Goal: Task Accomplishment & Management: Manage account settings

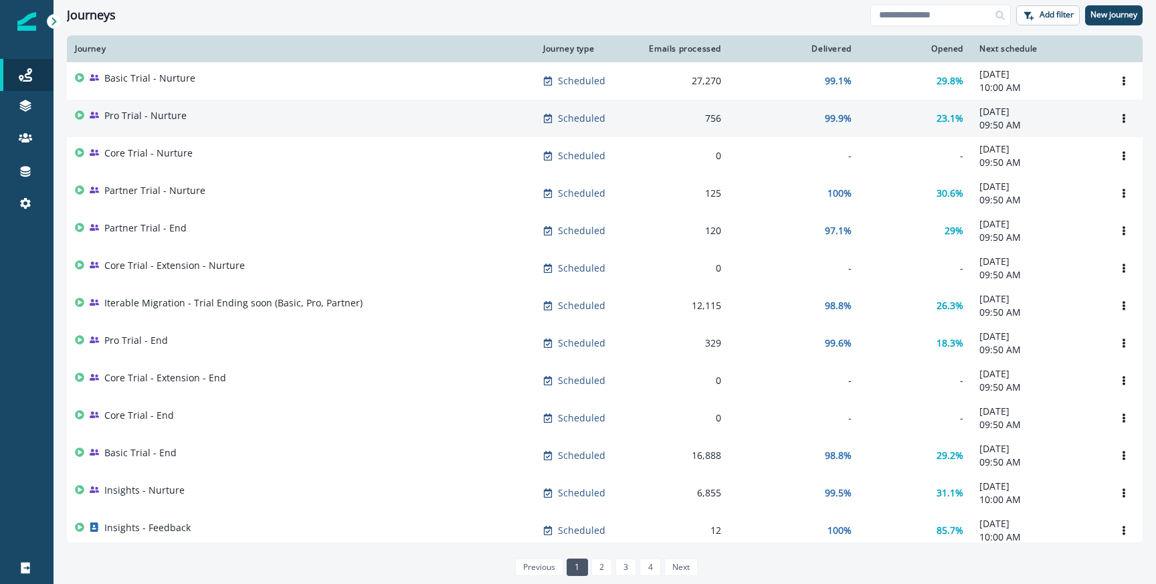
click at [733, 118] on td "99.9%" at bounding box center [794, 118] width 130 height 37
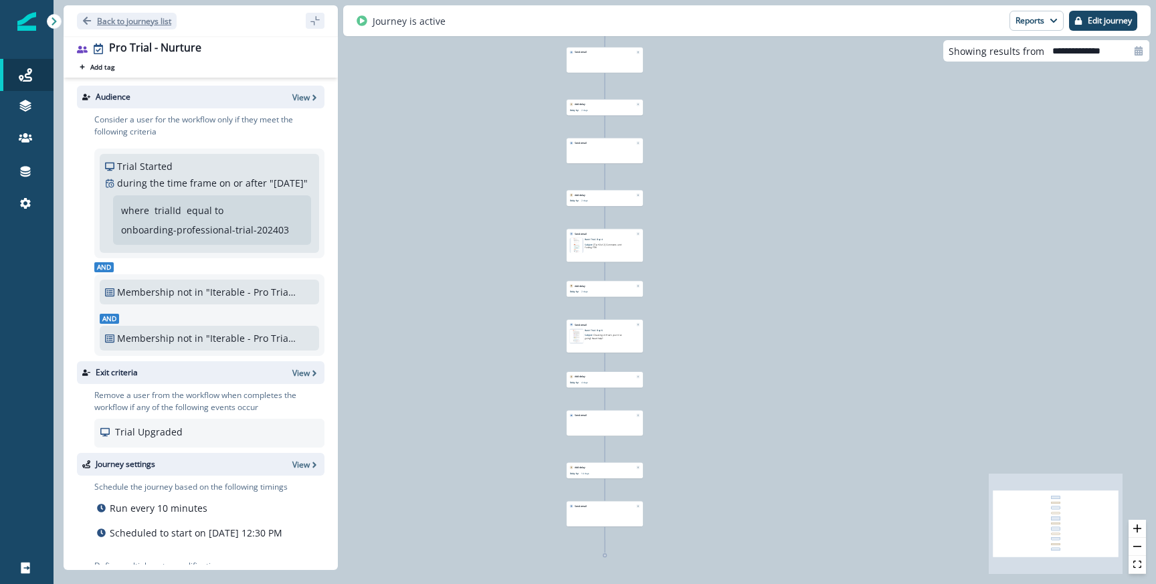
click at [130, 24] on p "Back to journeys list" at bounding box center [134, 20] width 74 height 11
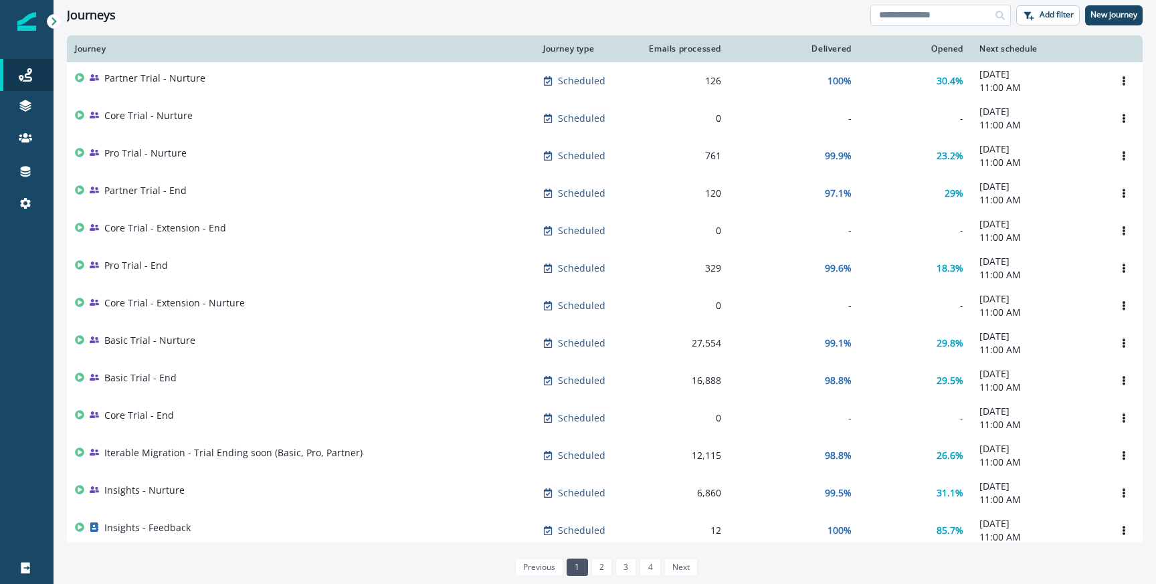
click at [907, 20] on input at bounding box center [941, 15] width 141 height 21
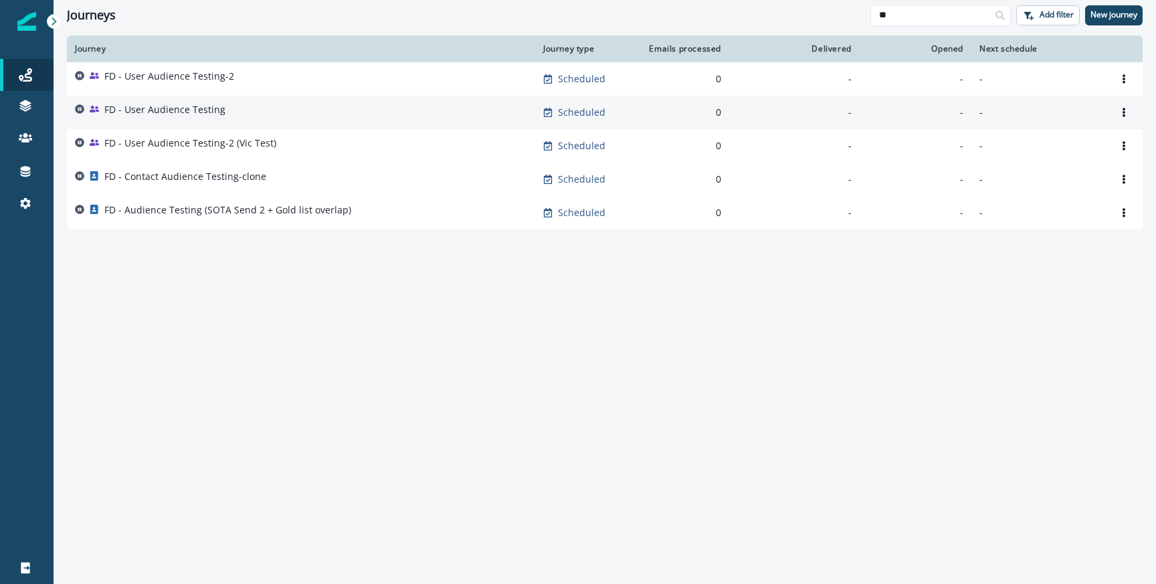
click at [158, 104] on p "FD - User Audience Testing" at bounding box center [164, 109] width 121 height 13
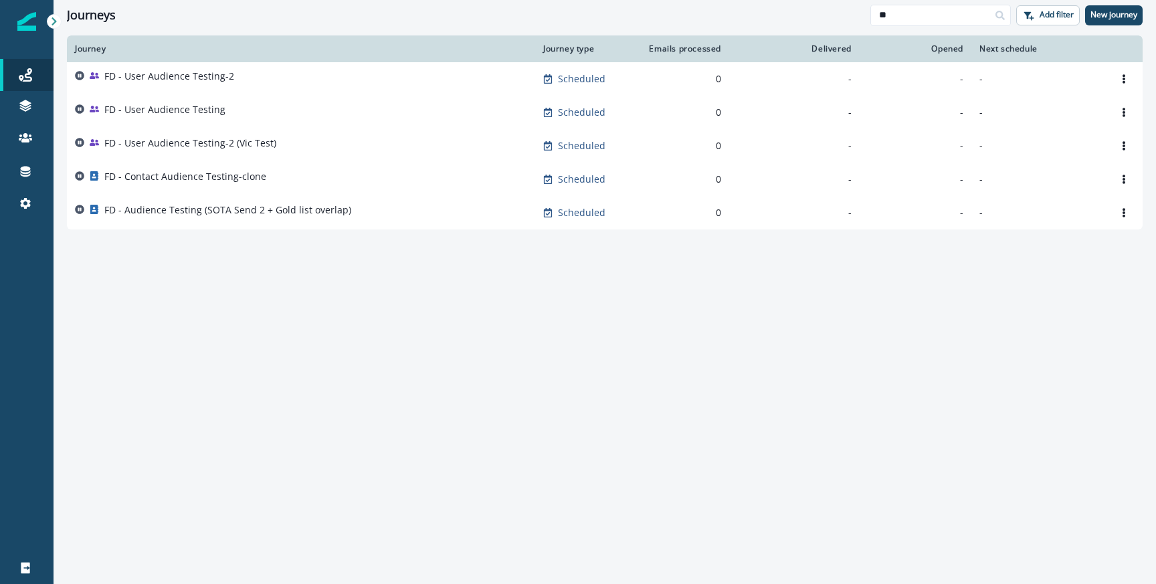
click at [495, 10] on div "Journeys" at bounding box center [469, 15] width 804 height 15
click at [600, 369] on div "Journey Journey type Emails processed Delivered Opened Next schedule FD - User …" at bounding box center [605, 308] width 1103 height 547
click at [894, 16] on input "**" at bounding box center [941, 15] width 141 height 21
type input "*"
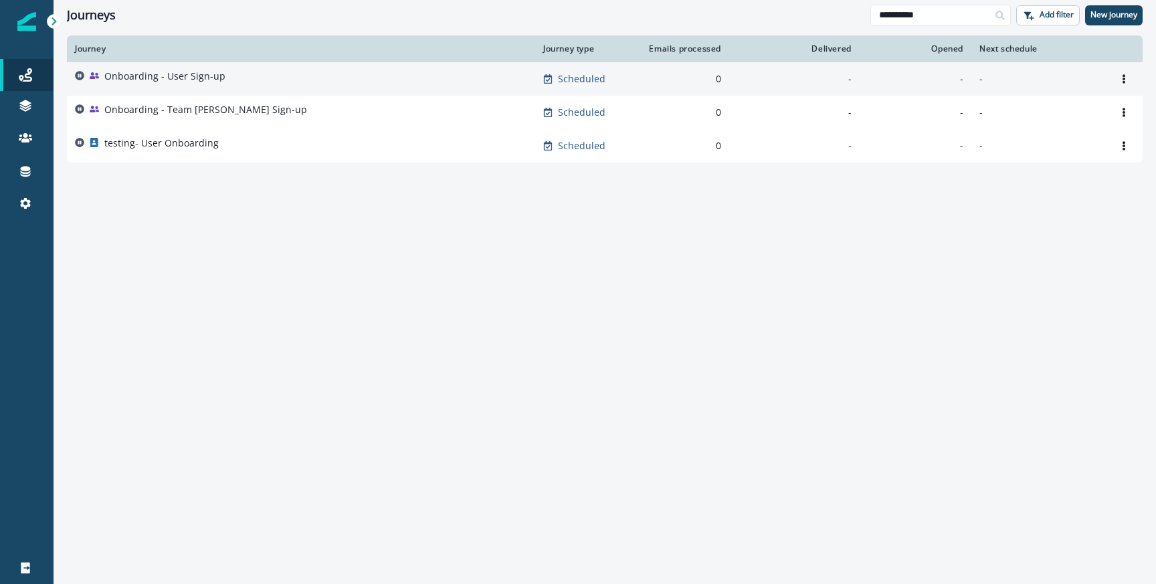
type input "**********"
click at [199, 78] on p "Onboarding - User Sign-up" at bounding box center [164, 76] width 121 height 13
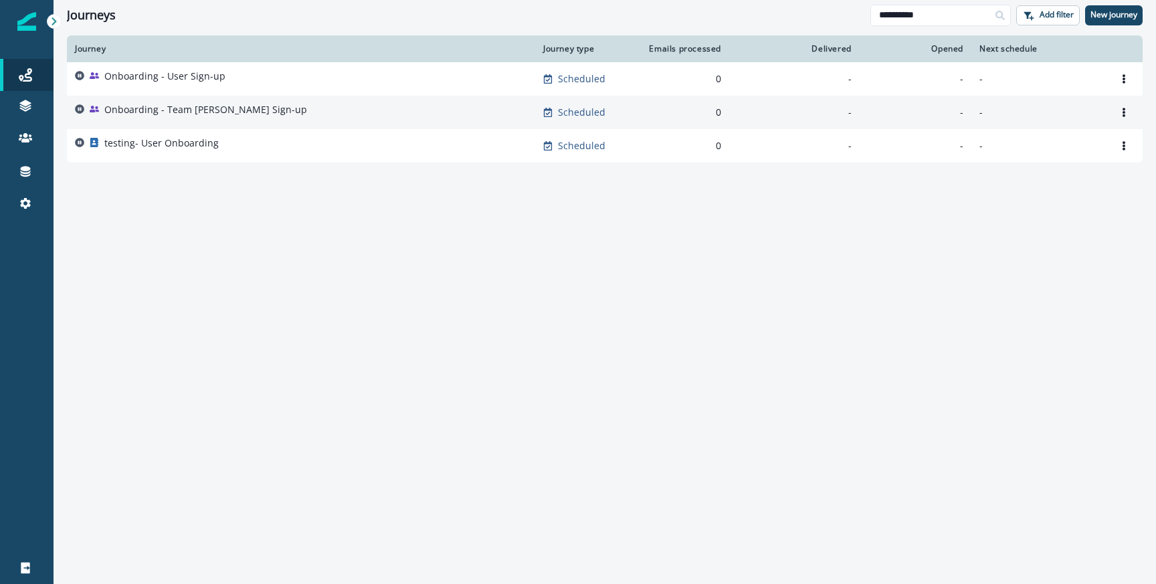
click at [197, 111] on p "Onboarding - Team [PERSON_NAME] Sign-up" at bounding box center [205, 109] width 203 height 13
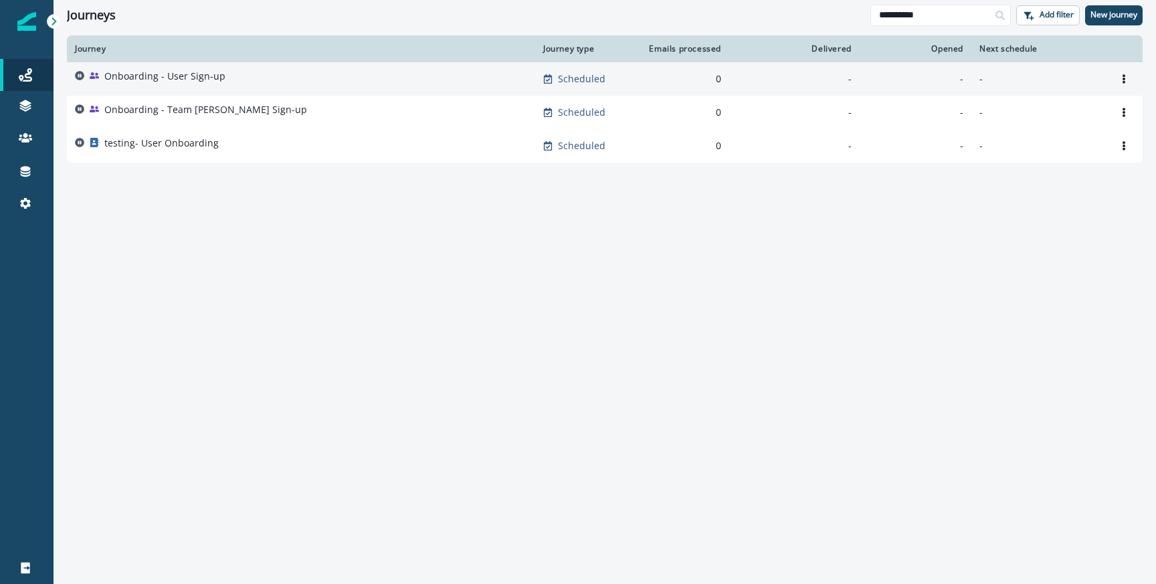
click at [207, 81] on p "Onboarding - User Sign-up" at bounding box center [164, 76] width 121 height 13
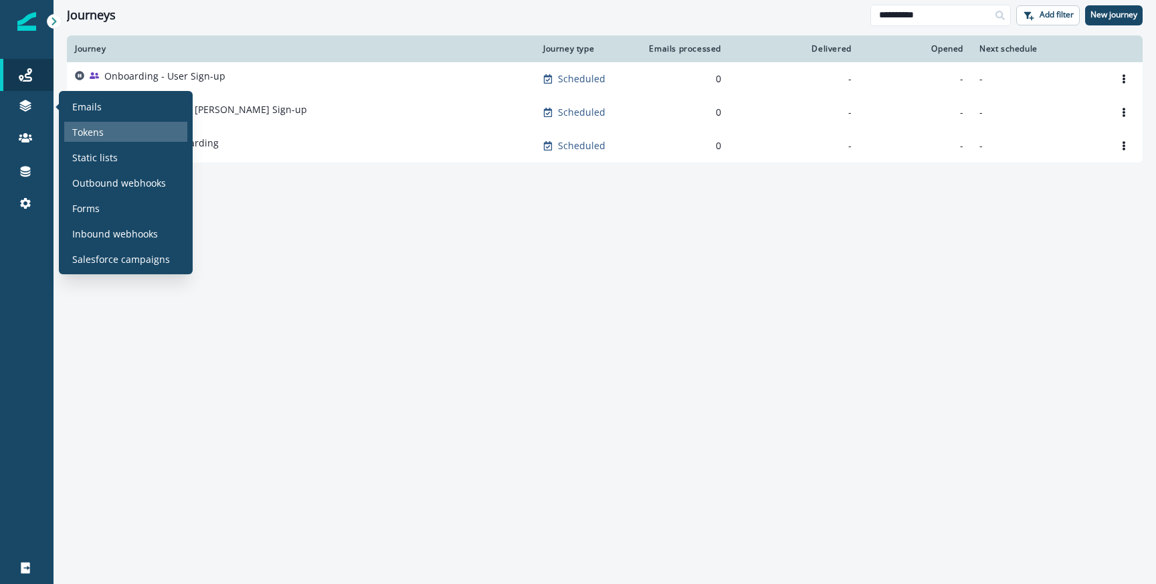
click at [96, 136] on p "Tokens" at bounding box center [87, 132] width 31 height 14
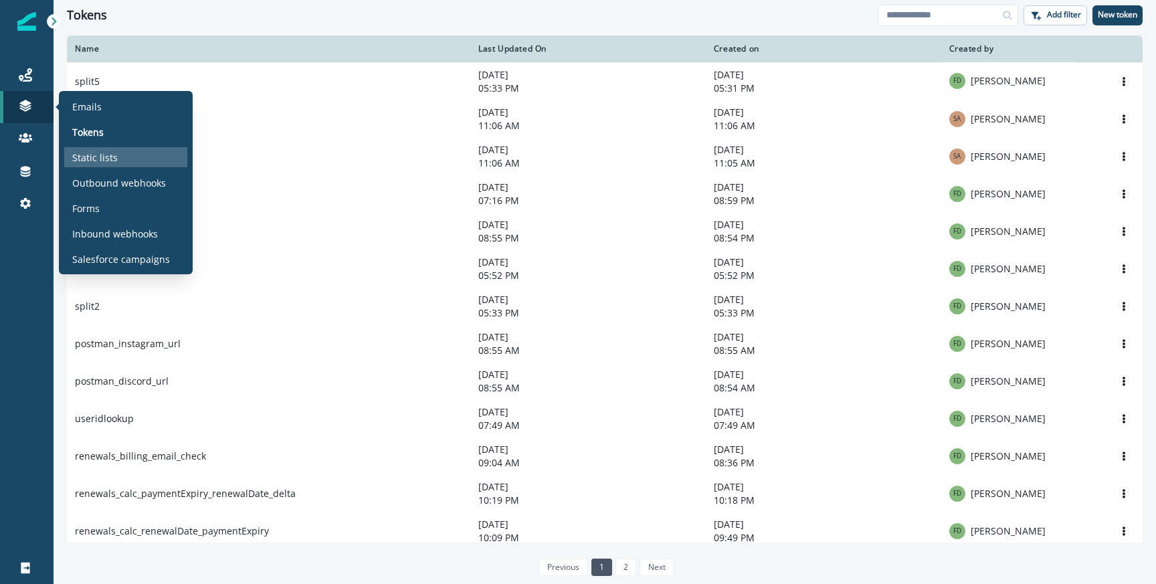
click at [92, 155] on p "Static lists" at bounding box center [95, 158] width 46 height 14
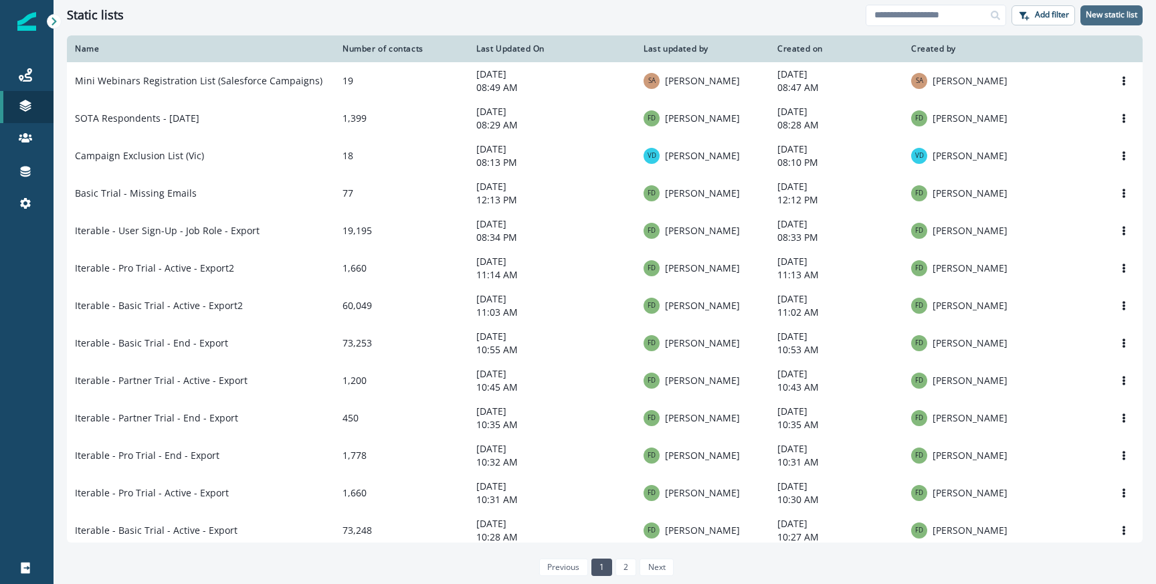
click at [1092, 9] on button "New static list" at bounding box center [1112, 15] width 62 height 20
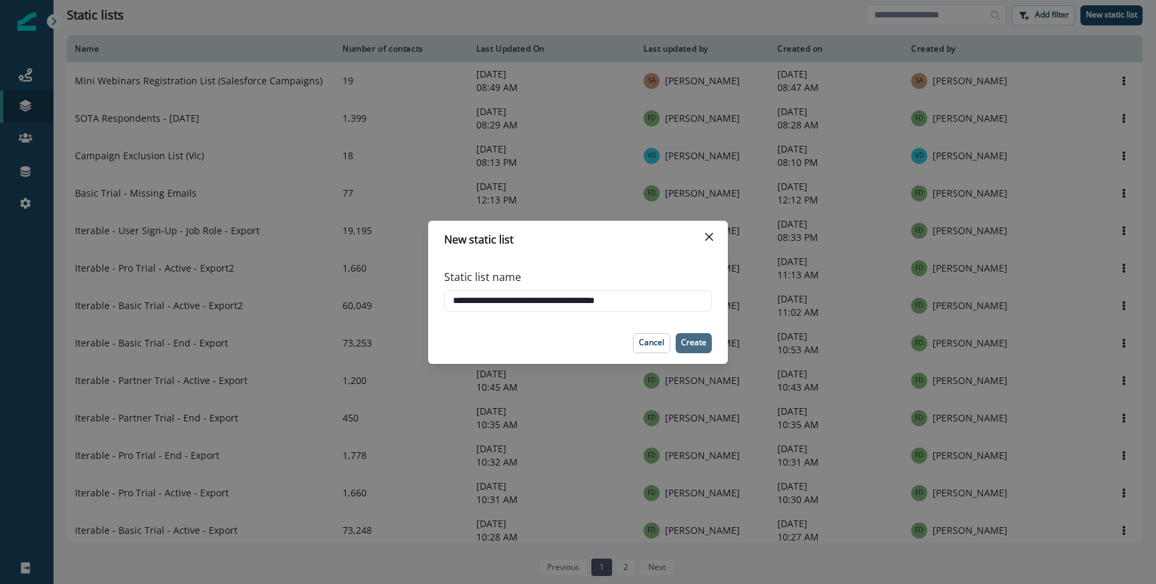
type input "**********"
click at [703, 351] on button "Create" at bounding box center [694, 343] width 36 height 20
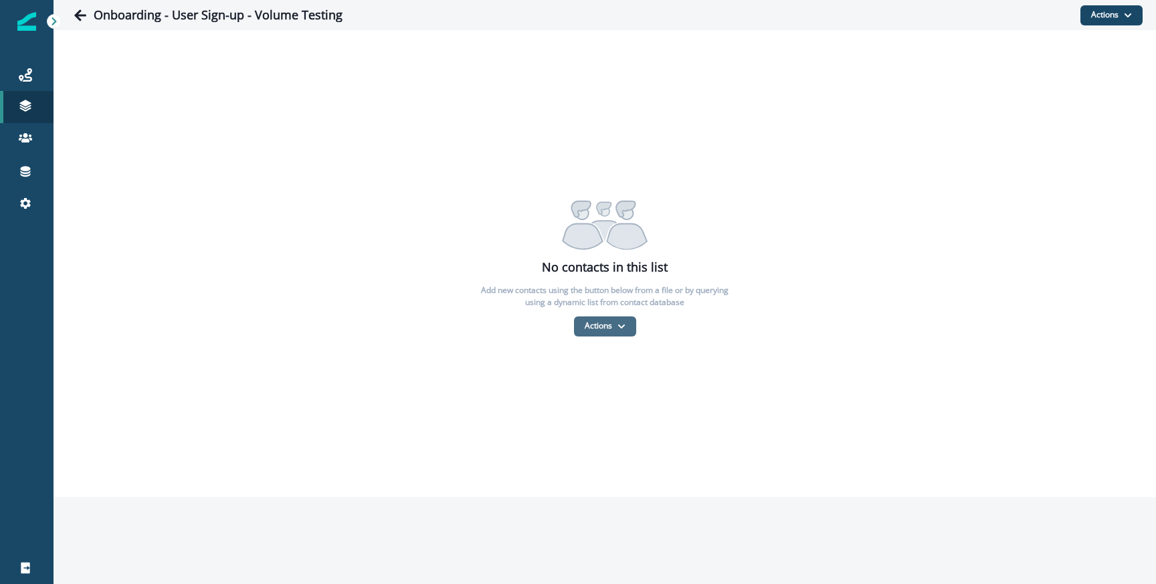
click at [615, 335] on button "Actions" at bounding box center [605, 327] width 62 height 20
click at [604, 385] on button "From a CSV file" at bounding box center [634, 384] width 119 height 22
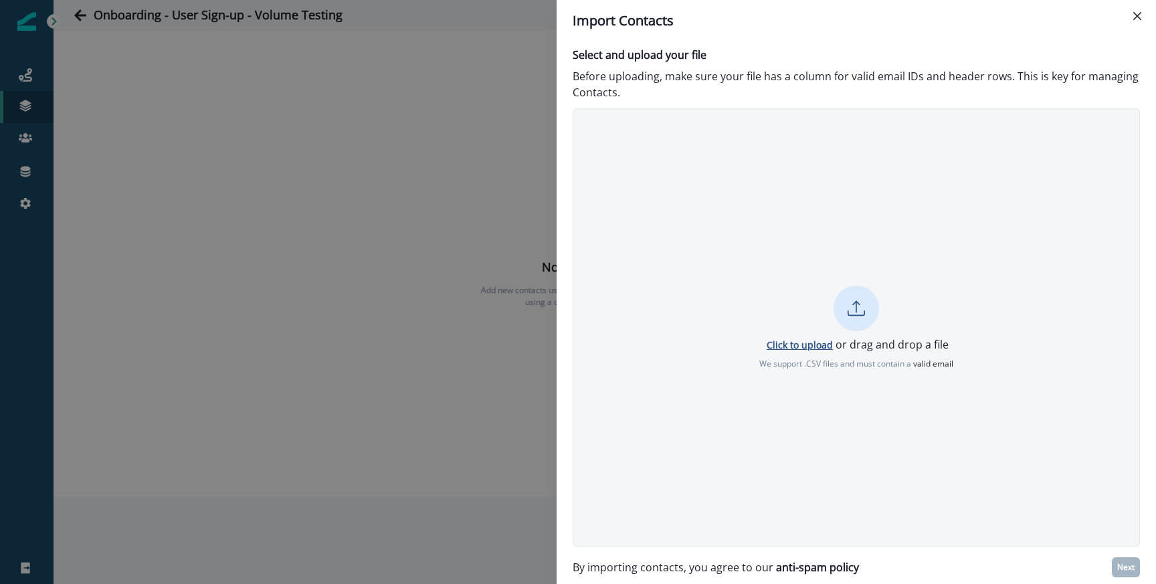
click at [783, 343] on p "Click to upload" at bounding box center [800, 345] width 66 height 13
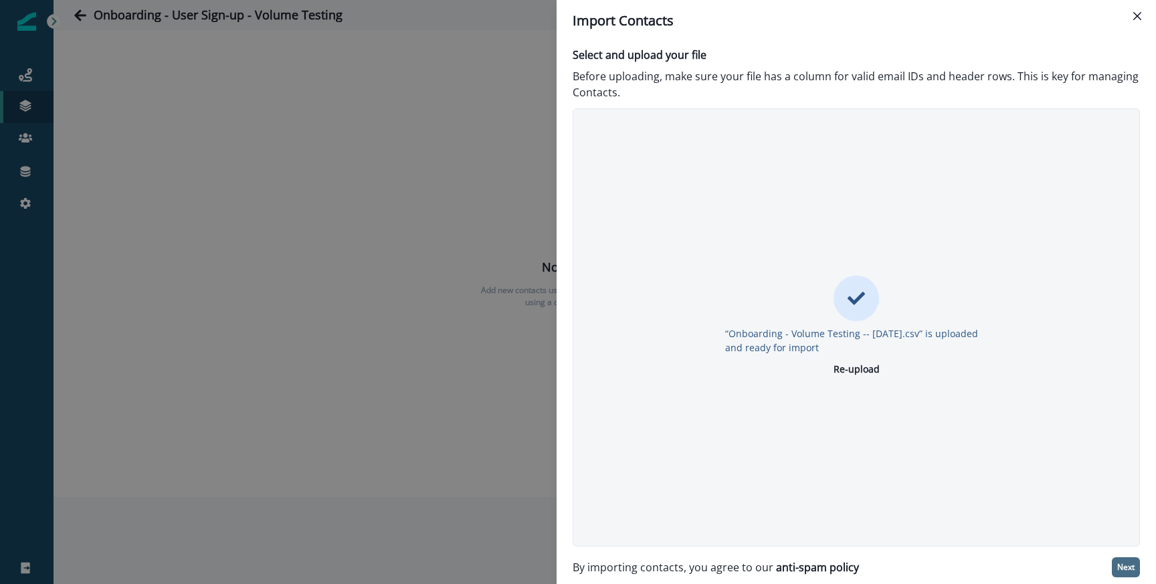
click at [1118, 561] on button "Next" at bounding box center [1126, 567] width 28 height 20
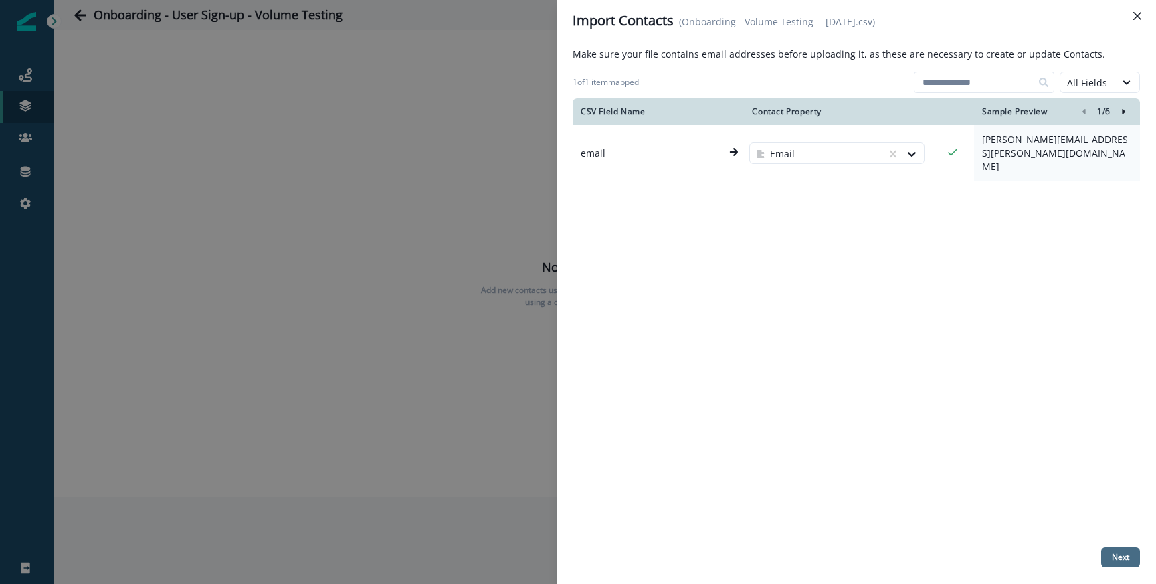
click at [1129, 554] on p "Next" at bounding box center [1120, 557] width 17 height 9
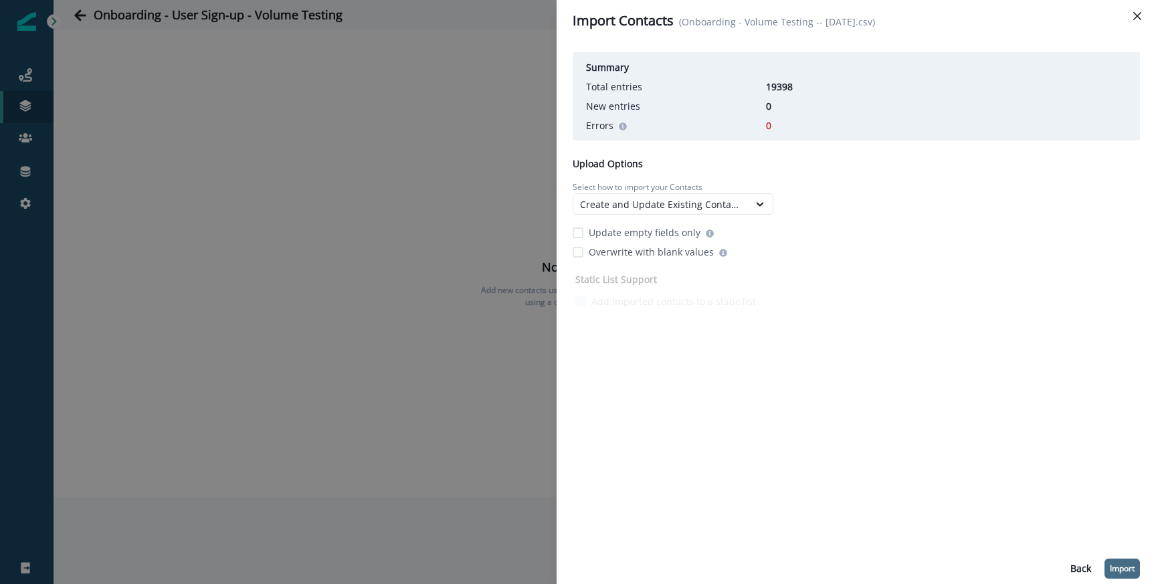
click at [1123, 568] on p "Import" at bounding box center [1122, 568] width 25 height 9
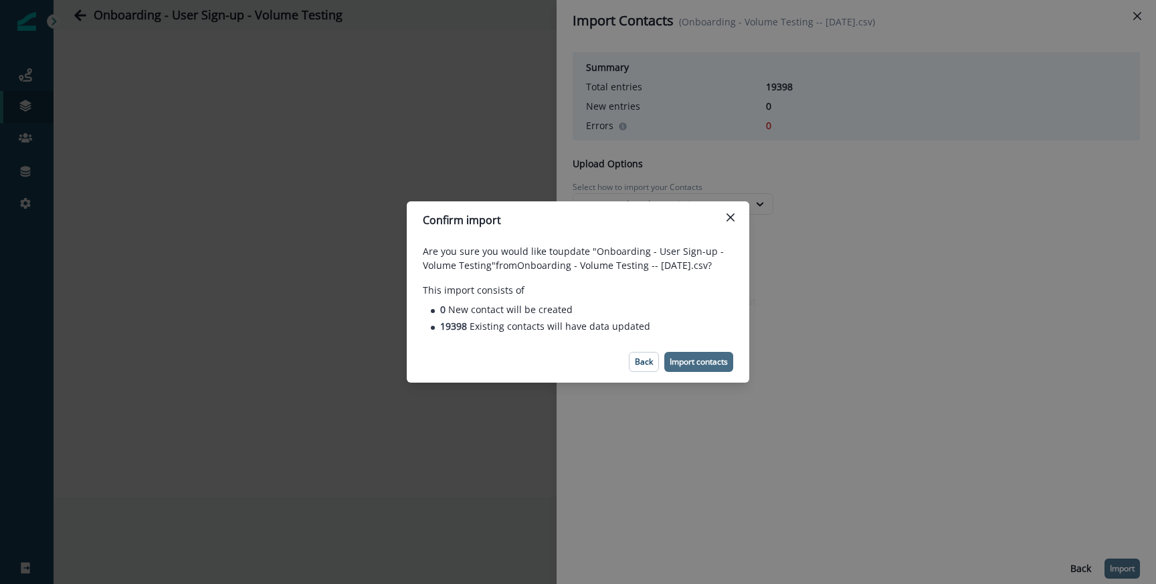
click at [706, 366] on p "Import contacts" at bounding box center [699, 361] width 58 height 9
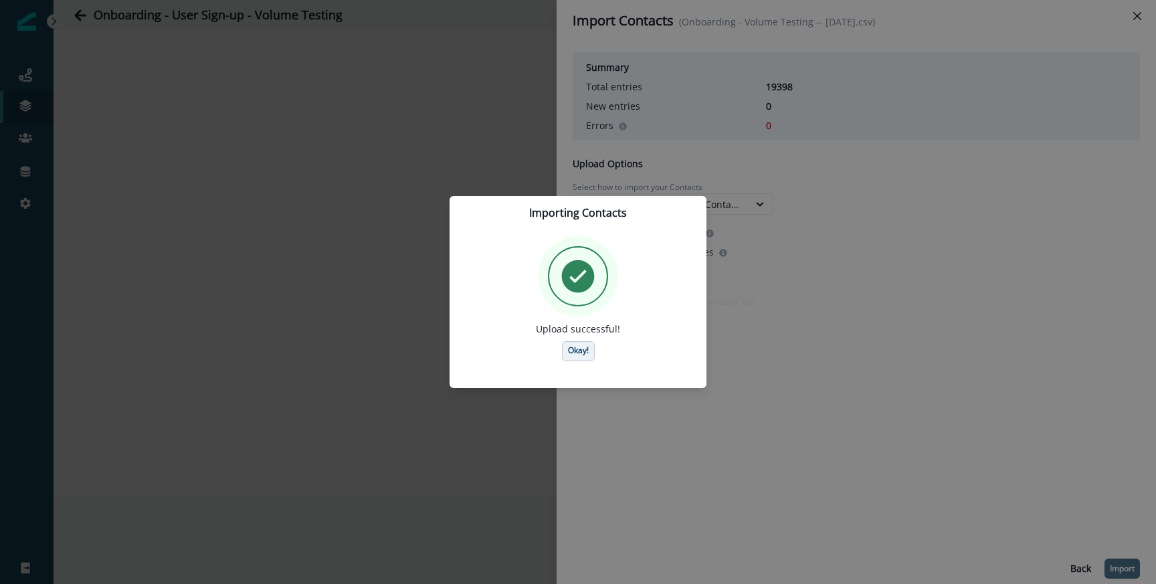
click at [574, 346] on p "Okay!" at bounding box center [578, 350] width 21 height 9
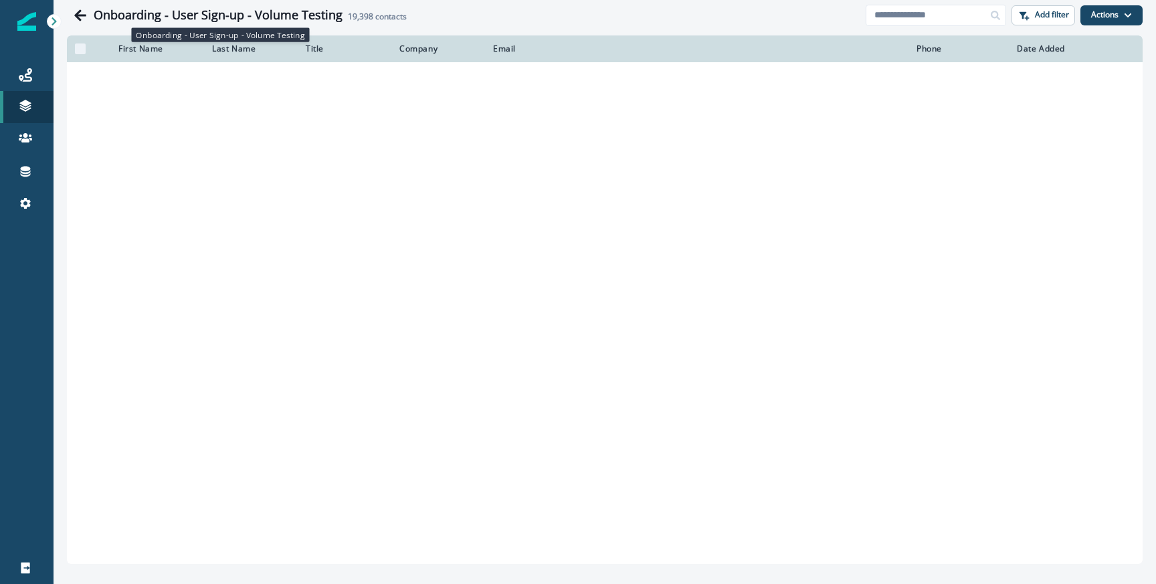
click at [112, 20] on h1 "Onboarding - User Sign-up - Volume Testing" at bounding box center [218, 15] width 249 height 15
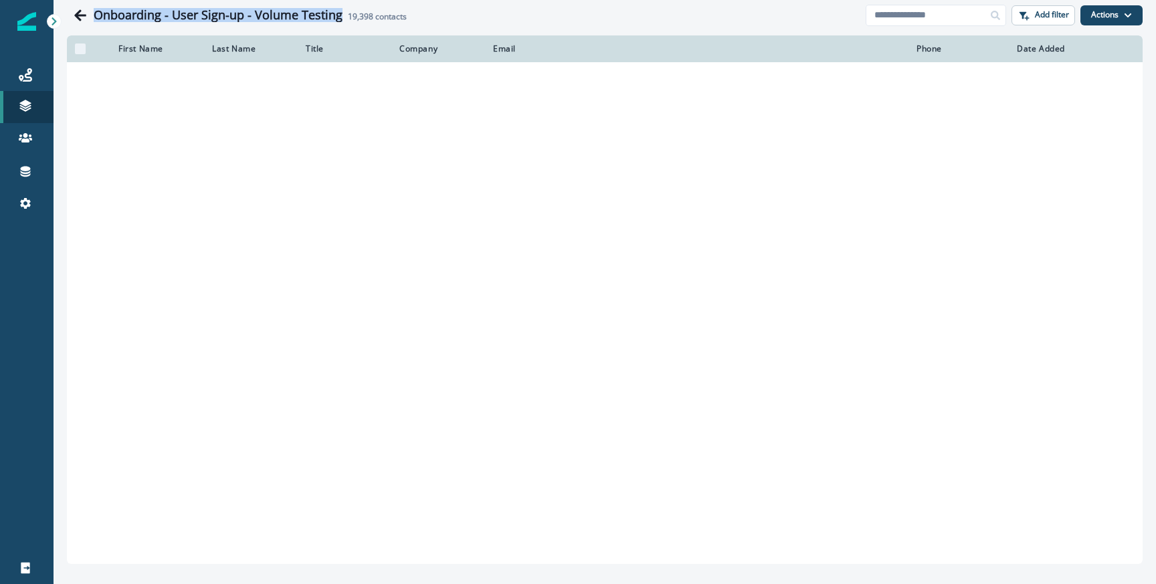
click at [112, 20] on h1 "Onboarding - User Sign-up - Volume Testing" at bounding box center [218, 15] width 249 height 15
copy h1 "Onboarding - User Sign-up - Volume Testing"
click at [82, 17] on icon "Go back" at bounding box center [80, 15] width 13 height 13
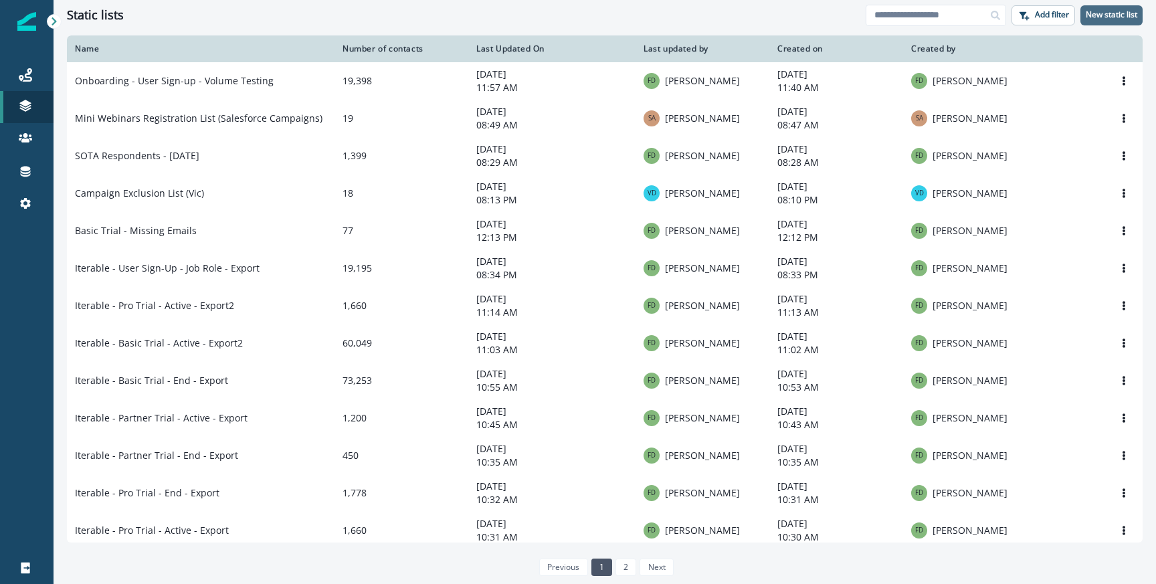
click at [1124, 10] on p "New static list" at bounding box center [1112, 14] width 52 height 9
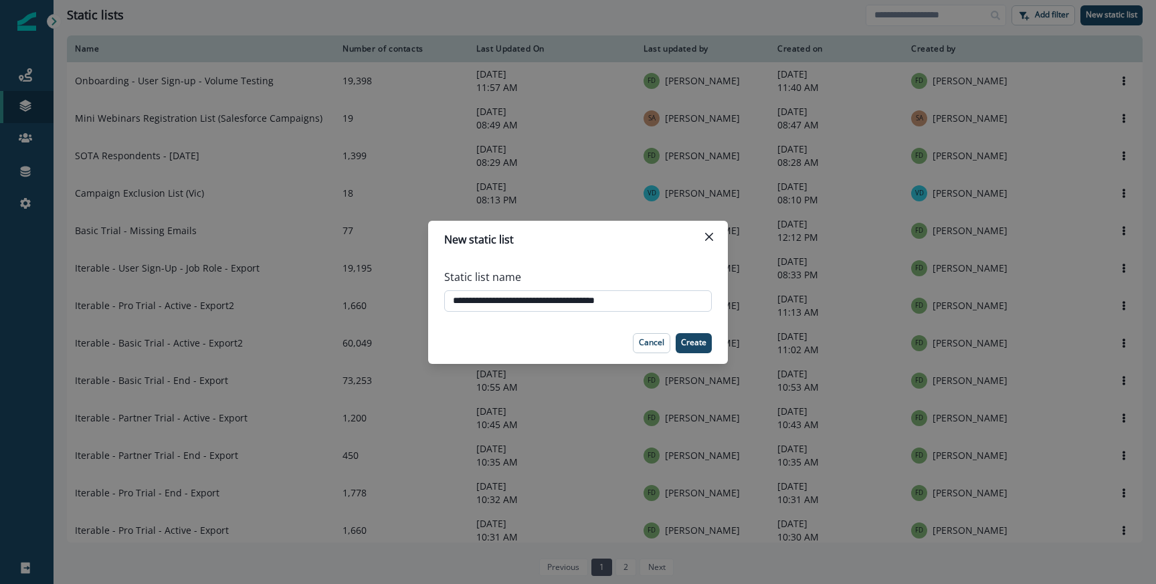
click at [565, 296] on input "**********" at bounding box center [578, 300] width 268 height 21
type input "**********"
click at [694, 347] on p "Create" at bounding box center [693, 342] width 25 height 9
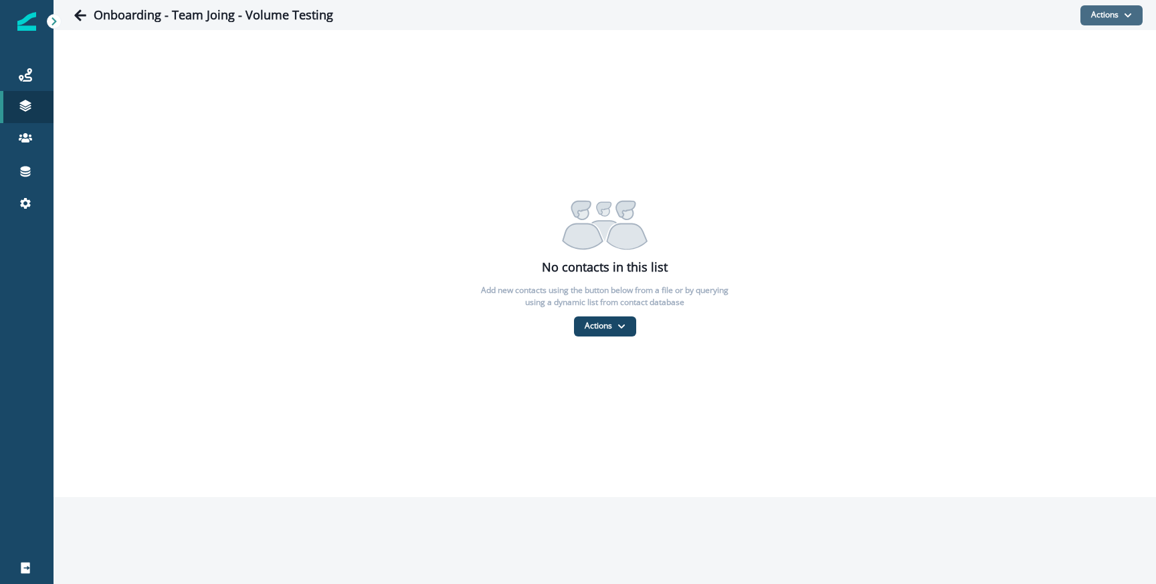
click at [1112, 21] on button "Actions" at bounding box center [1112, 15] width 62 height 20
click at [1046, 69] on button "From a CSV file" at bounding box center [1082, 73] width 119 height 22
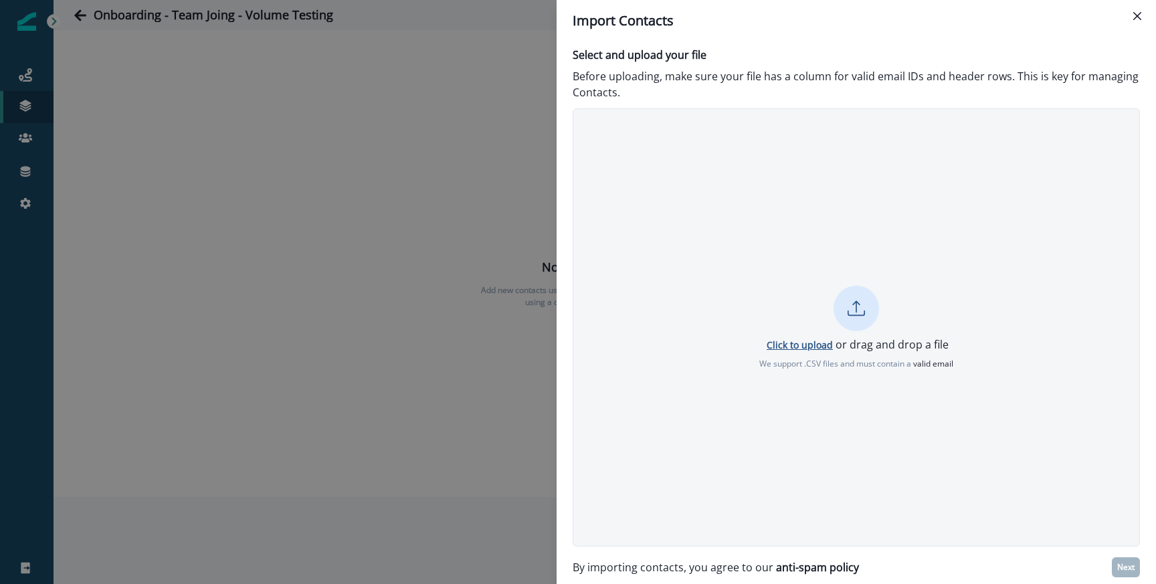
click at [792, 349] on p "Click to upload" at bounding box center [800, 345] width 66 height 13
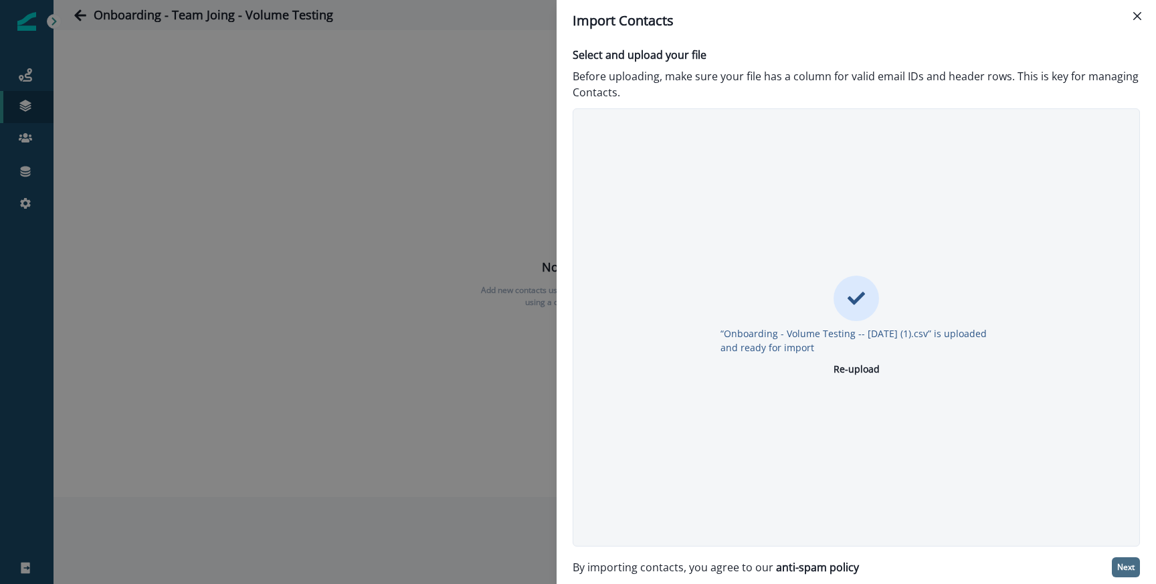
click at [1120, 560] on button "Next" at bounding box center [1126, 567] width 28 height 20
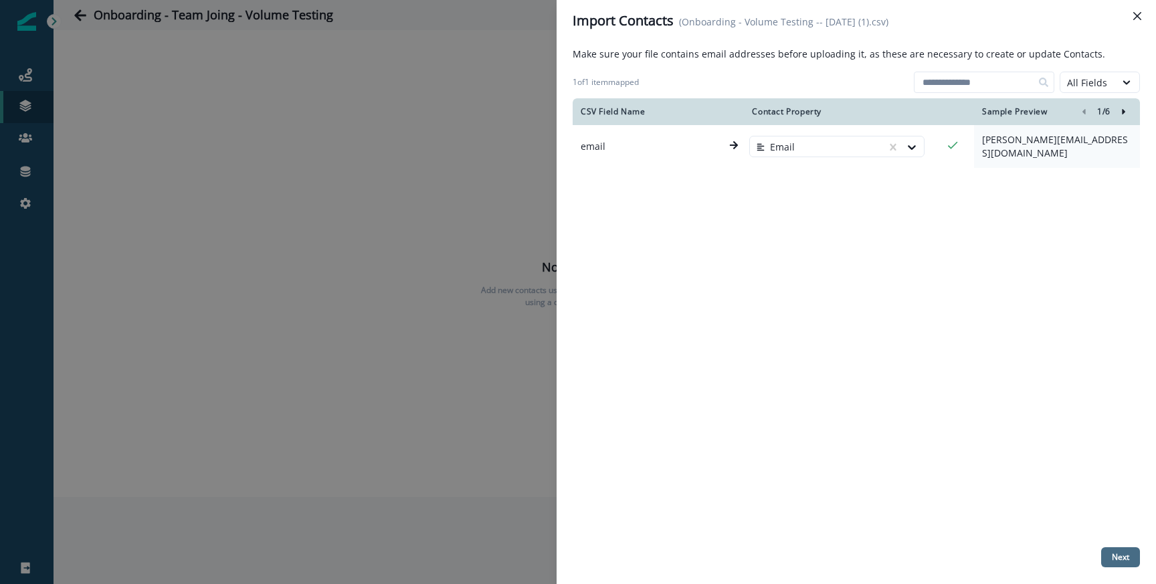
click at [1119, 565] on button "Next" at bounding box center [1121, 557] width 39 height 20
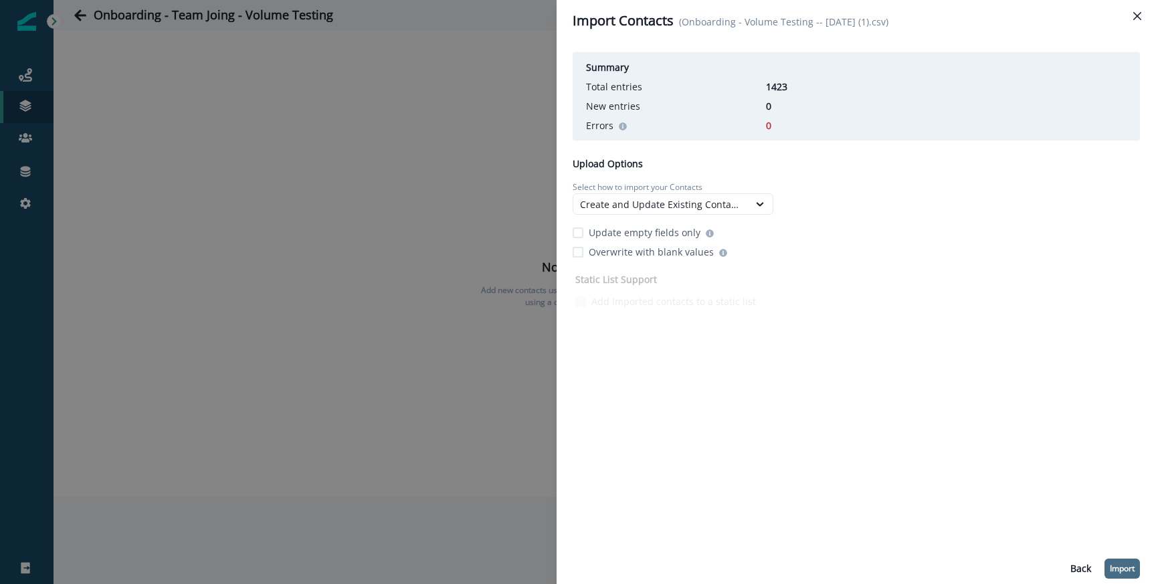
click at [1128, 571] on p "Import" at bounding box center [1122, 568] width 25 height 9
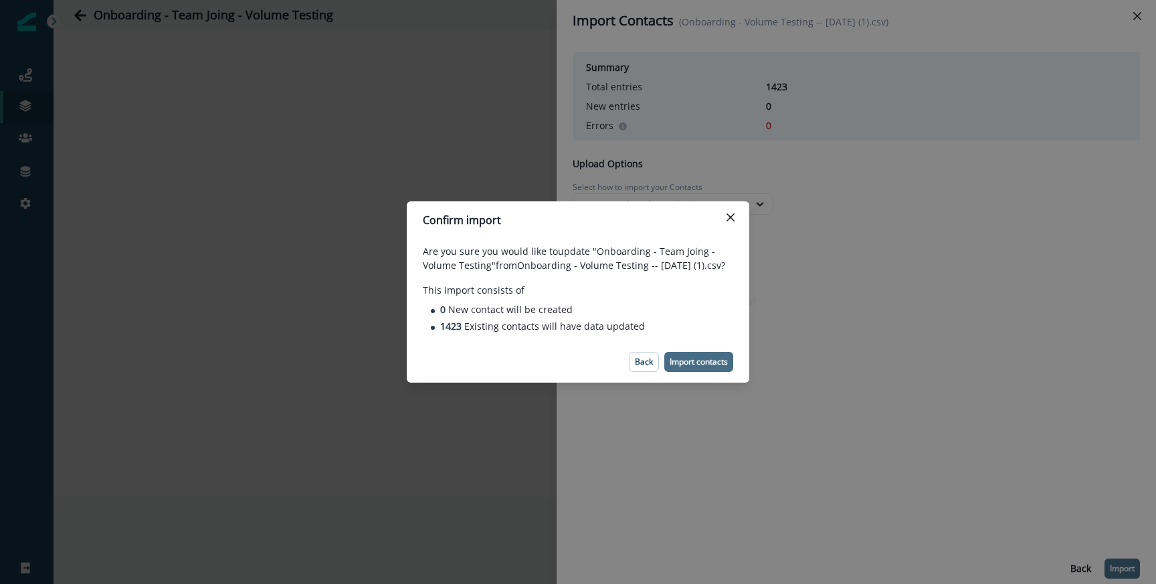
click at [717, 365] on p "Import contacts" at bounding box center [699, 361] width 58 height 9
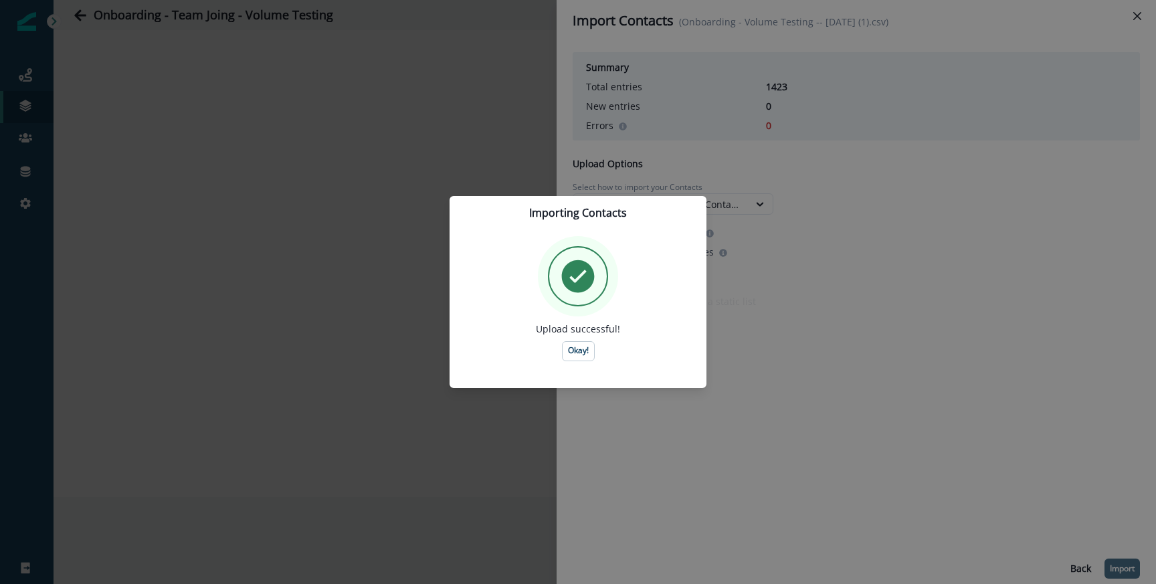
click at [585, 365] on div "Upload successful! Okay!" at bounding box center [578, 299] width 257 height 136
click at [585, 353] on p "Okay!" at bounding box center [578, 350] width 21 height 9
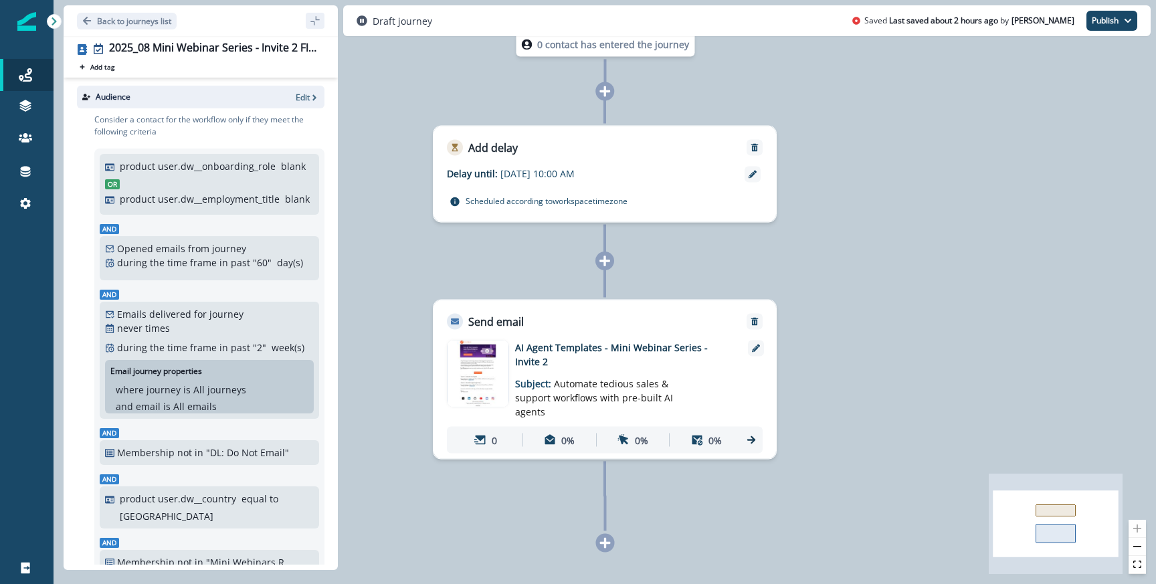
scroll to position [389, 0]
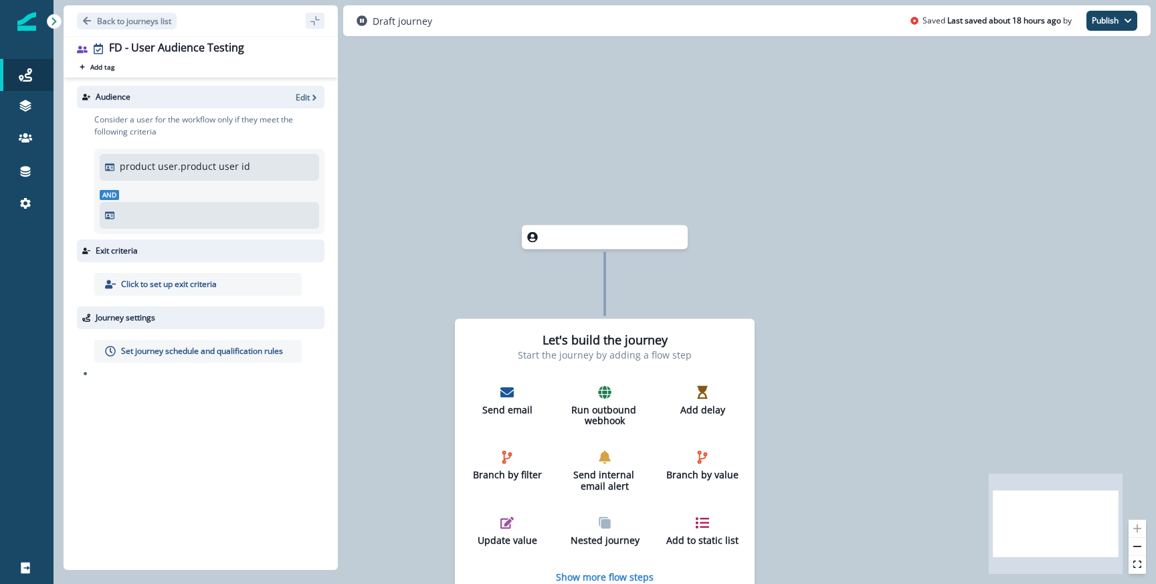
click at [302, 98] on p "Edit" at bounding box center [303, 97] width 14 height 11
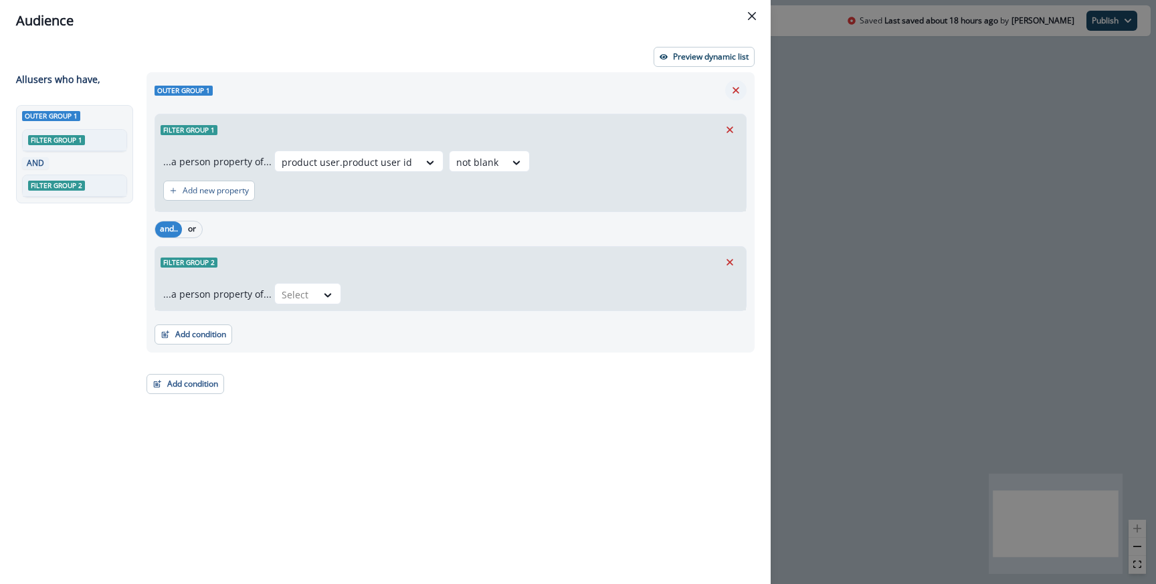
click at [734, 92] on icon "Remove" at bounding box center [736, 90] width 12 height 12
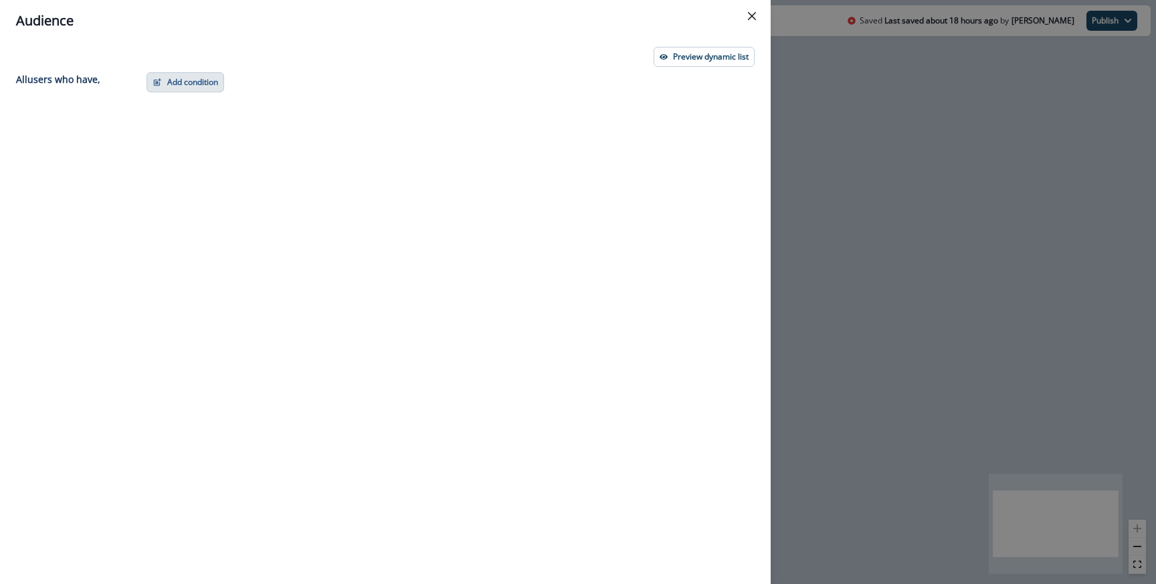
click at [191, 79] on button "Add condition" at bounding box center [186, 82] width 78 height 20
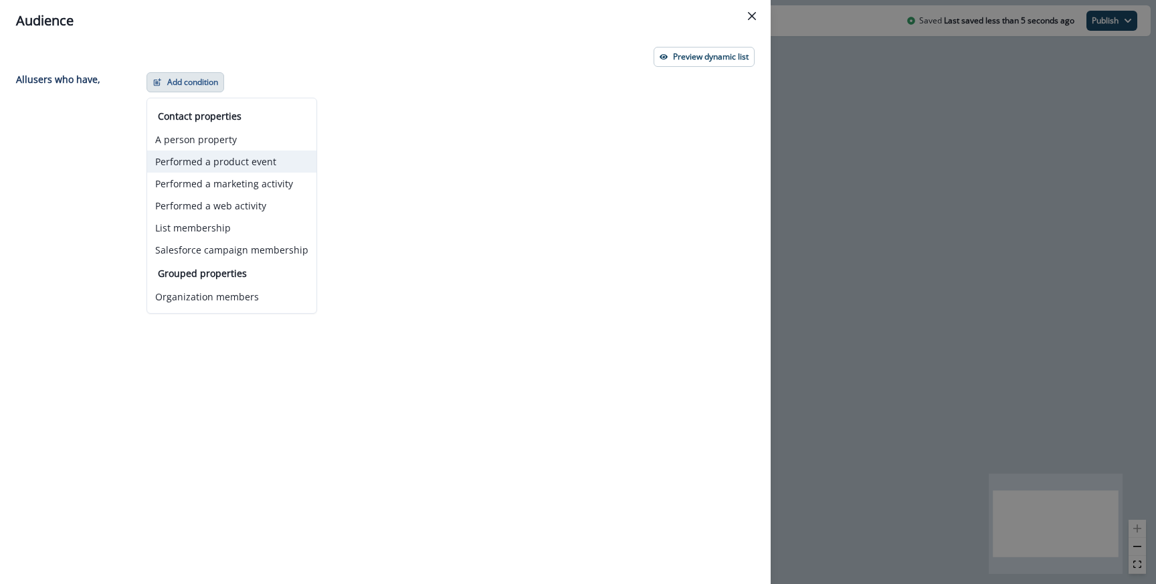
click at [211, 161] on button "Performed a product event" at bounding box center [231, 162] width 169 height 22
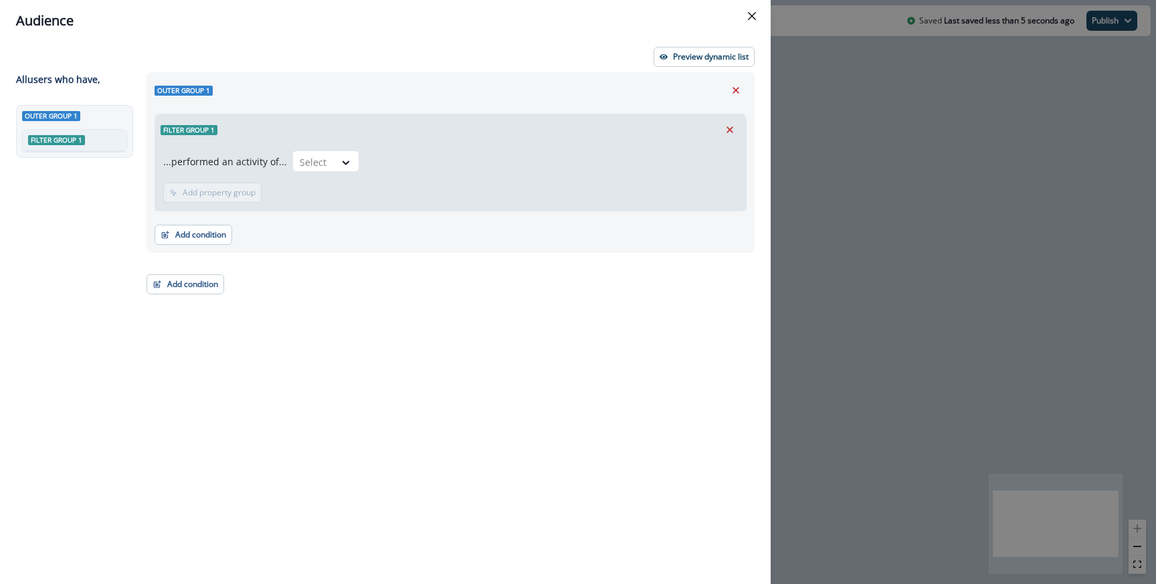
click at [330, 149] on div "...performed an activity of... Select Add frequency Add time frame Add property…" at bounding box center [450, 178] width 591 height 66
click at [327, 169] on div "Select" at bounding box center [313, 162] width 41 height 22
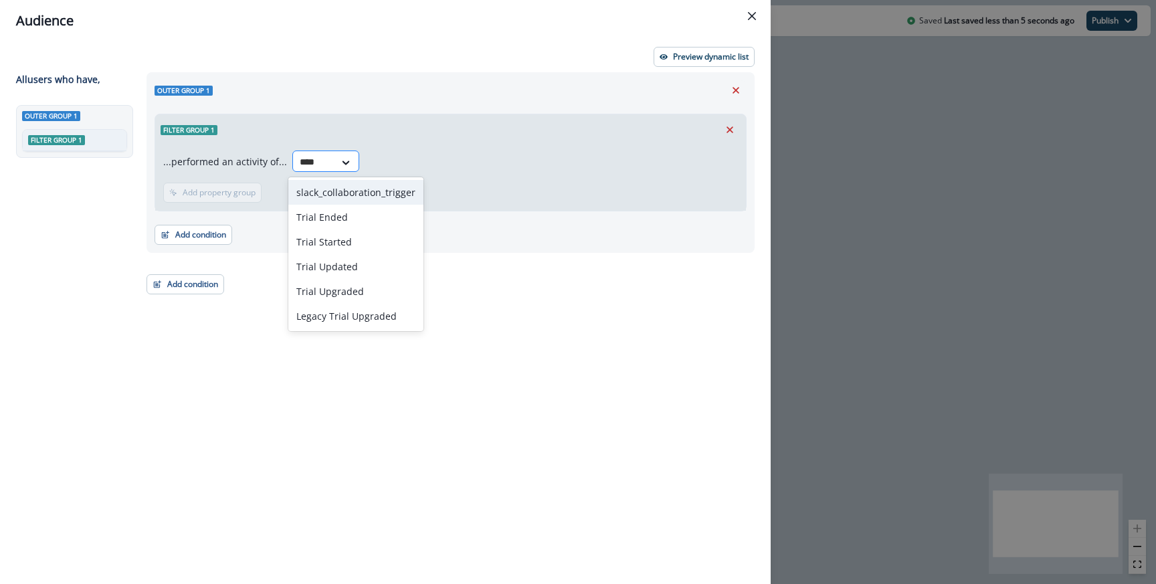
type input "*****"
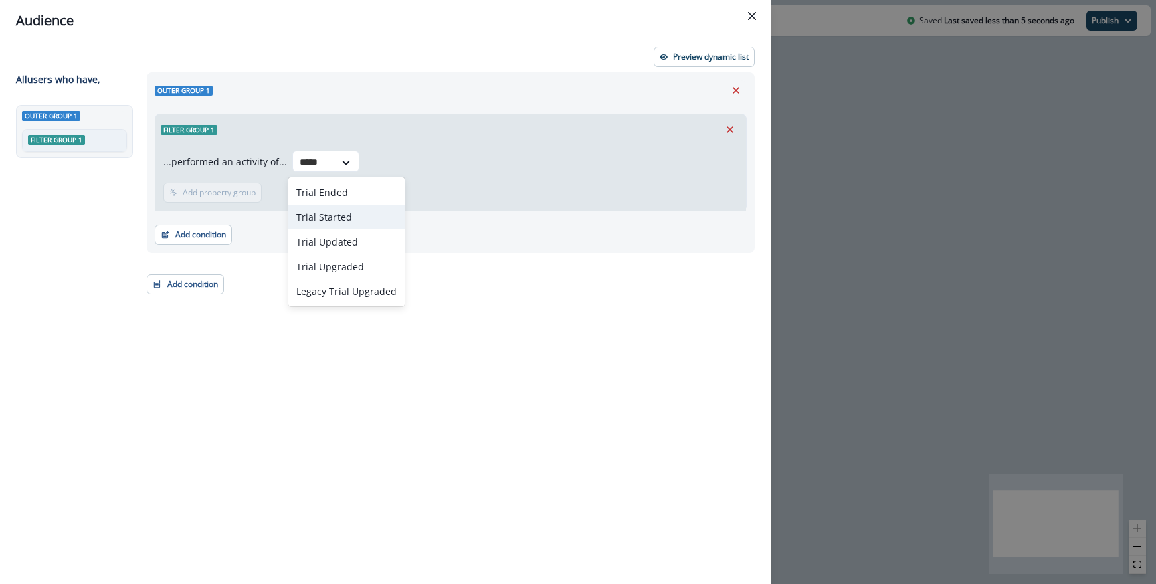
click at [345, 218] on div "Trial Started" at bounding box center [346, 217] width 116 height 25
click at [372, 197] on p "Add property group" at bounding box center [393, 192] width 73 height 9
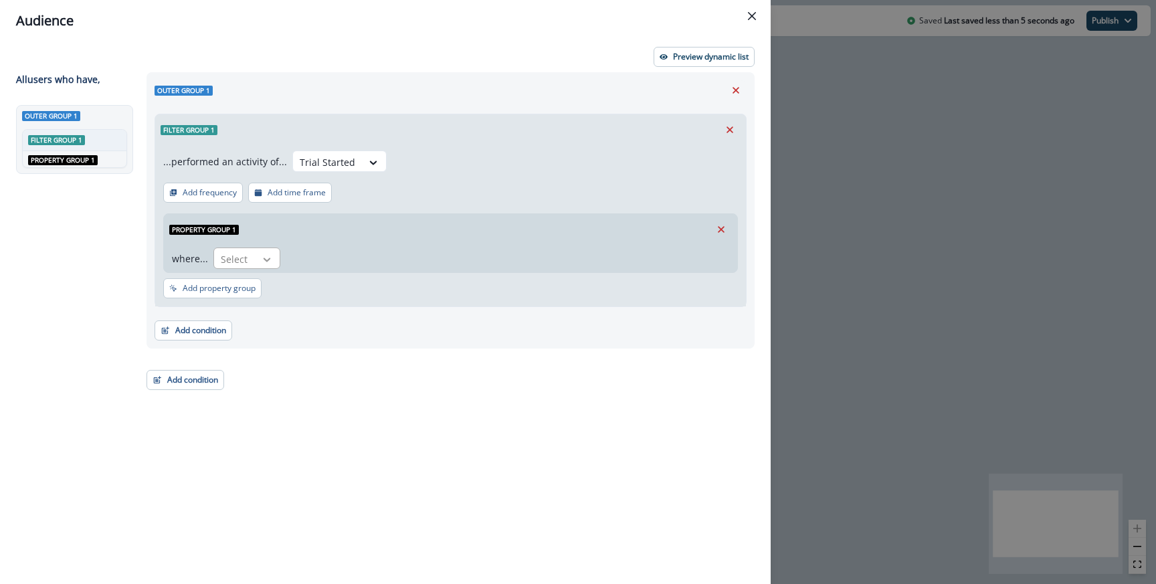
click at [273, 254] on div at bounding box center [267, 259] width 23 height 13
click at [252, 294] on div "trialEnds" at bounding box center [249, 289] width 74 height 25
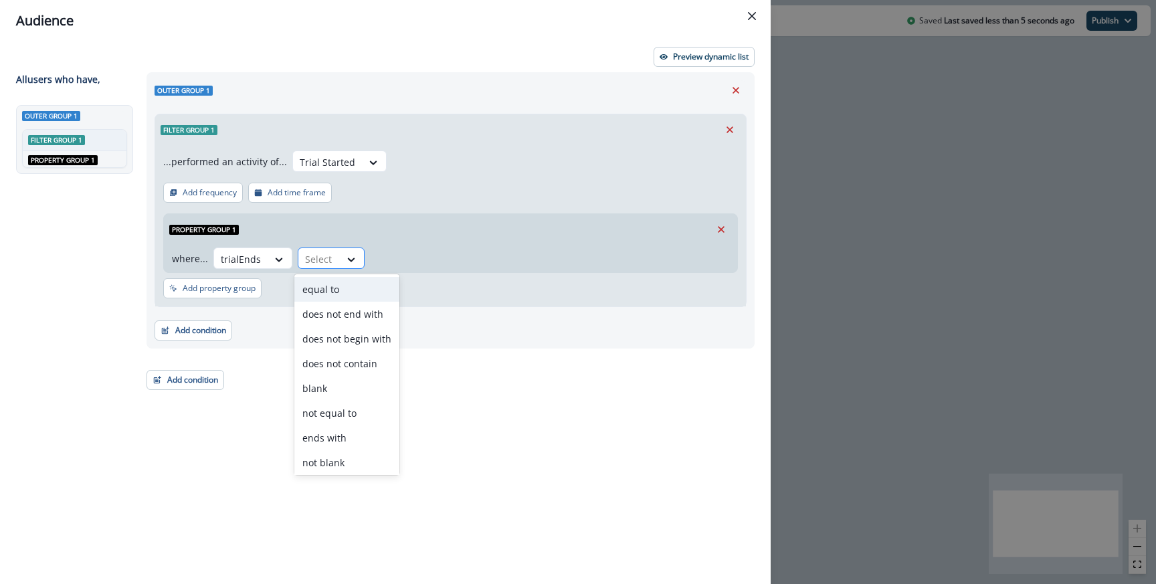
click at [309, 262] on div at bounding box center [319, 259] width 28 height 17
click at [313, 287] on div "equal to" at bounding box center [346, 289] width 105 height 25
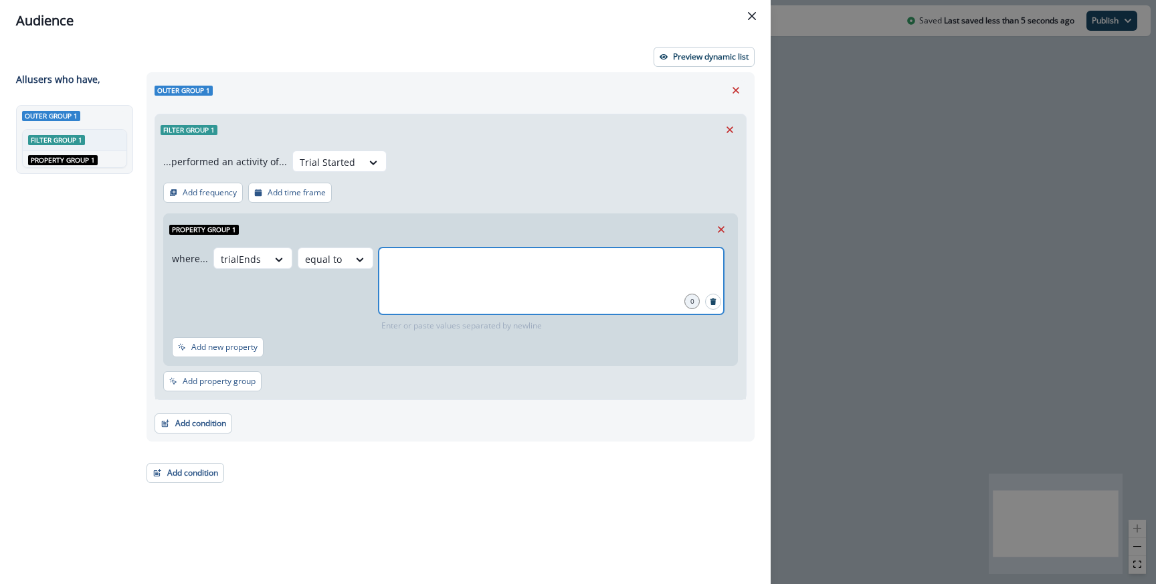
click at [430, 266] on input "text" at bounding box center [551, 264] width 341 height 27
click at [425, 269] on input "text" at bounding box center [551, 264] width 341 height 27
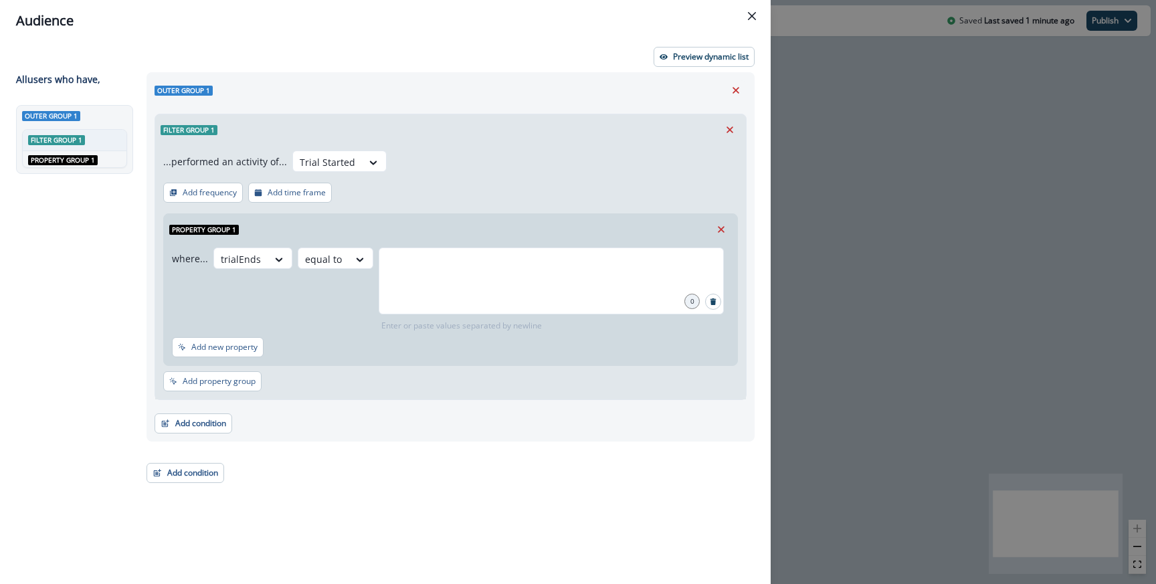
click at [978, 300] on div "Audience Preview dynamic list All user s who have, Outer group 1 Filter group 1…" at bounding box center [578, 292] width 1156 height 584
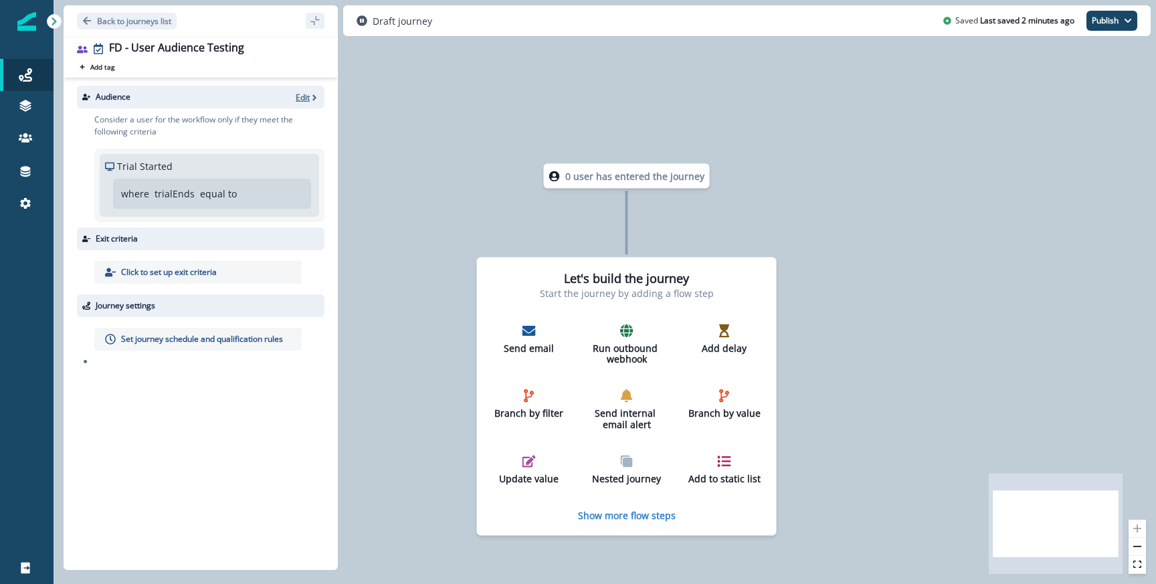
click at [301, 98] on p "Edit" at bounding box center [303, 97] width 14 height 11
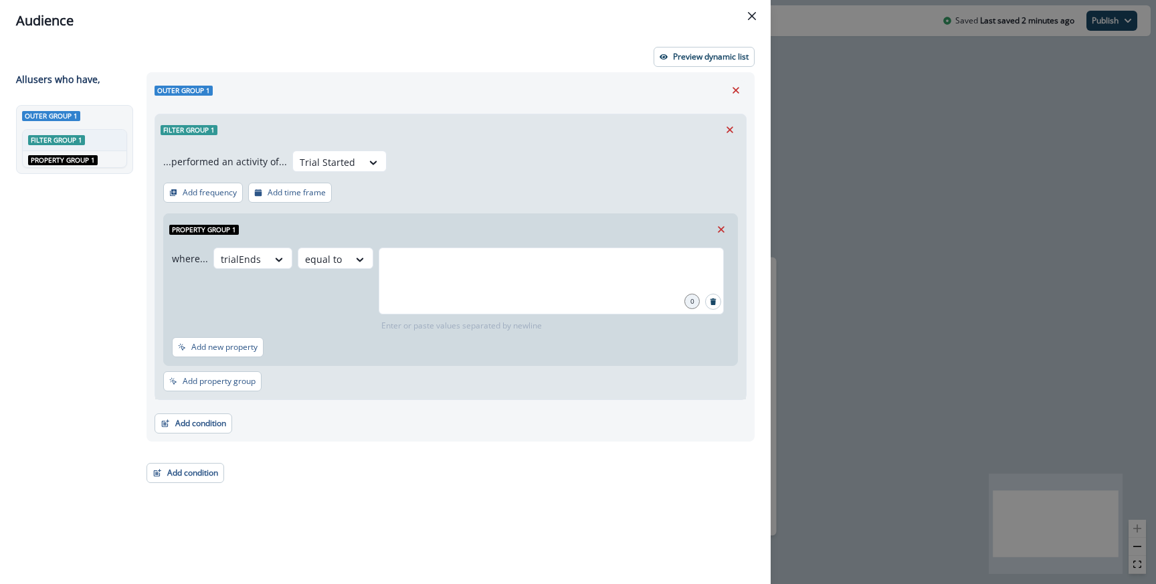
click at [592, 183] on div "...performed an activity of... Trial Started Add frequency Add time frame Prope…" at bounding box center [450, 272] width 591 height 254
click at [367, 168] on icon at bounding box center [373, 162] width 12 height 13
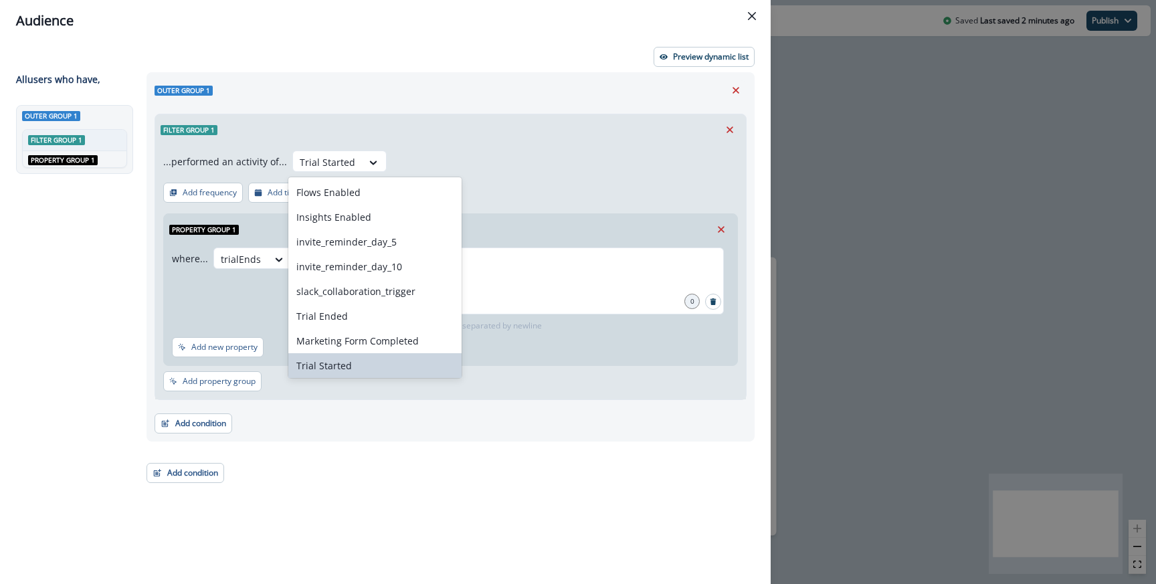
click at [469, 149] on div "...performed an activity of... Trial Started selected, 8 of 27. 27 results avai…" at bounding box center [450, 272] width 591 height 254
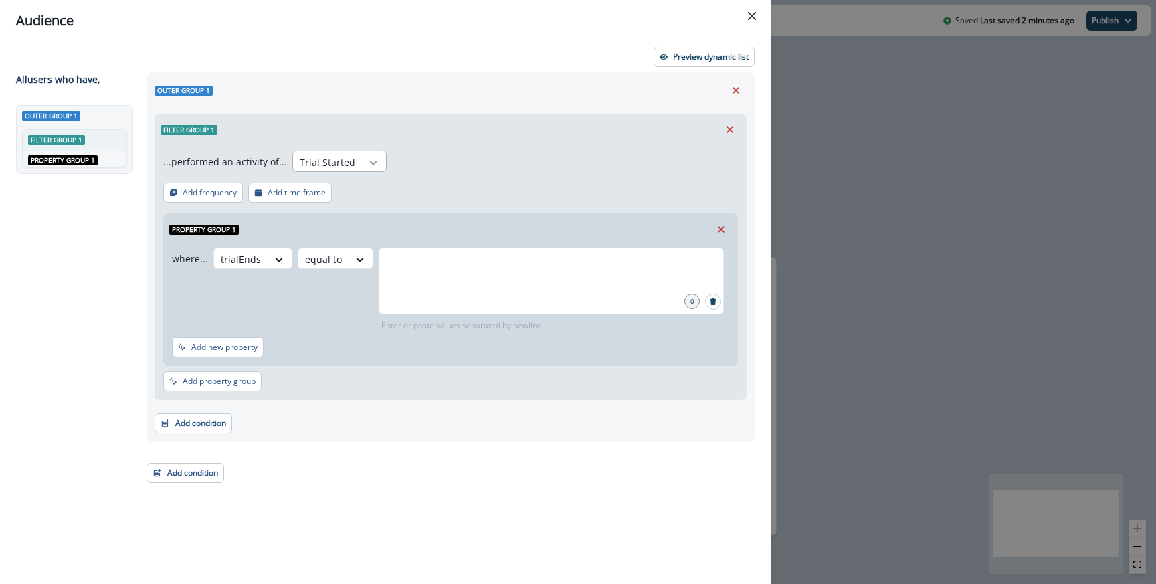
click at [373, 156] on icon at bounding box center [373, 162] width 12 height 13
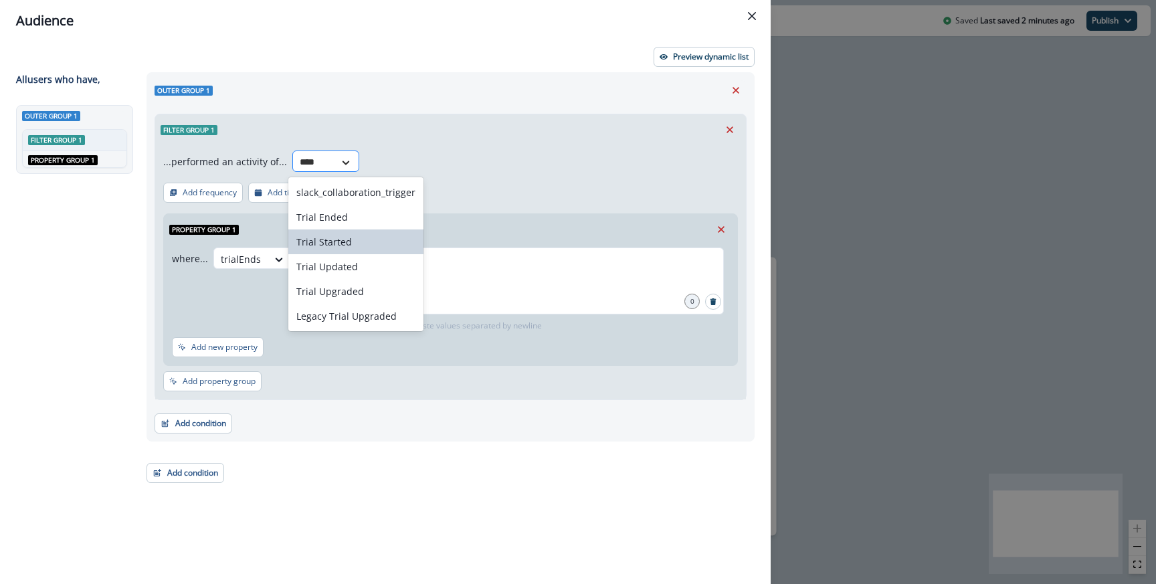
type input "*****"
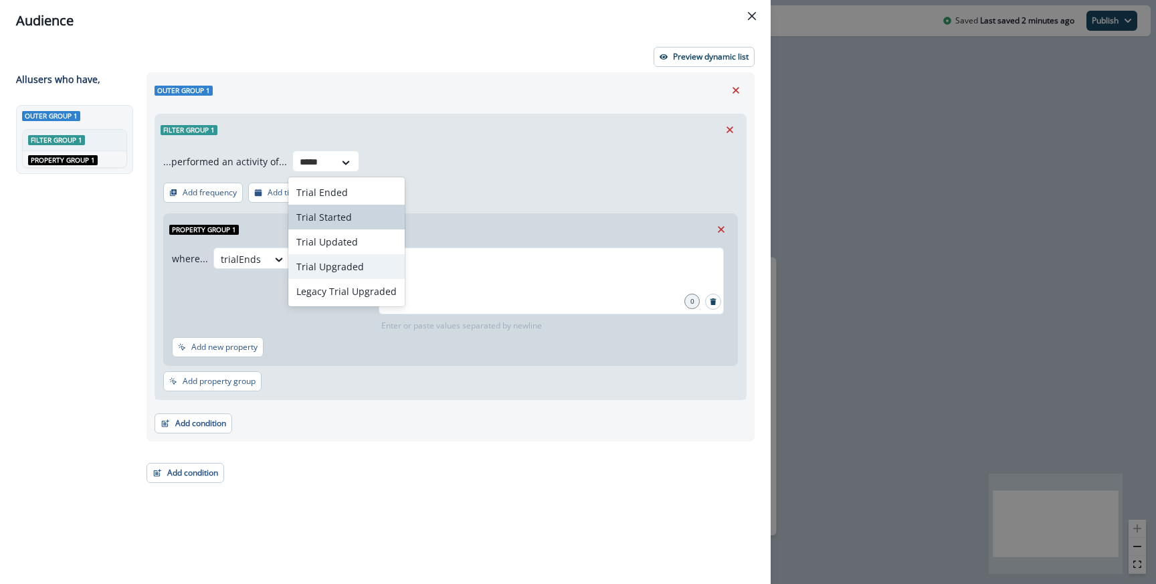
click at [364, 266] on div "Trial Upgraded" at bounding box center [346, 266] width 116 height 25
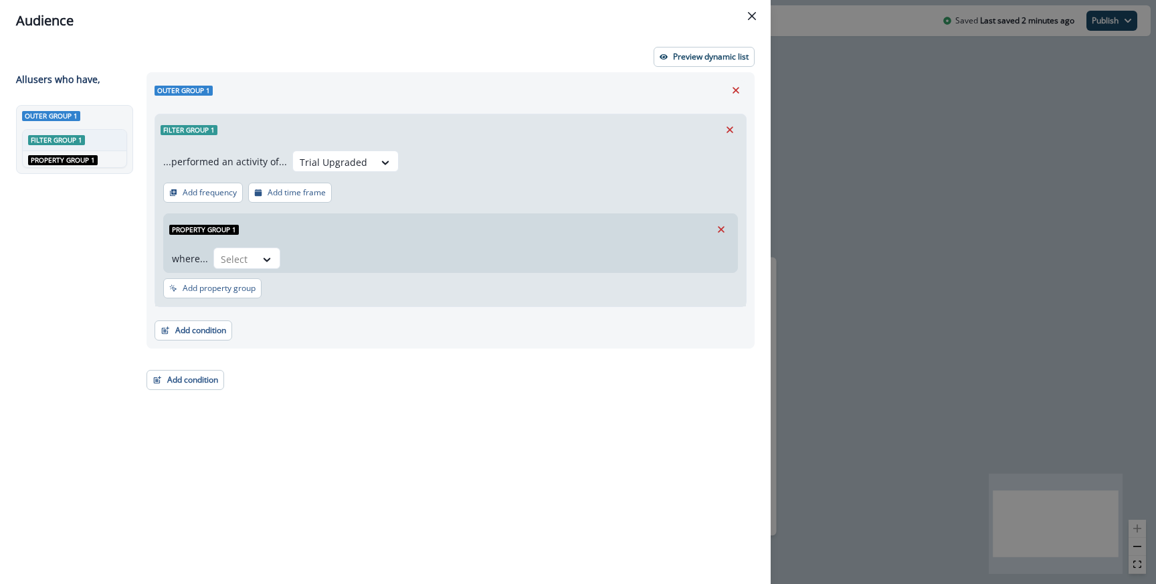
click at [495, 208] on div "Property group 1 where... Select" at bounding box center [450, 240] width 575 height 65
click at [298, 188] on p "Add time frame" at bounding box center [297, 192] width 58 height 9
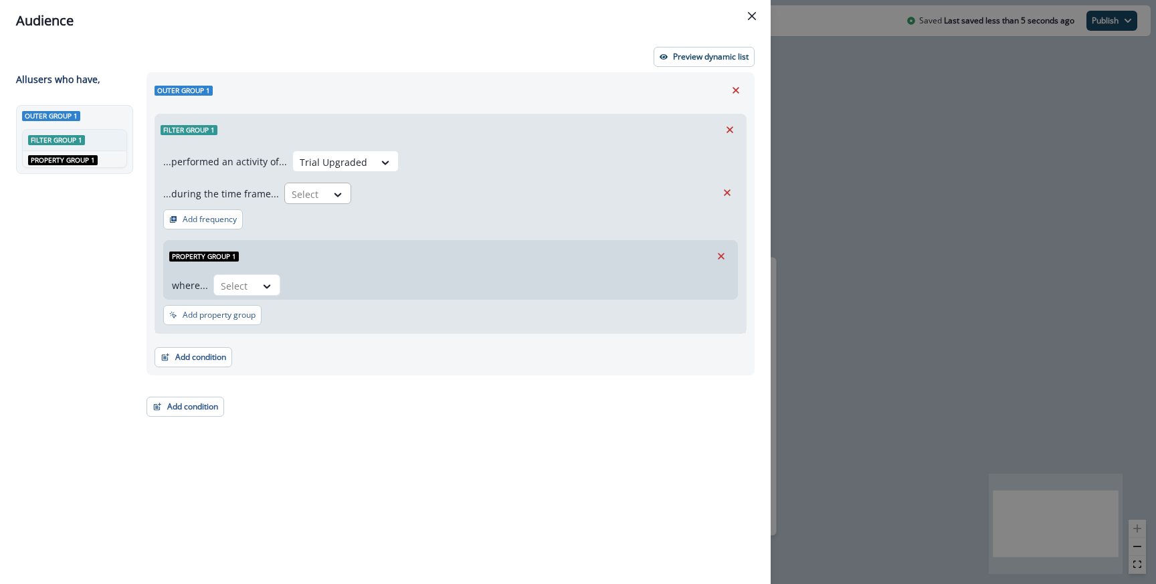
click at [307, 189] on div at bounding box center [306, 194] width 28 height 17
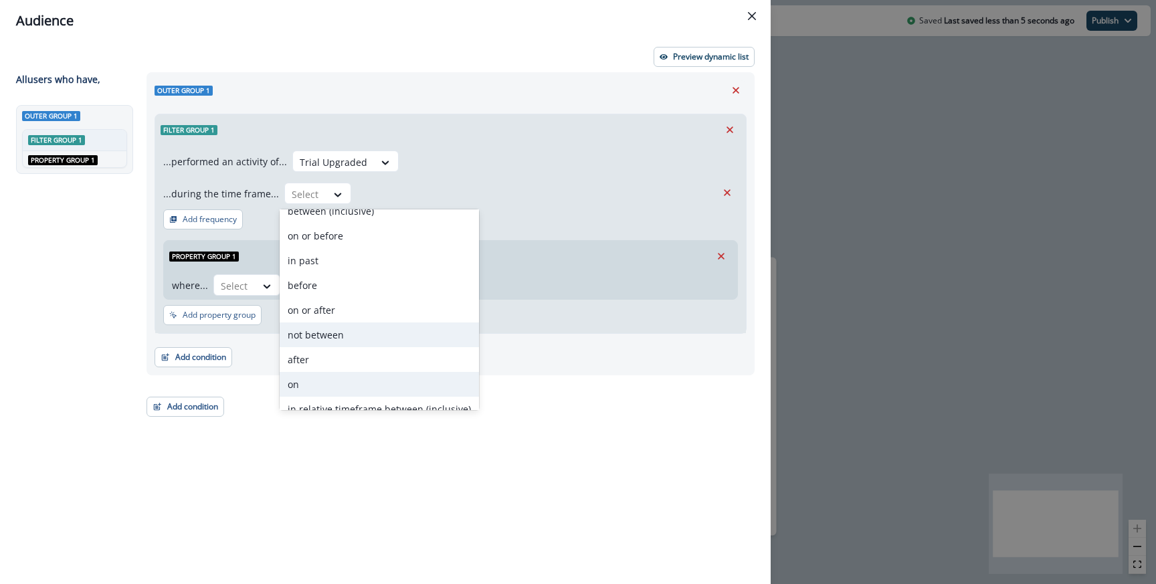
scroll to position [42, 0]
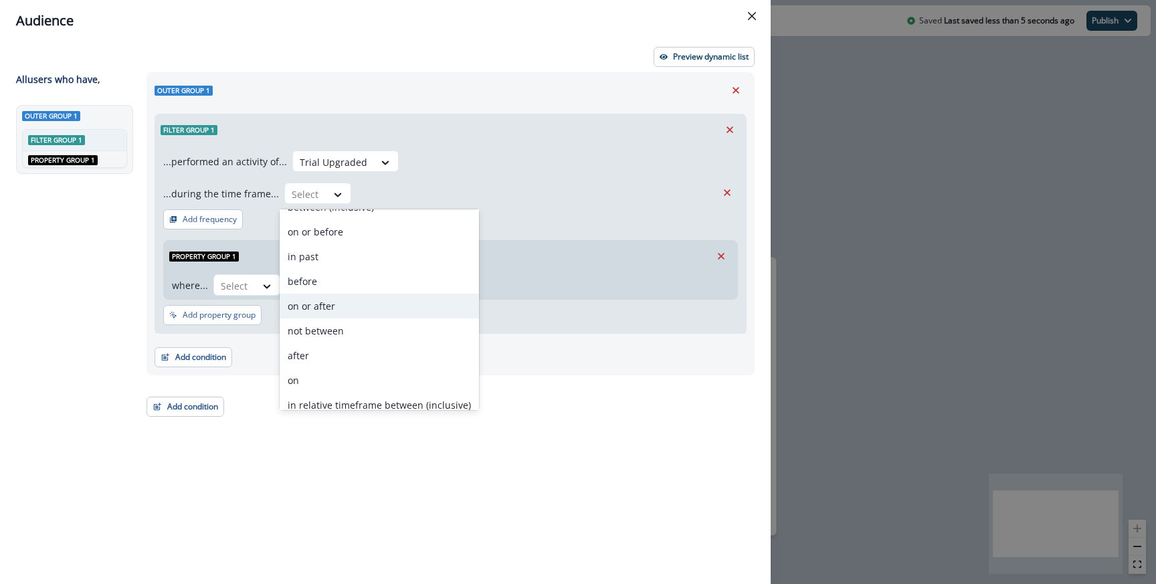
click at [346, 312] on div "on or after" at bounding box center [379, 306] width 199 height 25
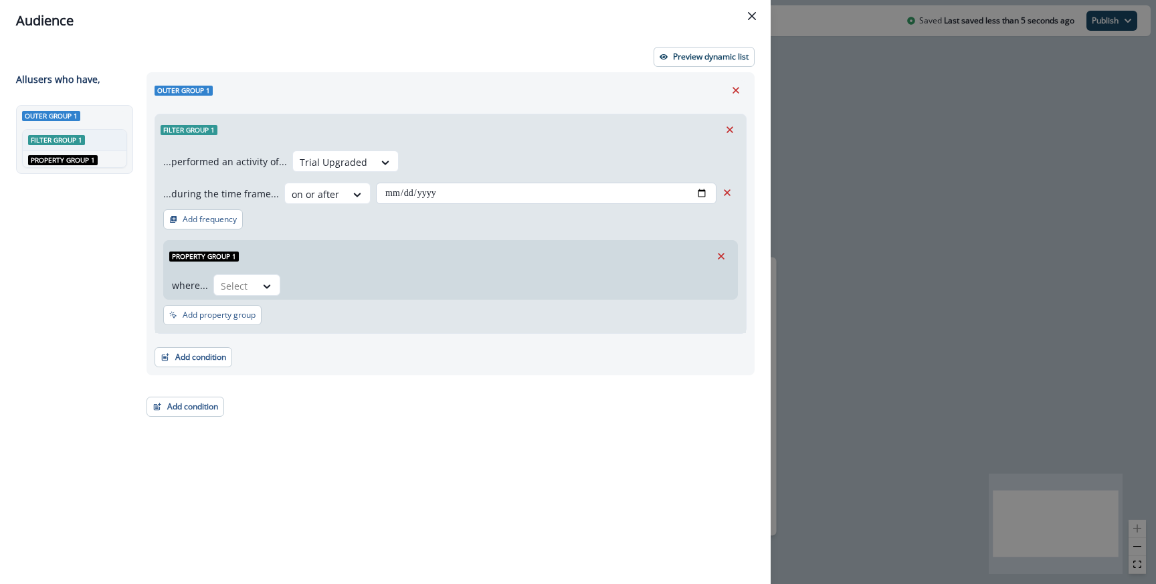
click at [701, 191] on input "date" at bounding box center [546, 193] width 341 height 21
type input "**********"
click at [462, 151] on div "**********" at bounding box center [450, 178] width 575 height 54
click at [242, 278] on div at bounding box center [235, 286] width 28 height 17
click at [723, 254] on icon "Remove" at bounding box center [721, 256] width 7 height 7
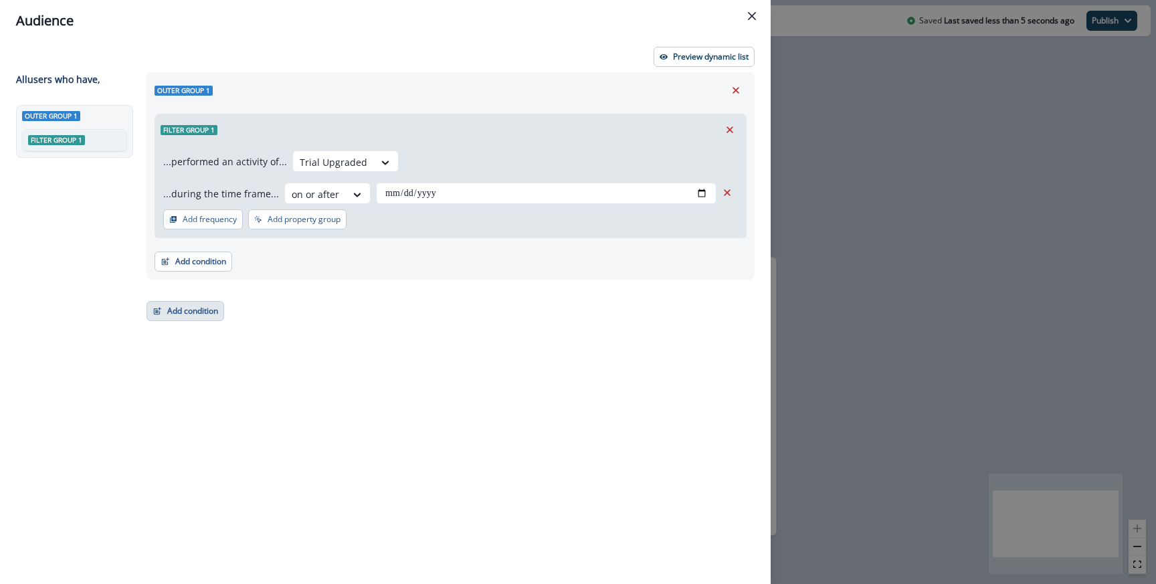
click at [204, 311] on button "Add condition" at bounding box center [186, 311] width 78 height 20
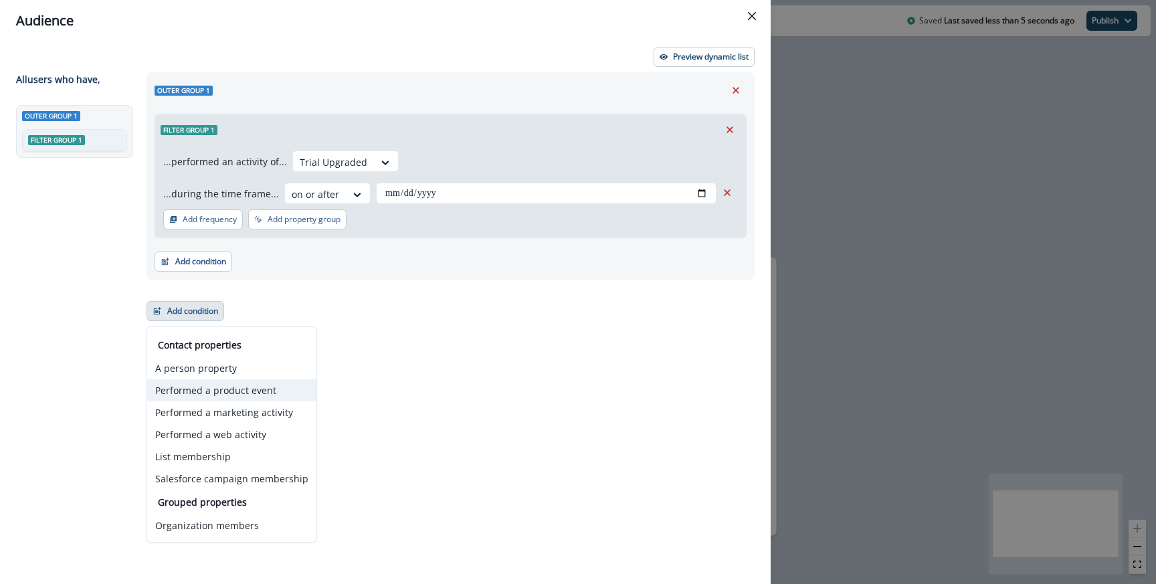
click at [207, 397] on button "Performed a product event" at bounding box center [231, 390] width 169 height 22
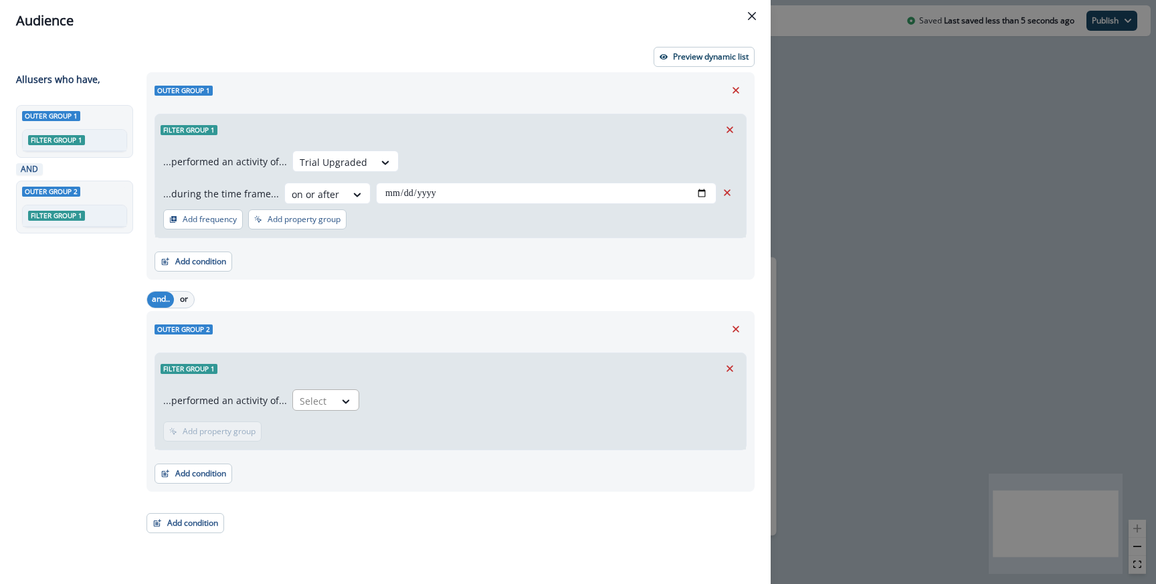
click at [327, 403] on div "Select" at bounding box center [313, 401] width 41 height 22
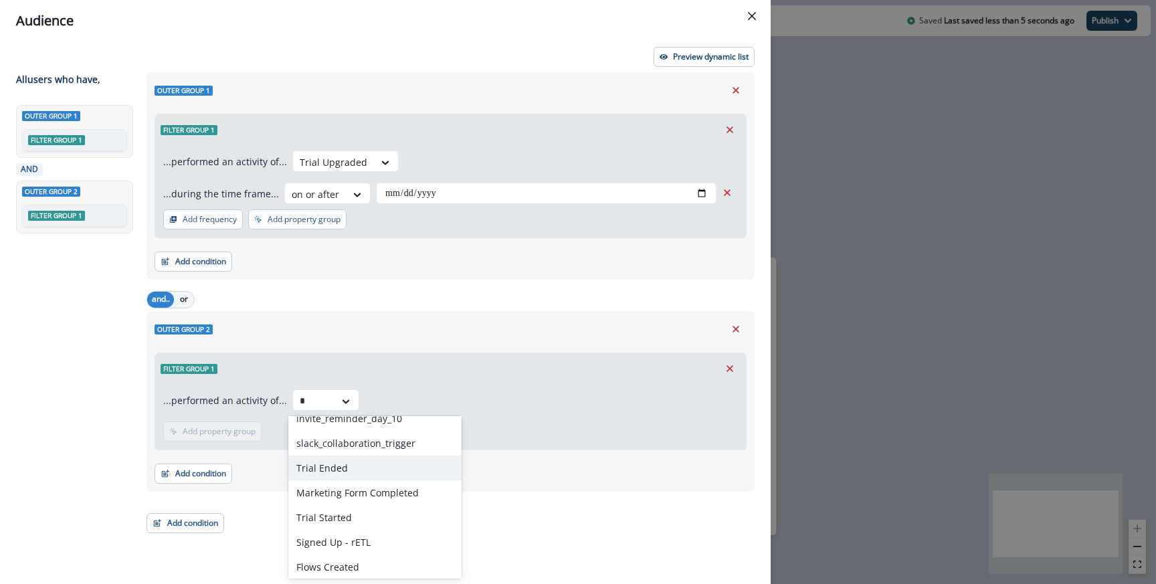
scroll to position [0, 0]
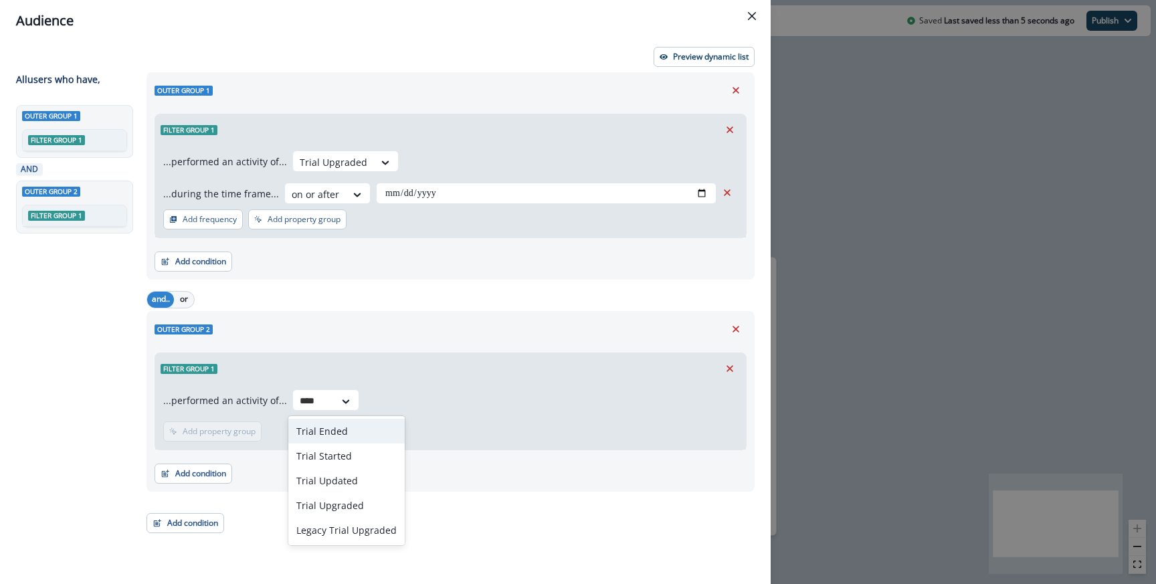
type input "*****"
click at [358, 500] on div "Trial Upgraded" at bounding box center [346, 505] width 116 height 25
click at [298, 431] on p "Add time frame" at bounding box center [297, 431] width 58 height 9
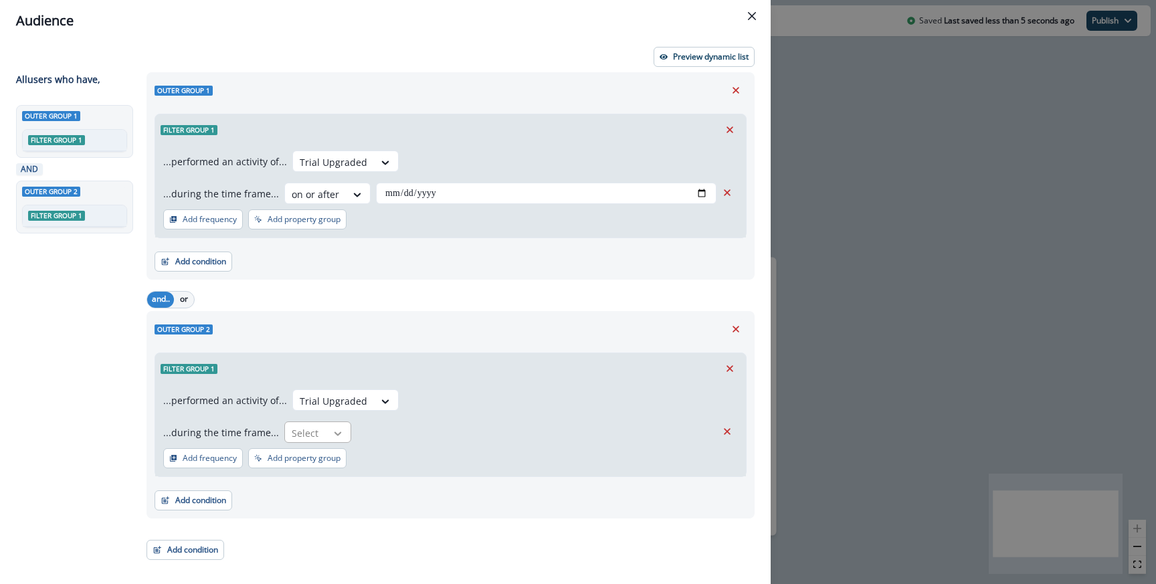
click at [327, 435] on div at bounding box center [338, 433] width 23 height 13
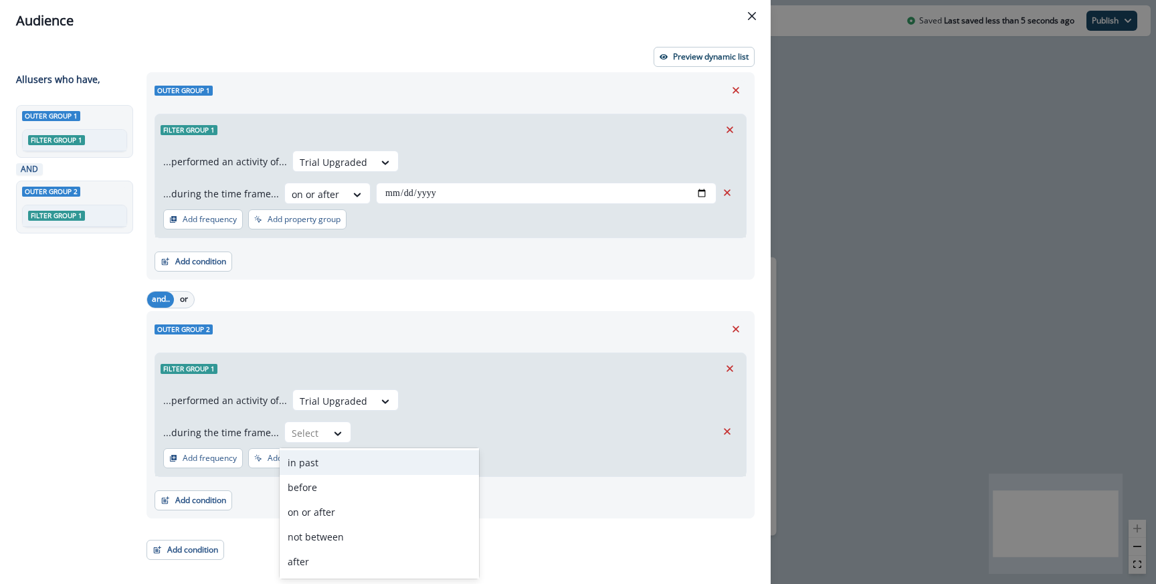
click at [340, 468] on div "in past" at bounding box center [379, 462] width 199 height 25
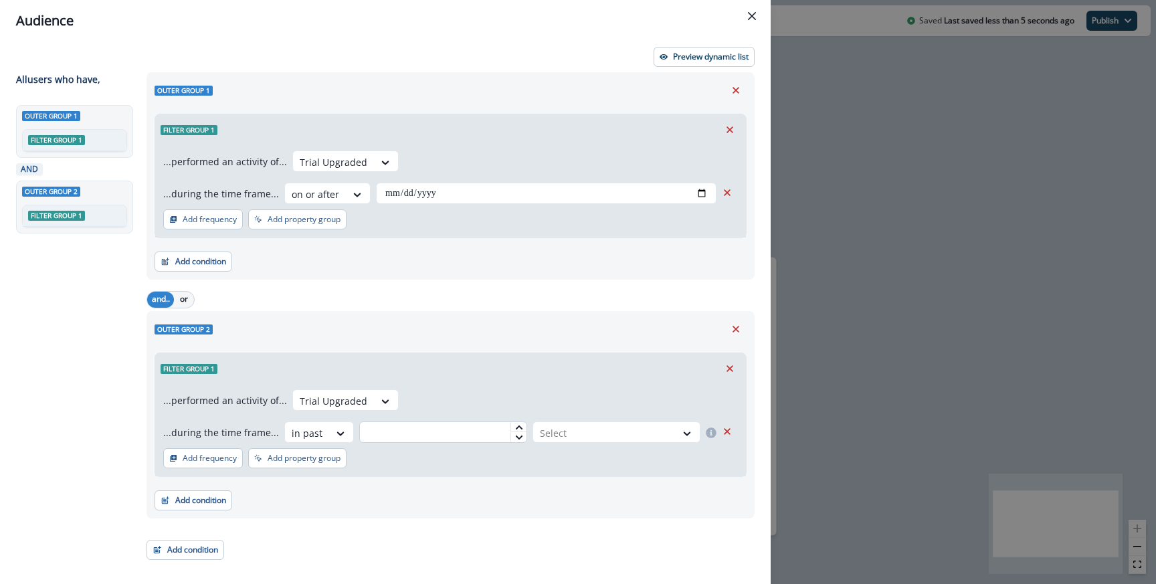
click at [453, 428] on input "text" at bounding box center [443, 432] width 168 height 21
type input "*"
click at [568, 425] on div at bounding box center [604, 433] width 129 height 17
click at [564, 485] on div "week(s)" at bounding box center [614, 488] width 171 height 25
click at [539, 369] on div "Filter group 1" at bounding box center [450, 368] width 591 height 31
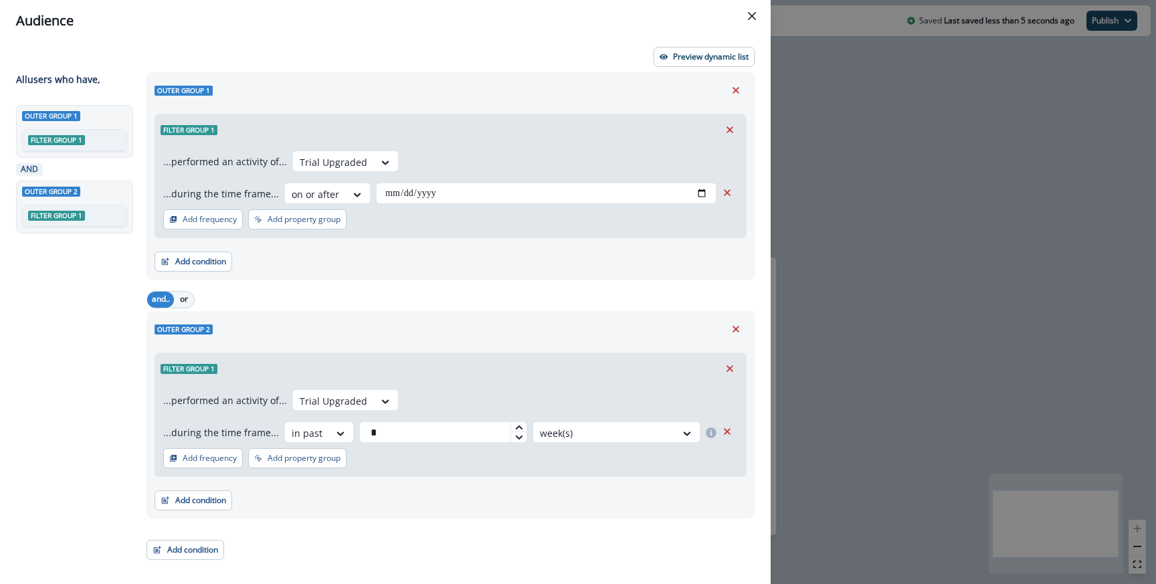
click at [864, 323] on div "**********" at bounding box center [578, 292] width 1156 height 584
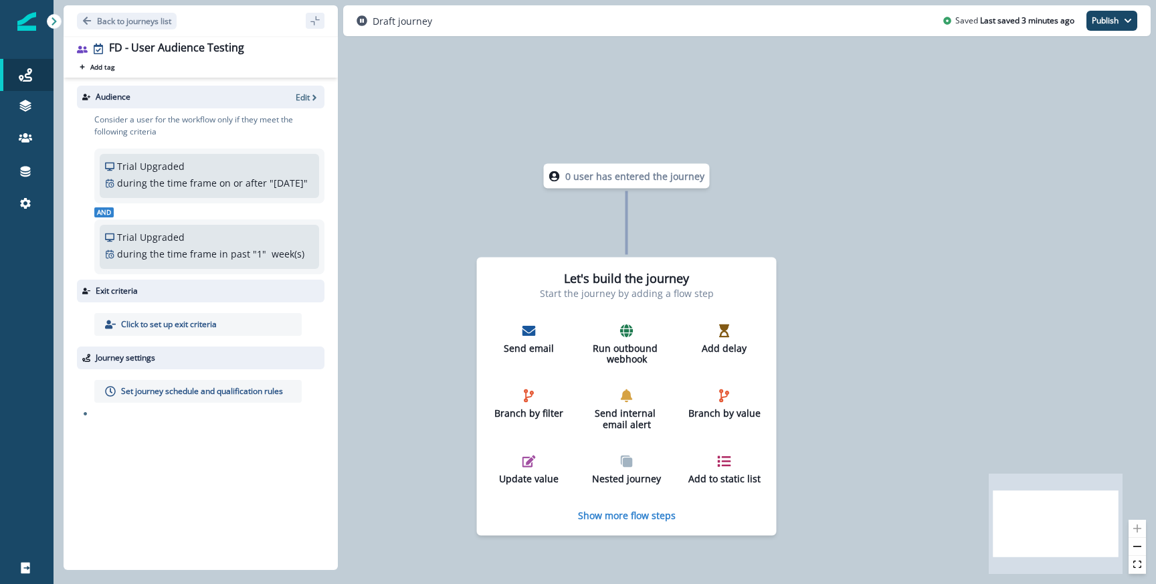
click at [175, 331] on p "Click to set up exit criteria" at bounding box center [169, 325] width 96 height 12
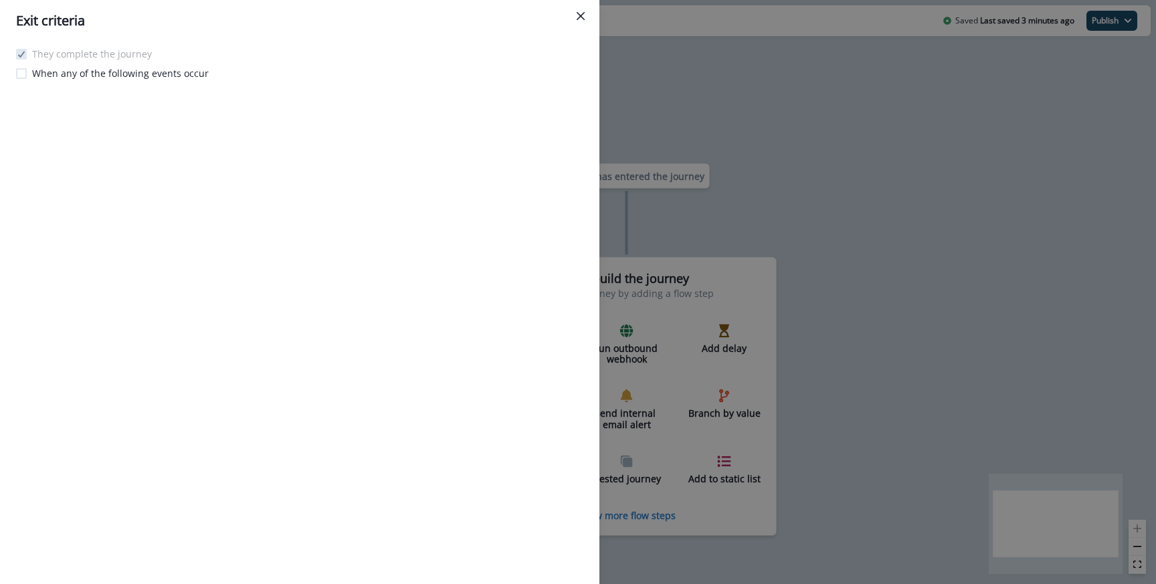
click at [97, 77] on p "When any of the following events occur" at bounding box center [120, 73] width 177 height 14
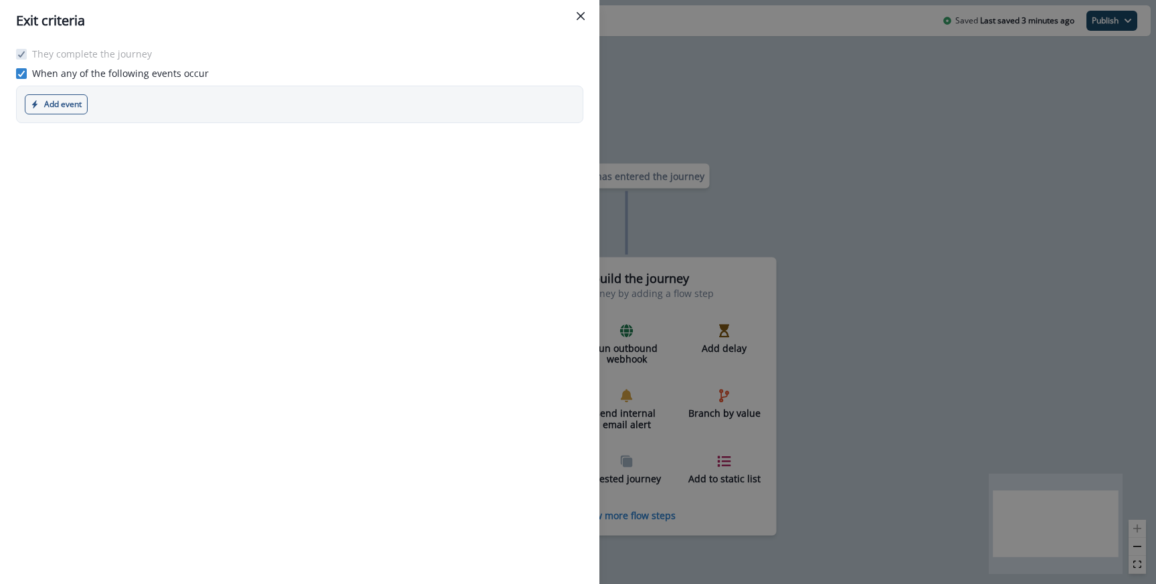
click at [76, 122] on div "Add event Product event Marketing event" at bounding box center [300, 104] width 568 height 37
click at [71, 111] on button "Add event" at bounding box center [56, 104] width 63 height 20
click at [78, 136] on button "Product event" at bounding box center [99, 137] width 149 height 22
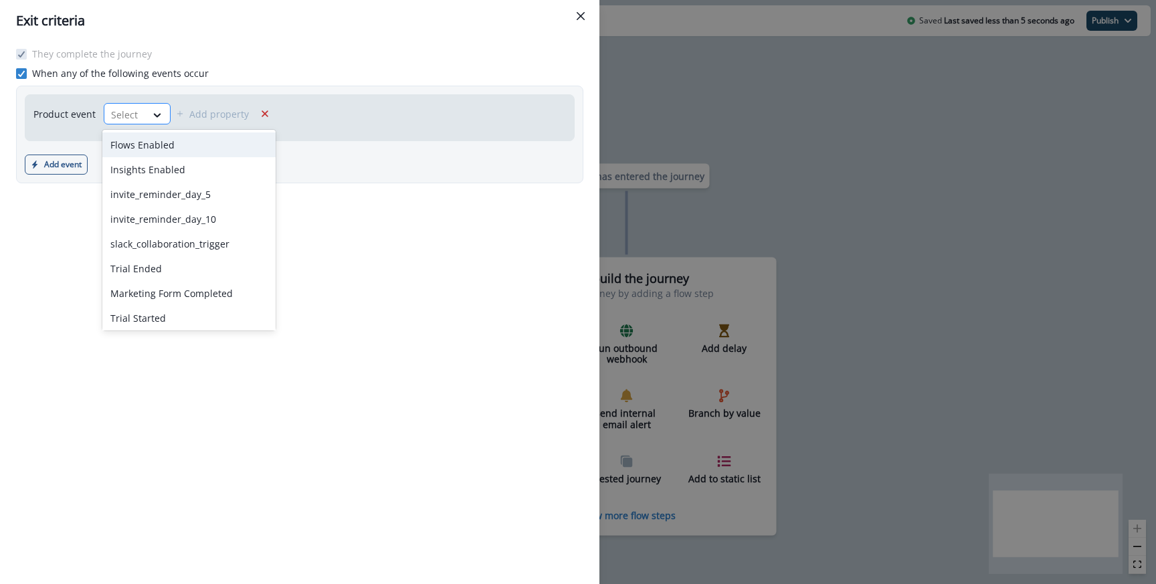
click at [135, 113] on div at bounding box center [125, 114] width 28 height 17
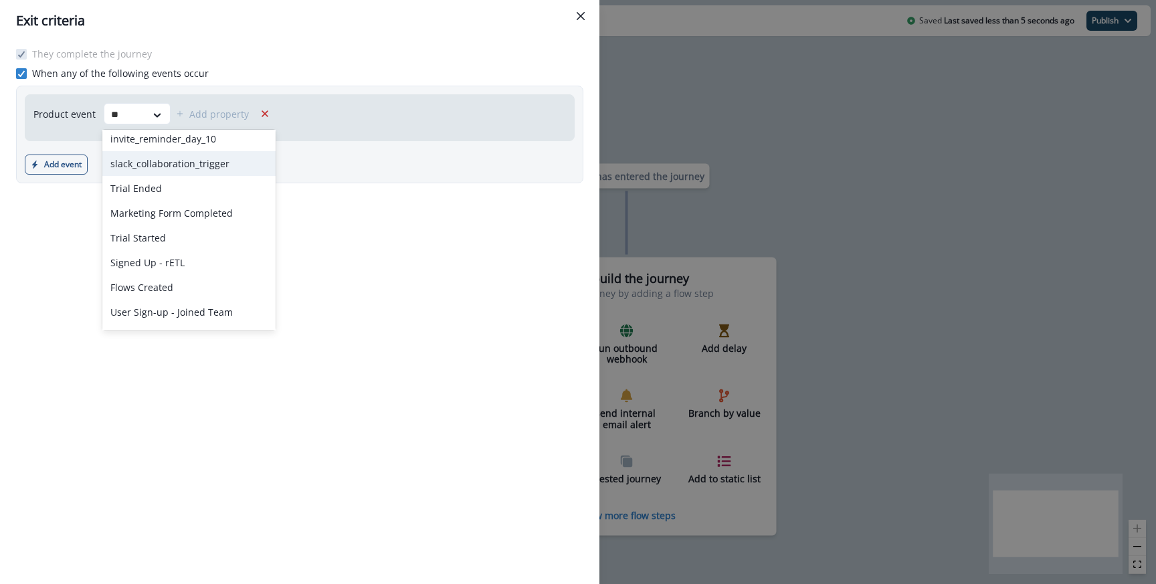
scroll to position [0, 0]
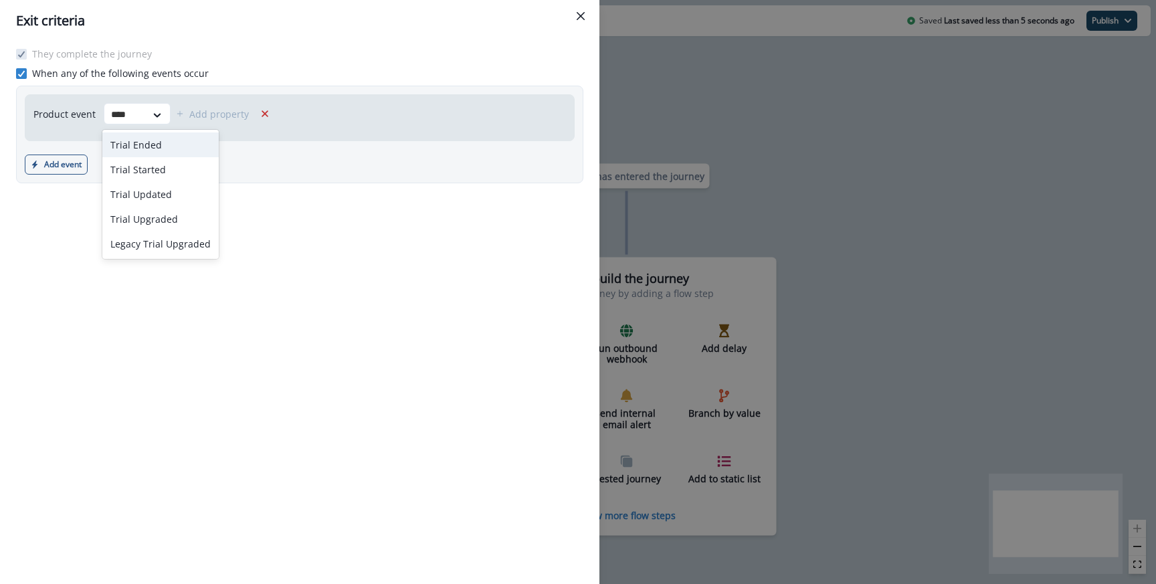
type input "*****"
click at [175, 221] on div "Trial Upgraded" at bounding box center [160, 219] width 116 height 25
click at [78, 165] on button "Add event" at bounding box center [56, 165] width 63 height 20
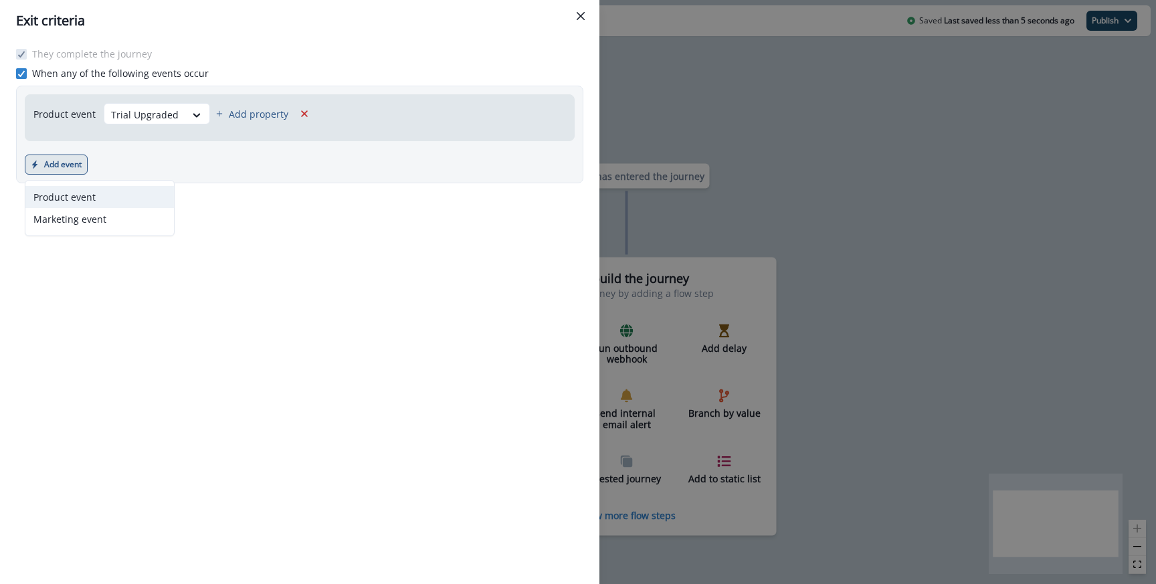
click at [75, 202] on button "Product event" at bounding box center [99, 197] width 149 height 22
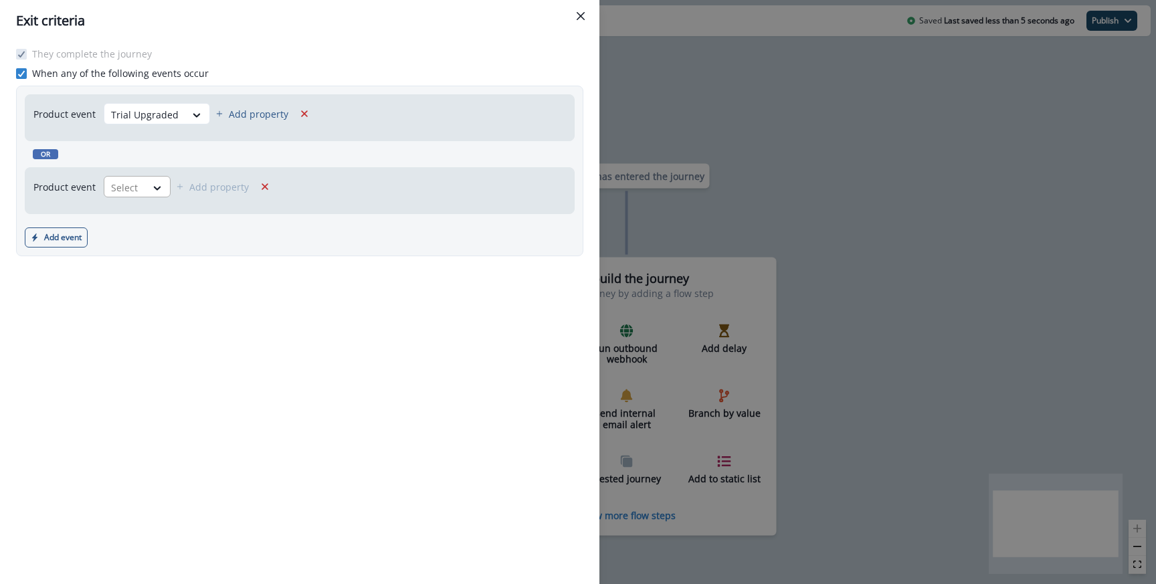
click at [125, 188] on div at bounding box center [125, 187] width 28 height 17
type input "*****"
click at [149, 268] on div "Trial Updated" at bounding box center [160, 267] width 116 height 25
click at [84, 238] on button "Add event" at bounding box center [56, 238] width 63 height 20
click at [89, 267] on button "Product event" at bounding box center [99, 270] width 149 height 22
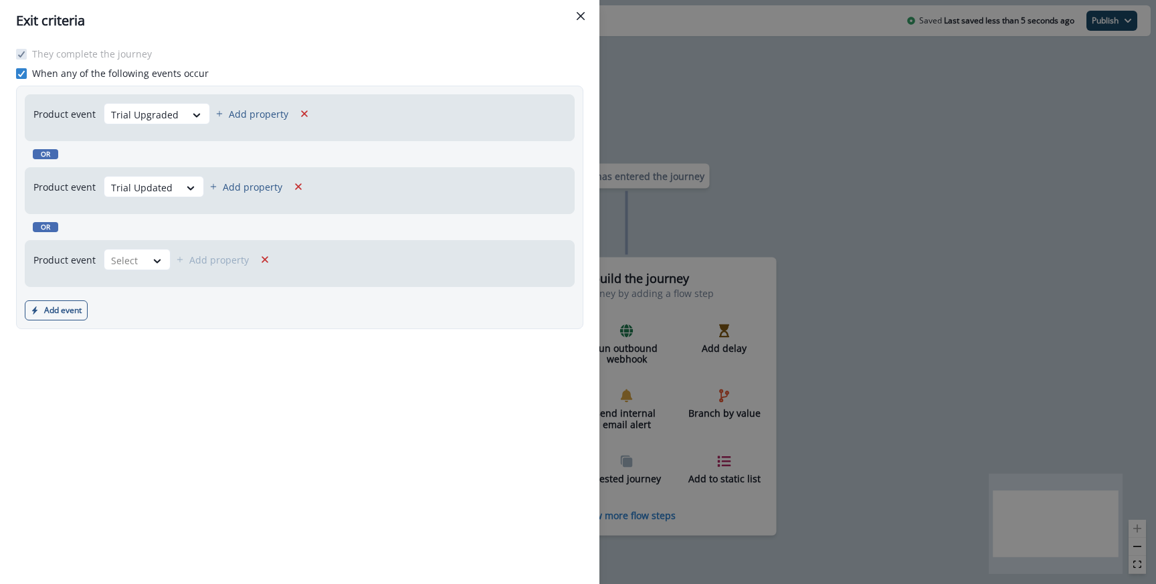
click at [220, 201] on div "Product event Trial Updated Add property" at bounding box center [171, 191] width 292 height 46
click at [228, 181] on p "Add property" at bounding box center [253, 187] width 60 height 13
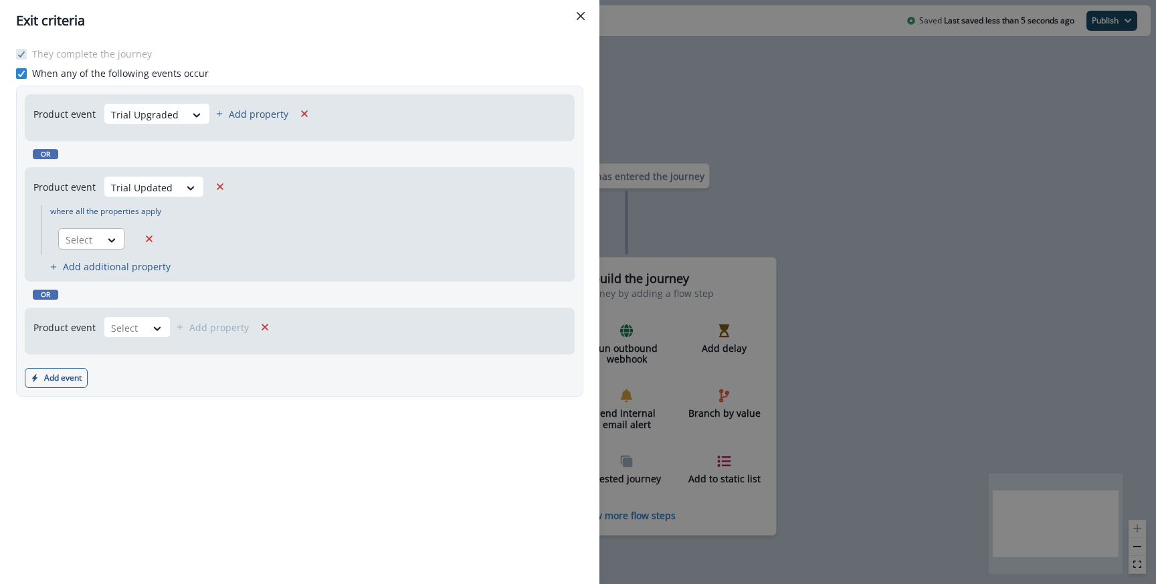
click at [95, 239] on div "Select" at bounding box center [79, 240] width 41 height 22
click at [292, 264] on div "Product event Trial Updated where all the properties apply roles, 1 of 4. 4 res…" at bounding box center [300, 224] width 550 height 114
click at [153, 236] on icon "Remove" at bounding box center [149, 239] width 12 height 12
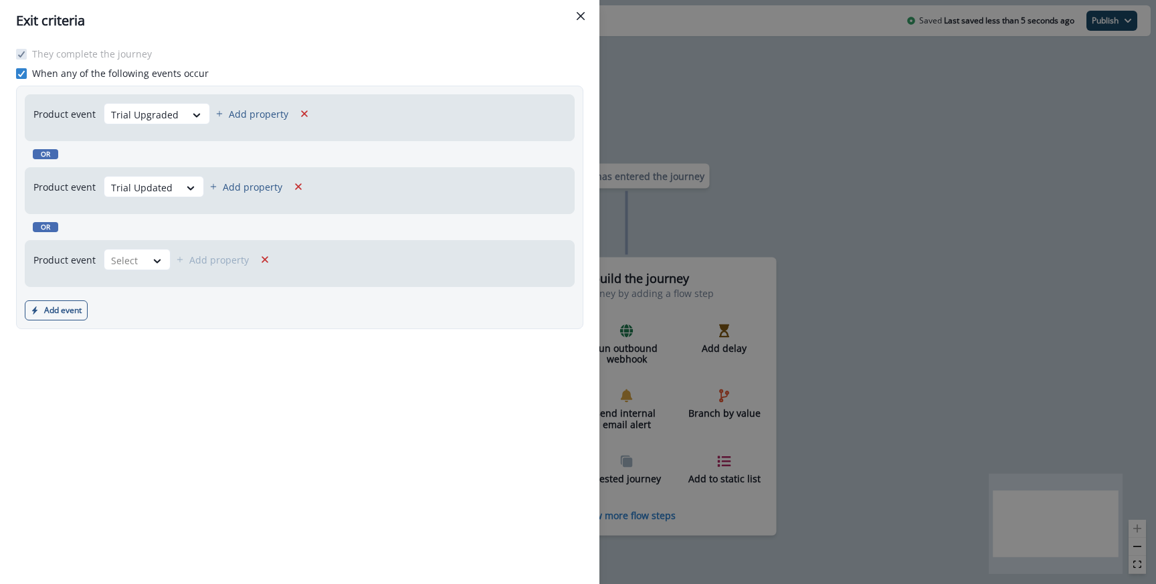
click at [703, 260] on div "Exit criteria They complete the journey When any of the following events occur …" at bounding box center [578, 292] width 1156 height 584
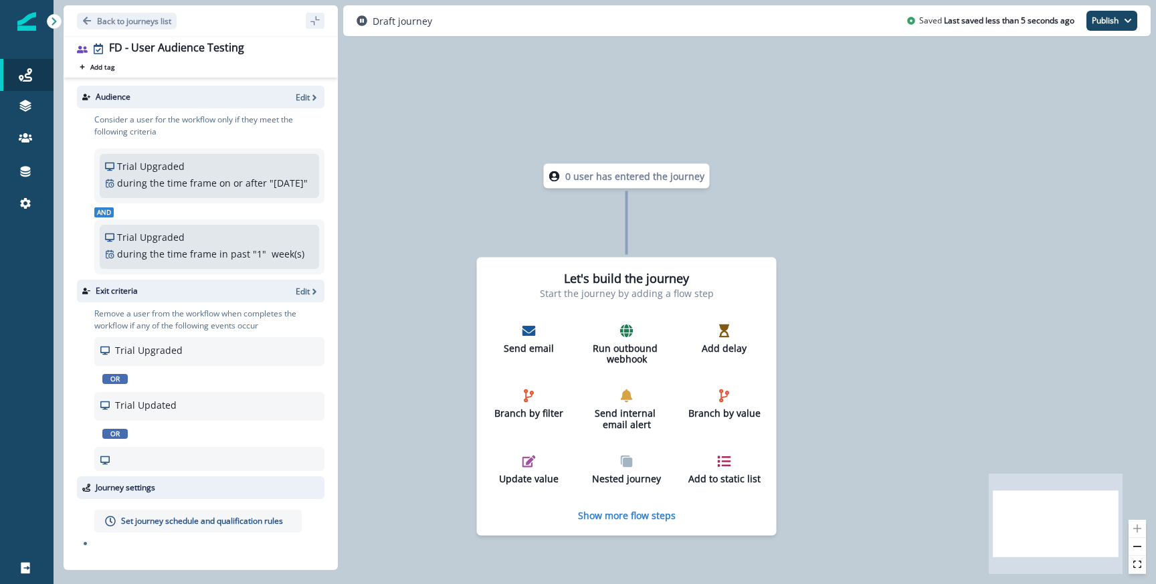
scroll to position [3, 0]
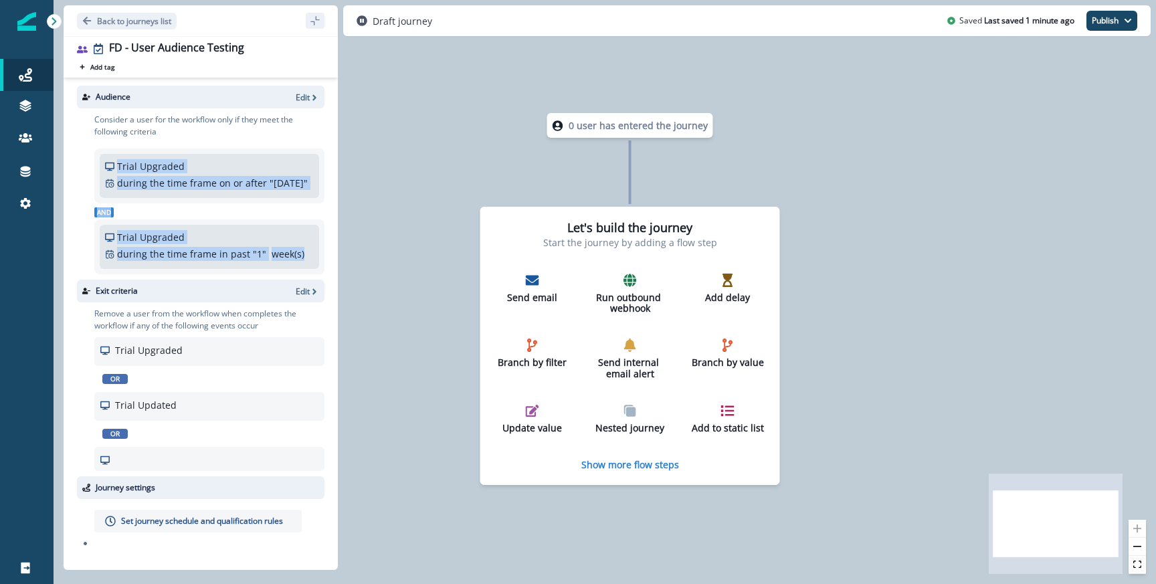
drag, startPoint x: 107, startPoint y: 161, endPoint x: 320, endPoint y: 273, distance: 240.7
click at [320, 273] on div "Trial Upgraded during the time frame on or after " Aug 20, 2025 " Add frequency…" at bounding box center [209, 212] width 230 height 126
click at [394, 270] on div "0 user has entered the journey Let's build the journey Start the journey by add…" at bounding box center [605, 292] width 1103 height 584
click at [521, 346] on div "Branch by filter" at bounding box center [533, 354] width 74 height 30
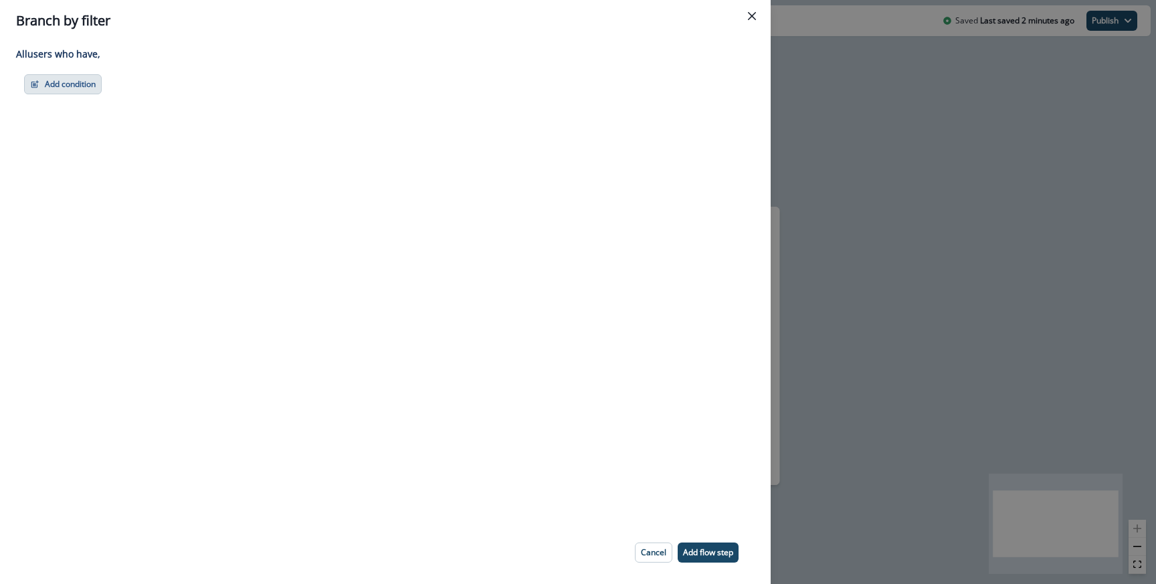
click at [58, 88] on button "Add condition" at bounding box center [63, 84] width 78 height 20
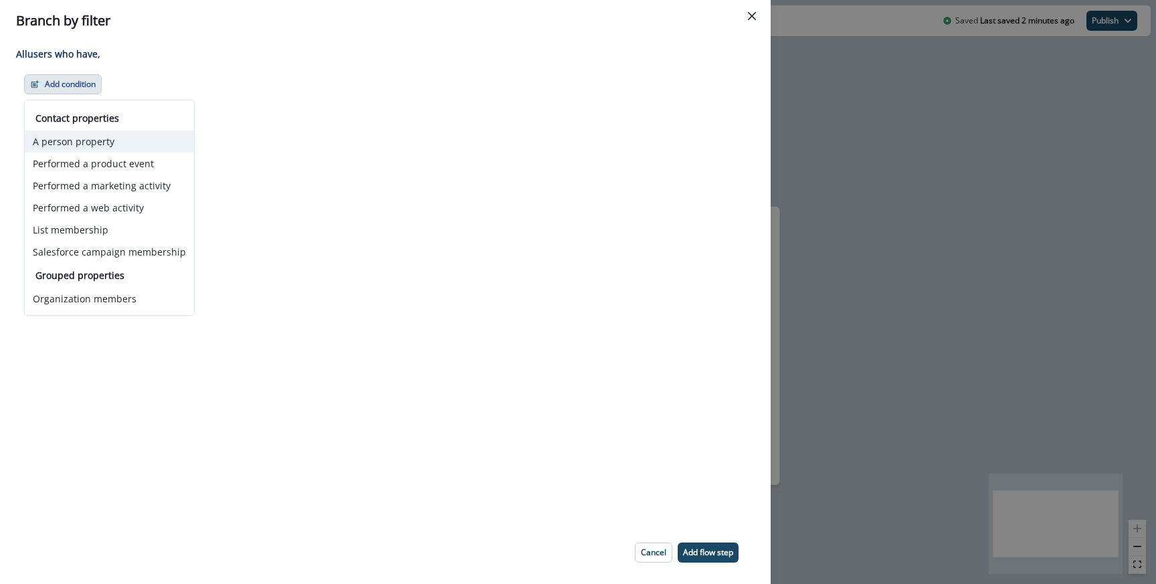
click at [86, 141] on button "A person property" at bounding box center [109, 141] width 169 height 22
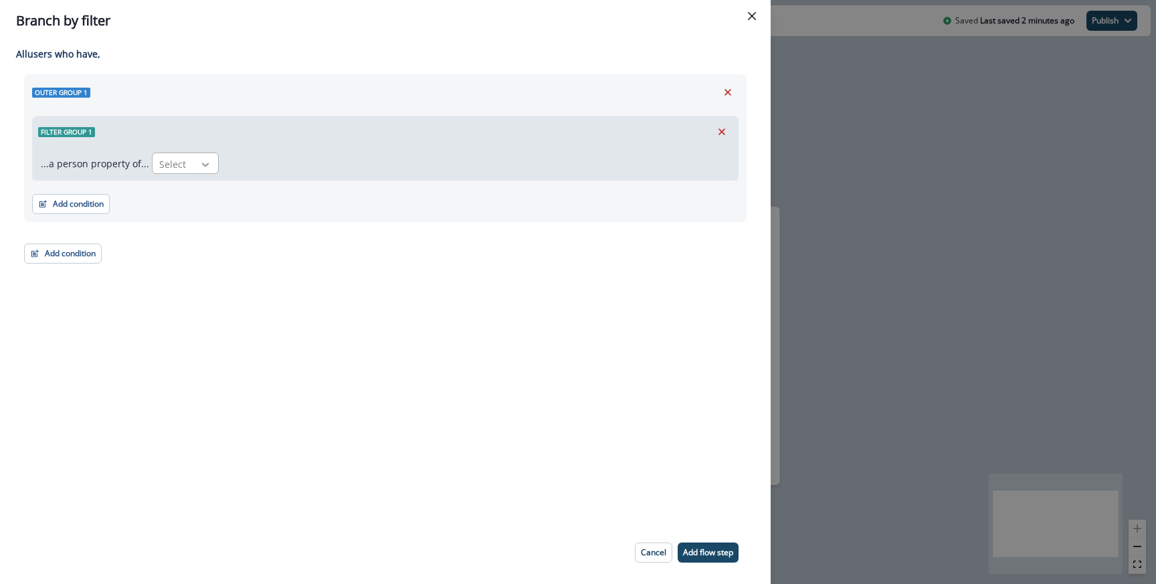
click at [199, 163] on icon at bounding box center [205, 164] width 12 height 13
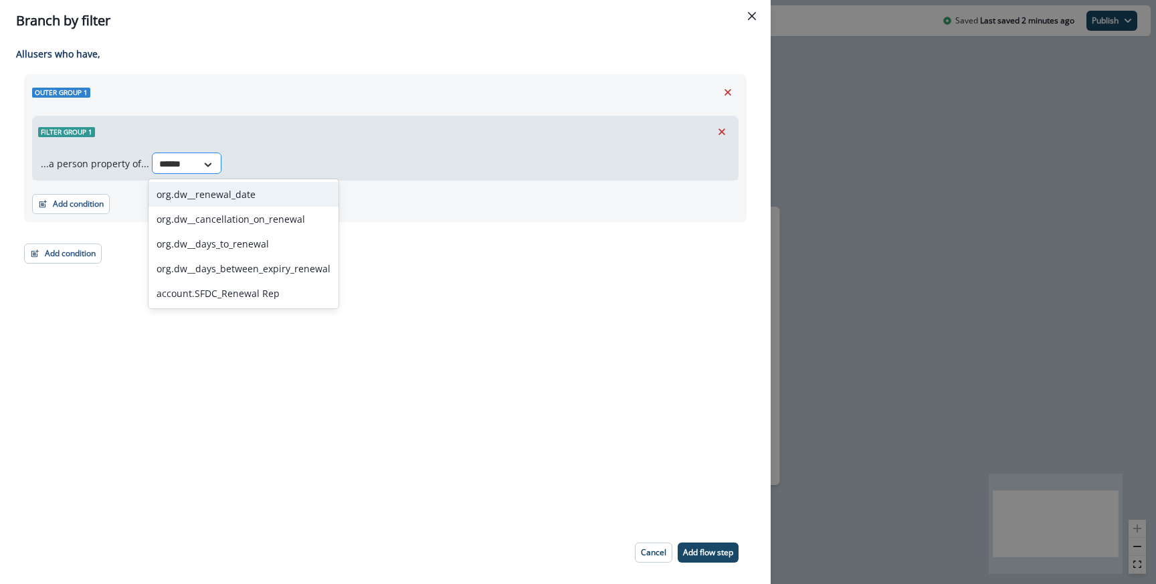
type input "*******"
click at [208, 187] on div "org.dw__renewal_date" at bounding box center [244, 194] width 190 height 25
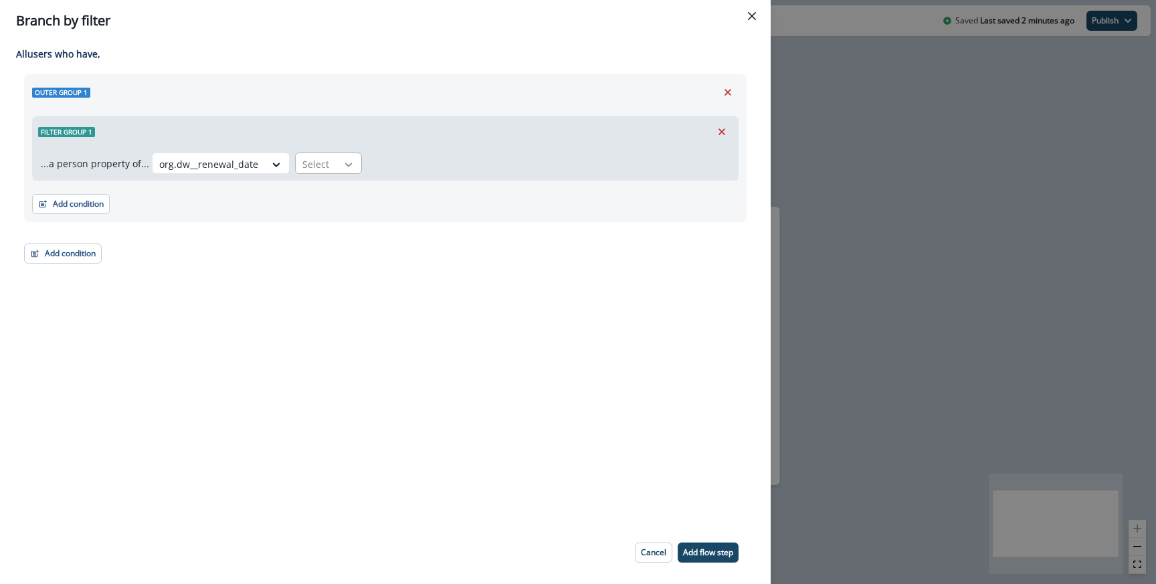
click at [347, 159] on icon at bounding box center [349, 164] width 12 height 13
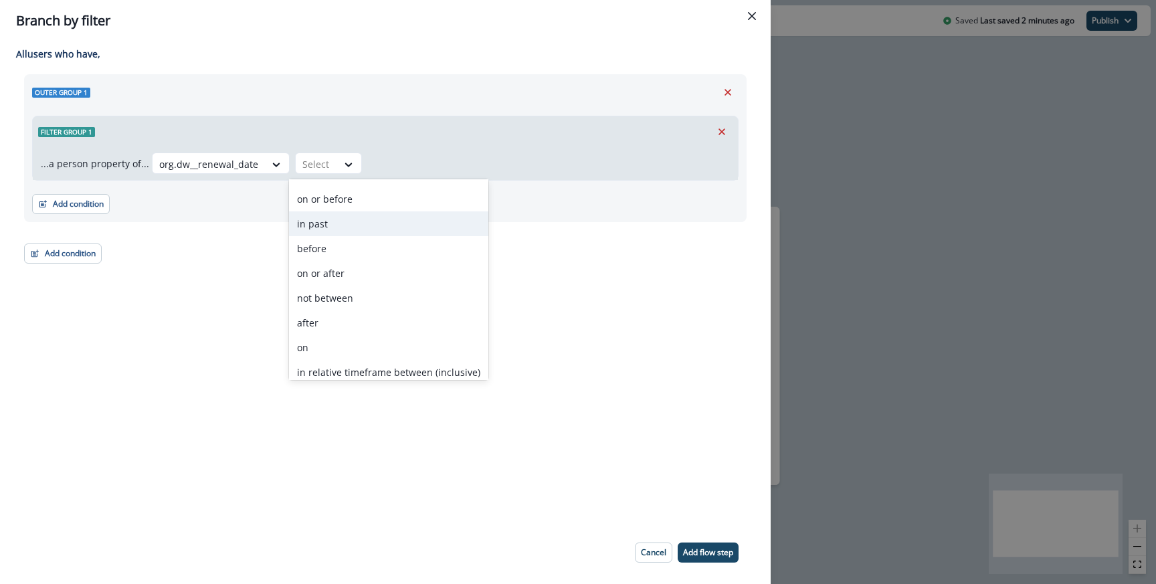
scroll to position [102, 0]
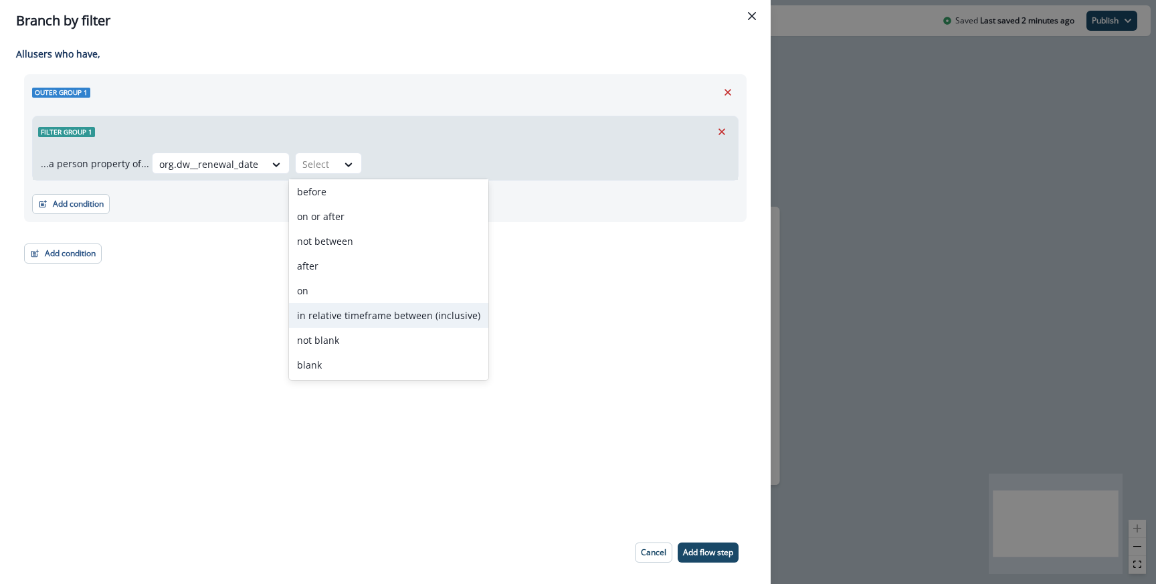
click at [329, 323] on div "in relative timeframe between (inclusive)" at bounding box center [388, 315] width 199 height 25
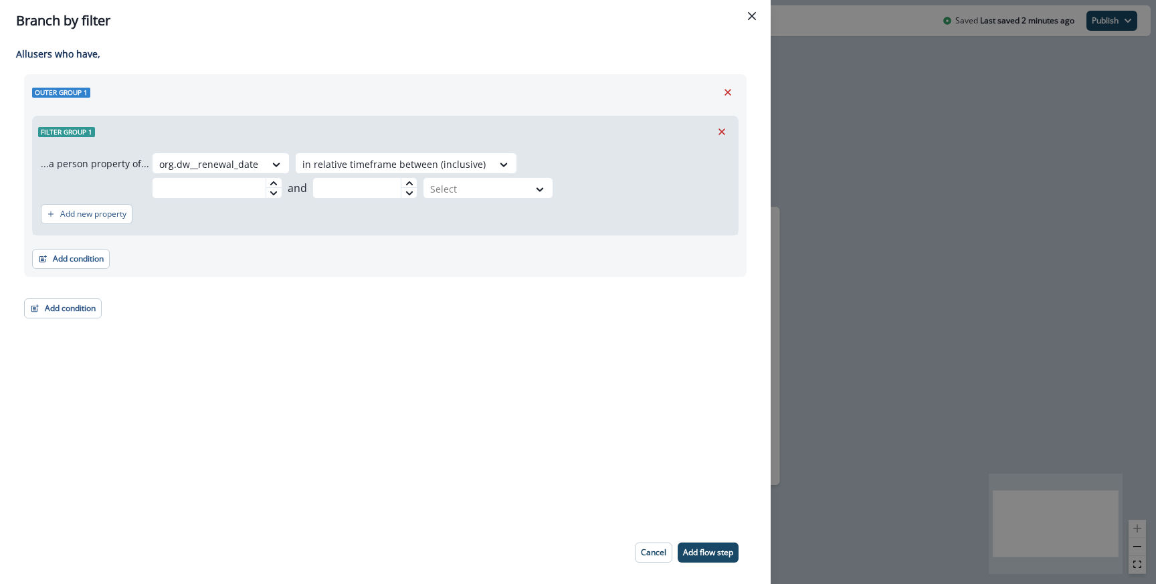
click at [439, 301] on div "Adding Branch by filter flow step in the middle will add the succeeding flow st…" at bounding box center [385, 281] width 771 height 480
click at [282, 177] on input "text" at bounding box center [217, 187] width 130 height 21
type input "**"
click at [529, 178] on div "Select" at bounding box center [476, 189] width 105 height 22
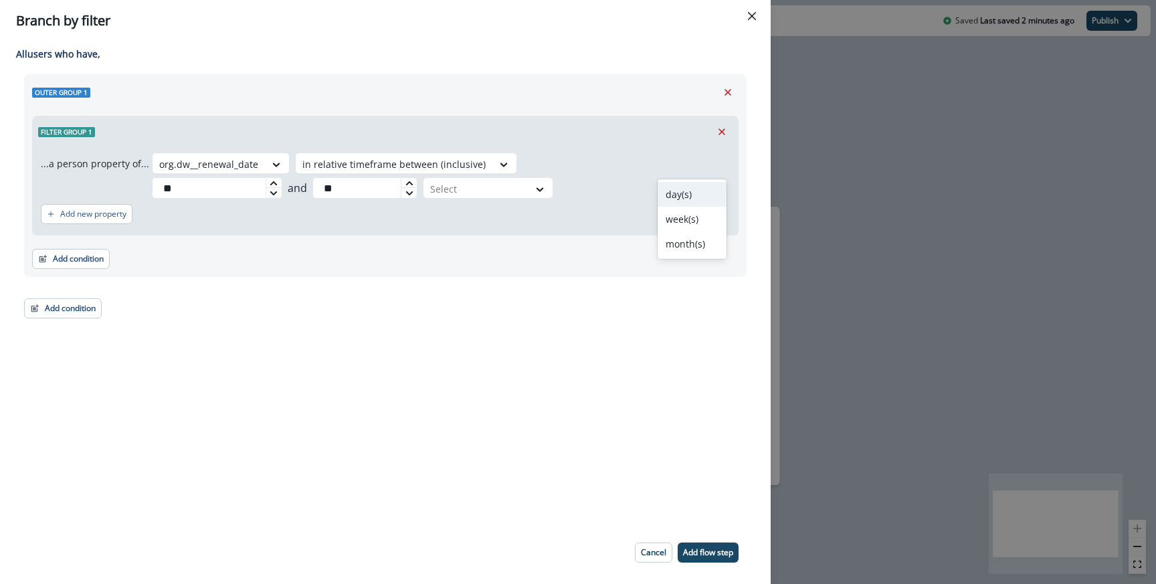
click at [688, 180] on div "day(s) week(s) month(s)" at bounding box center [692, 219] width 69 height 80
click at [688, 187] on div "day(s)" at bounding box center [692, 194] width 69 height 25
click at [691, 236] on div "Add condition Contact properties A person property Performed a product event Pe…" at bounding box center [385, 252] width 707 height 33
click at [700, 548] on p "Add flow step" at bounding box center [708, 552] width 50 height 9
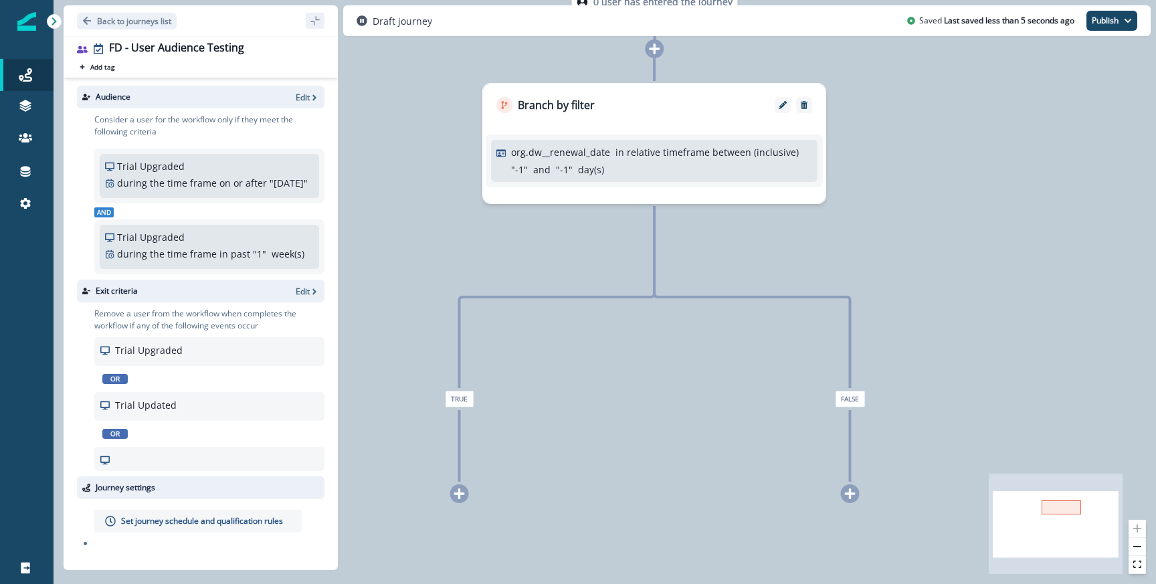
click at [466, 497] on div at bounding box center [459, 494] width 19 height 19
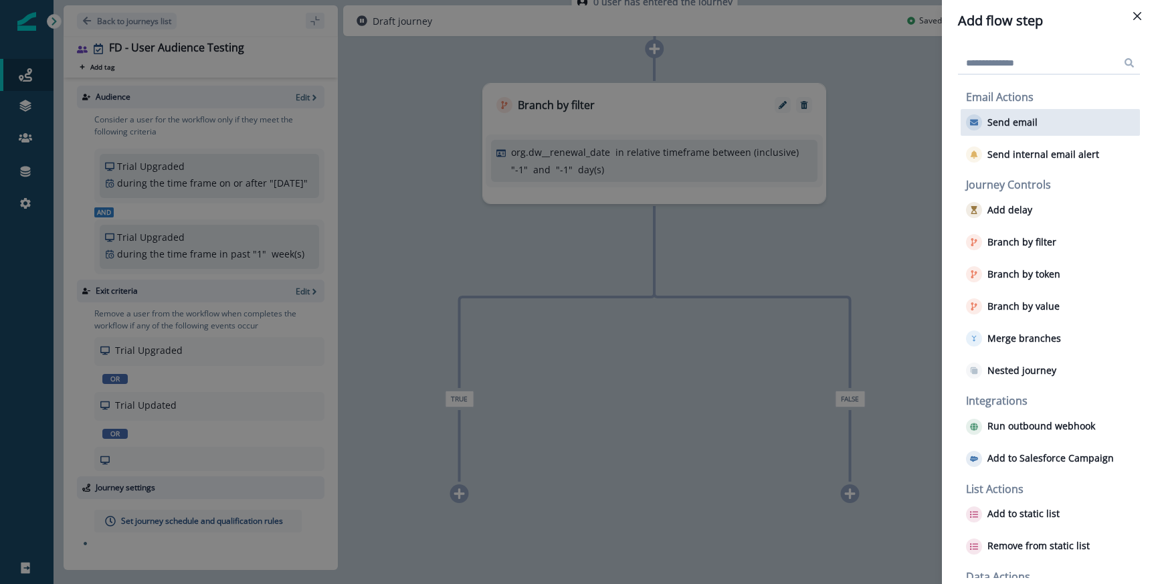
click at [974, 120] on icon "button" at bounding box center [974, 123] width 8 height 6
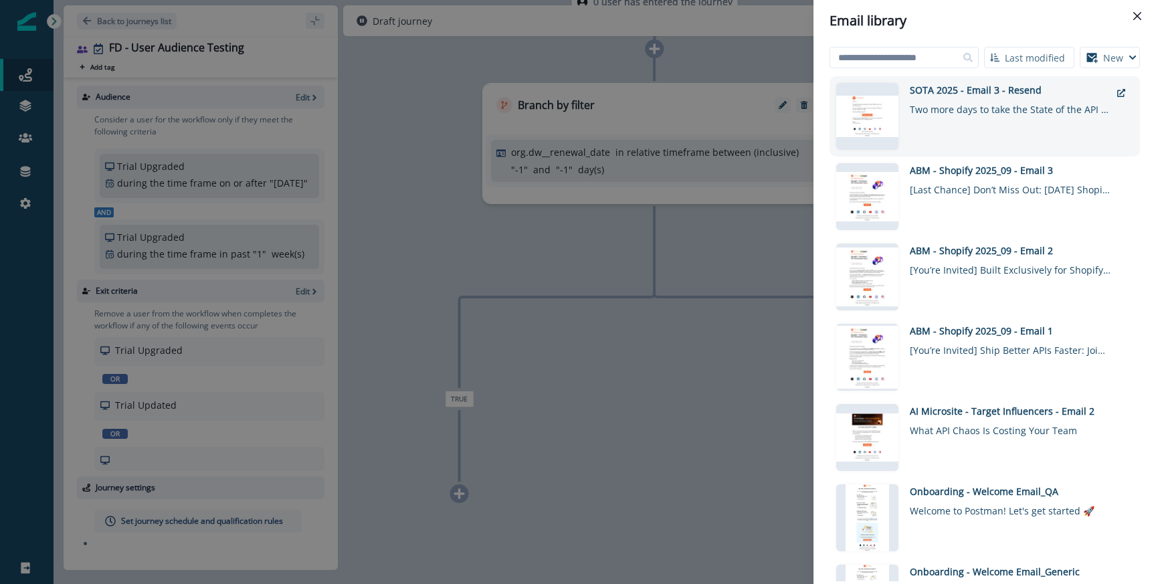
click at [944, 112] on div "Two more days to take the State of the API survey!" at bounding box center [1010, 106] width 201 height 19
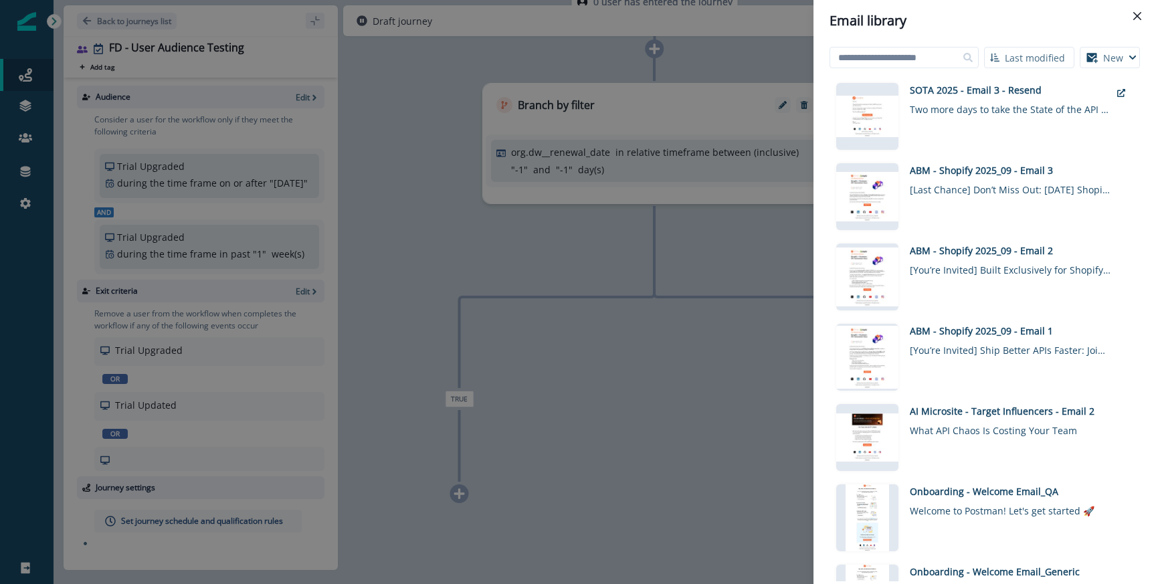
scroll to position [0, 0]
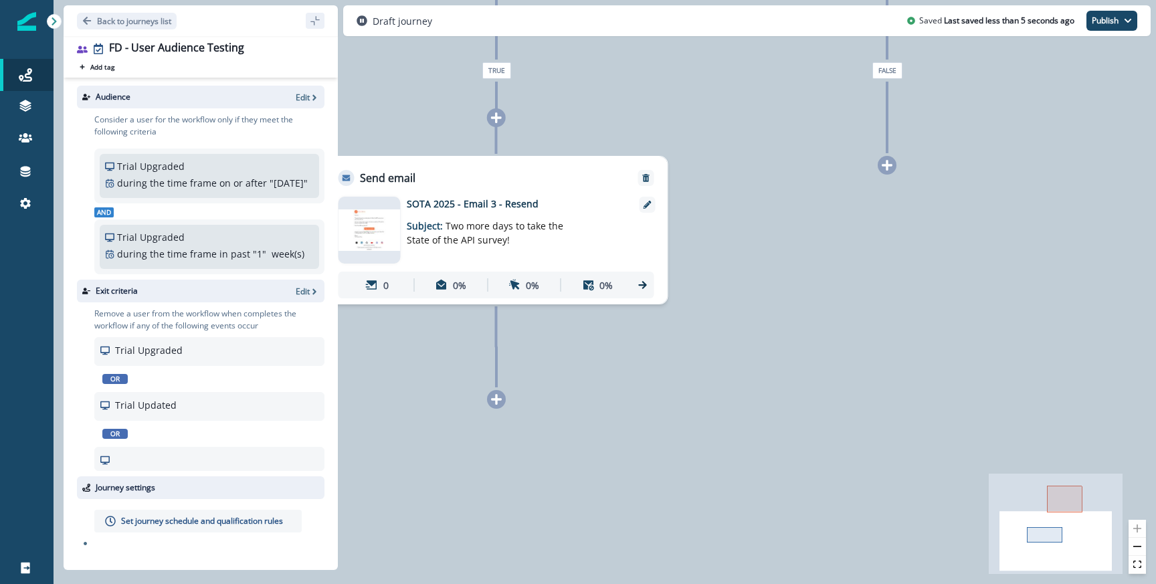
click at [499, 402] on icon at bounding box center [497, 400] width 12 height 12
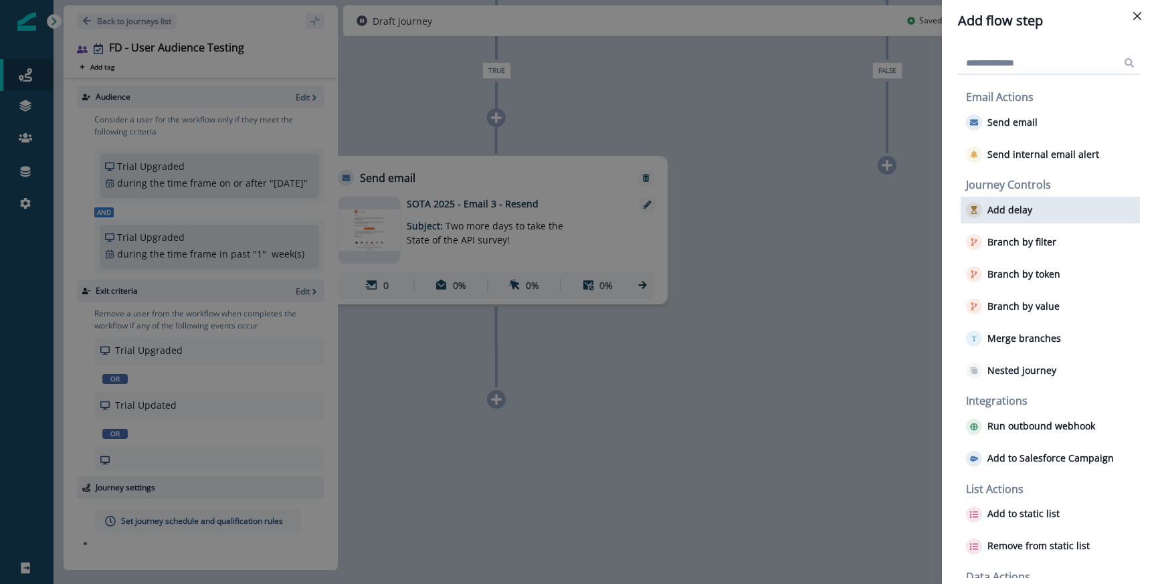
click at [1059, 207] on div "Add delay" at bounding box center [1050, 210] width 179 height 27
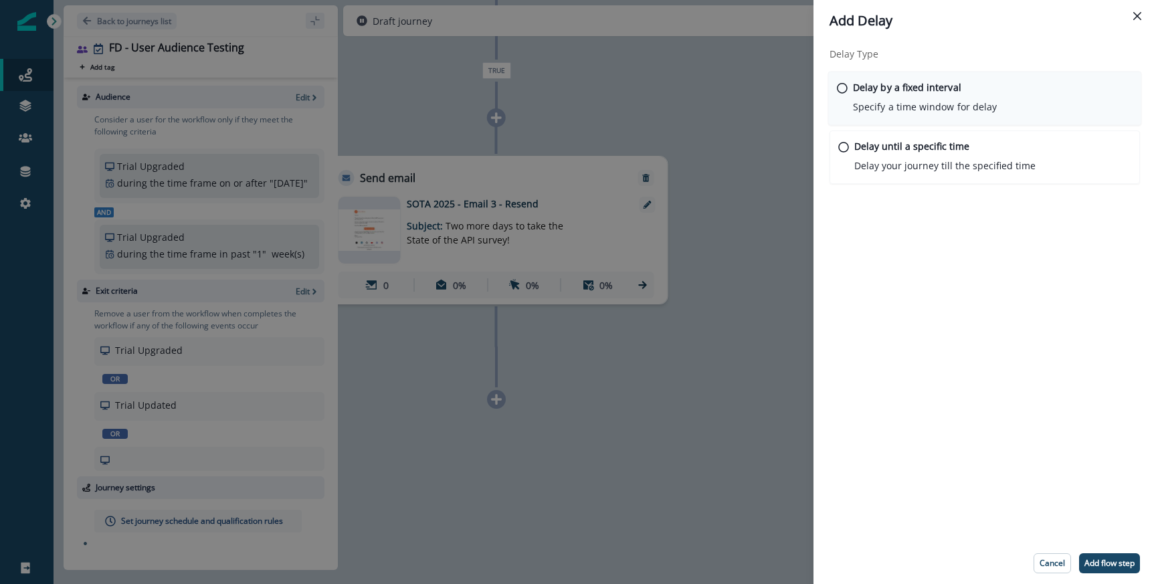
click at [909, 95] on div "Delay by a fixed interval Specify a time window for delay" at bounding box center [925, 97] width 144 height 34
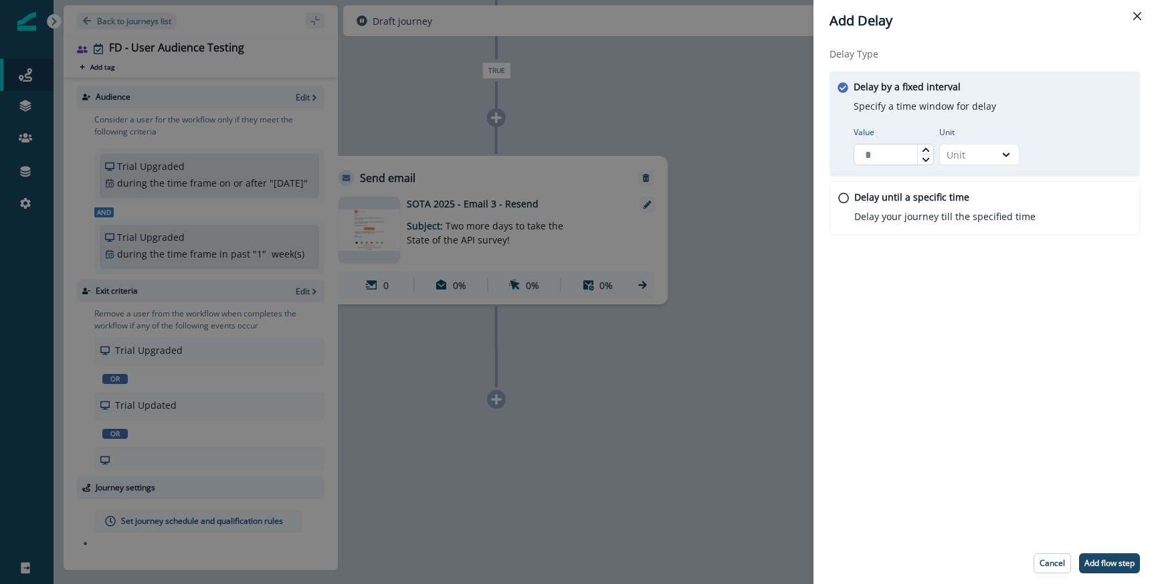
click at [877, 163] on input "Value" at bounding box center [894, 154] width 80 height 21
type input "*"
click at [969, 157] on div "Unit" at bounding box center [967, 155] width 41 height 14
click at [975, 231] on div "Day" at bounding box center [980, 235] width 80 height 25
click at [1105, 563] on p "Add flow step" at bounding box center [1110, 563] width 50 height 9
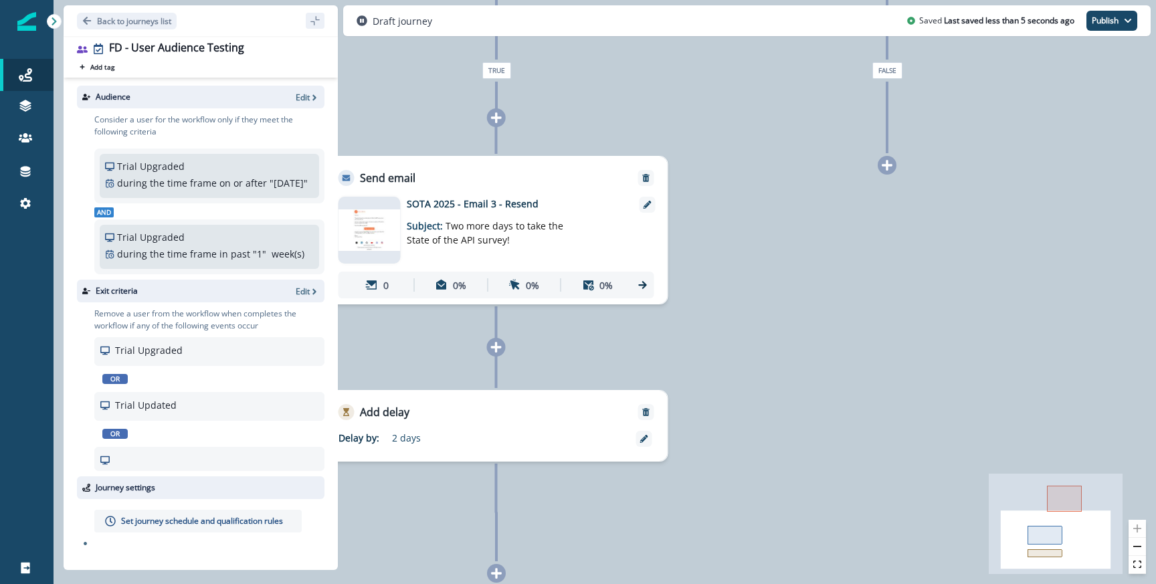
click at [889, 171] on icon at bounding box center [887, 165] width 12 height 12
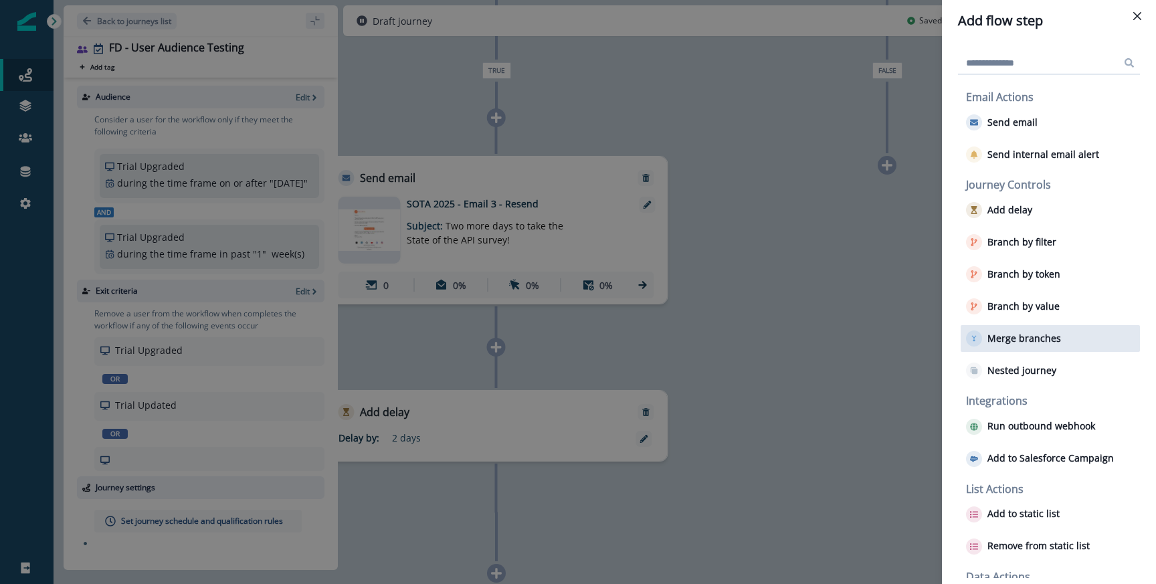
click at [1008, 335] on p "Merge branches" at bounding box center [1025, 338] width 74 height 11
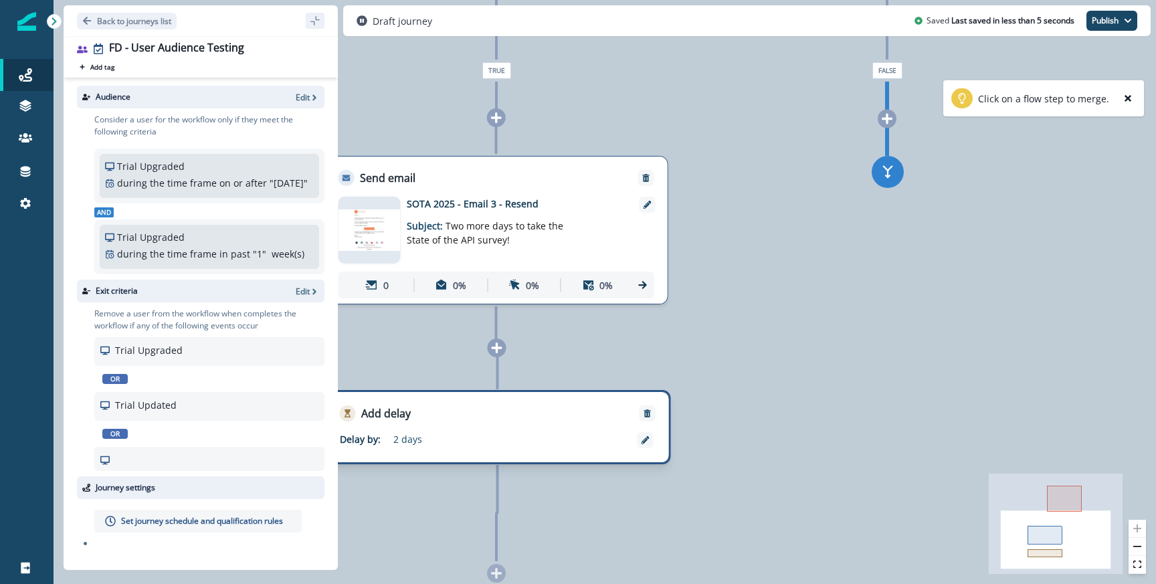
click at [518, 438] on div "Add delay Delay by: 2 days Delay details incomplete Scheduled according to work…" at bounding box center [498, 427] width 347 height 74
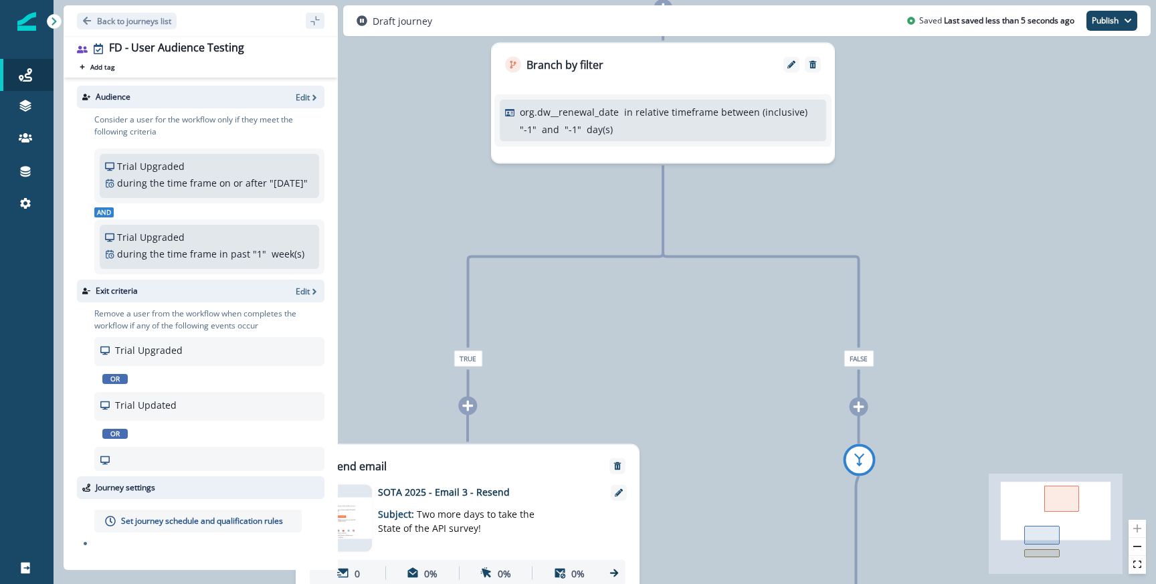
click at [665, 128] on div "org.dw__renewal_date in relative timeframe between (inclusive) " -1 " and " -1 …" at bounding box center [670, 120] width 301 height 31
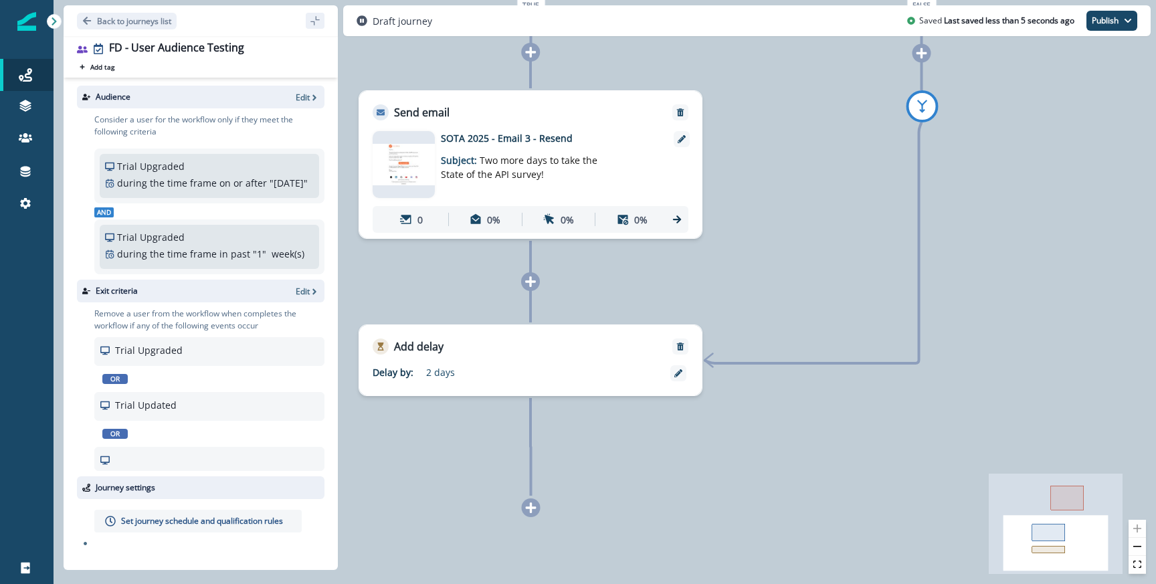
click at [526, 509] on icon at bounding box center [531, 508] width 12 height 12
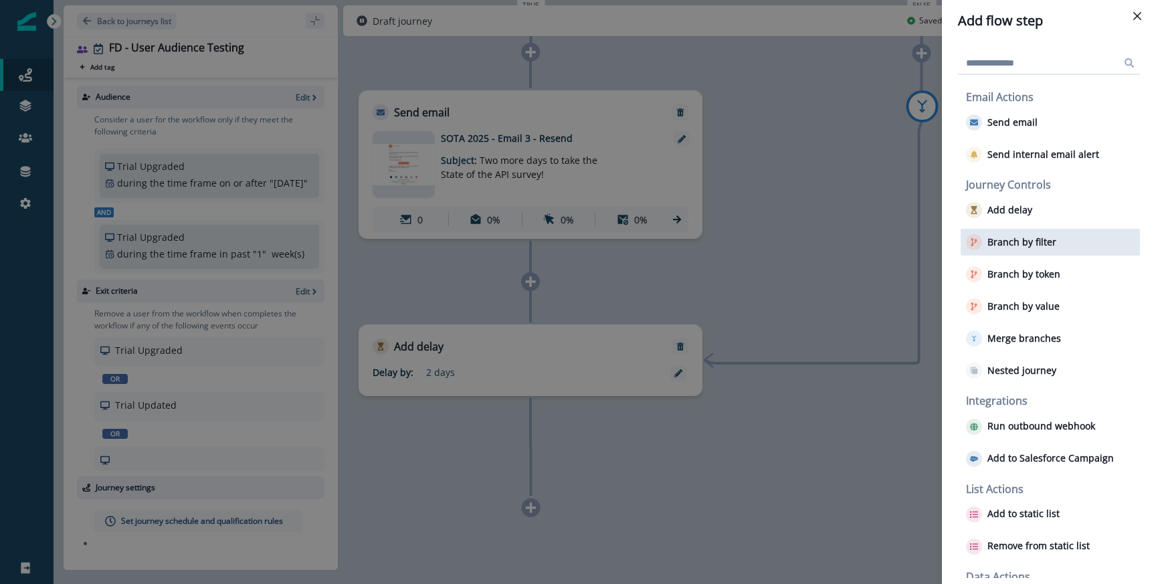
click at [1051, 252] on div "Branch by filter" at bounding box center [1050, 242] width 179 height 27
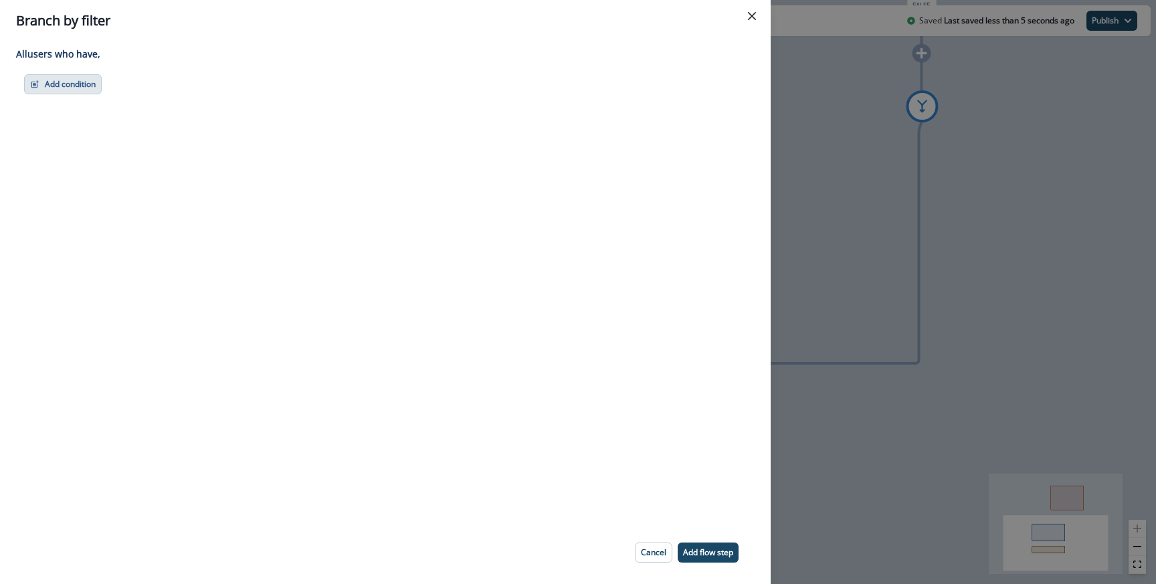
click at [54, 85] on button "Add condition" at bounding box center [63, 84] width 78 height 20
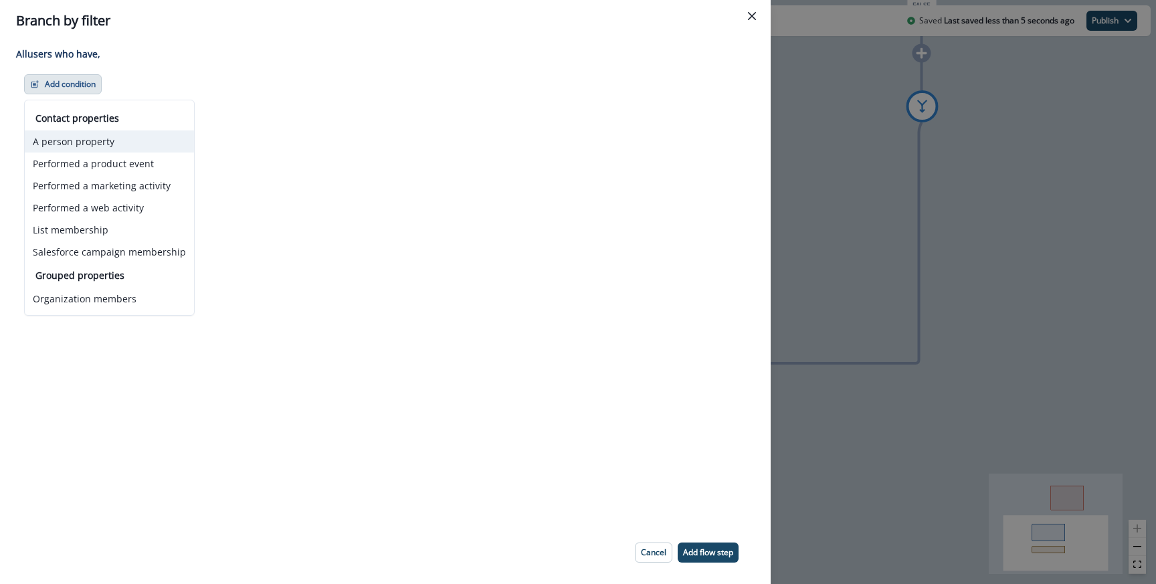
click at [108, 141] on button "A person property" at bounding box center [109, 141] width 169 height 22
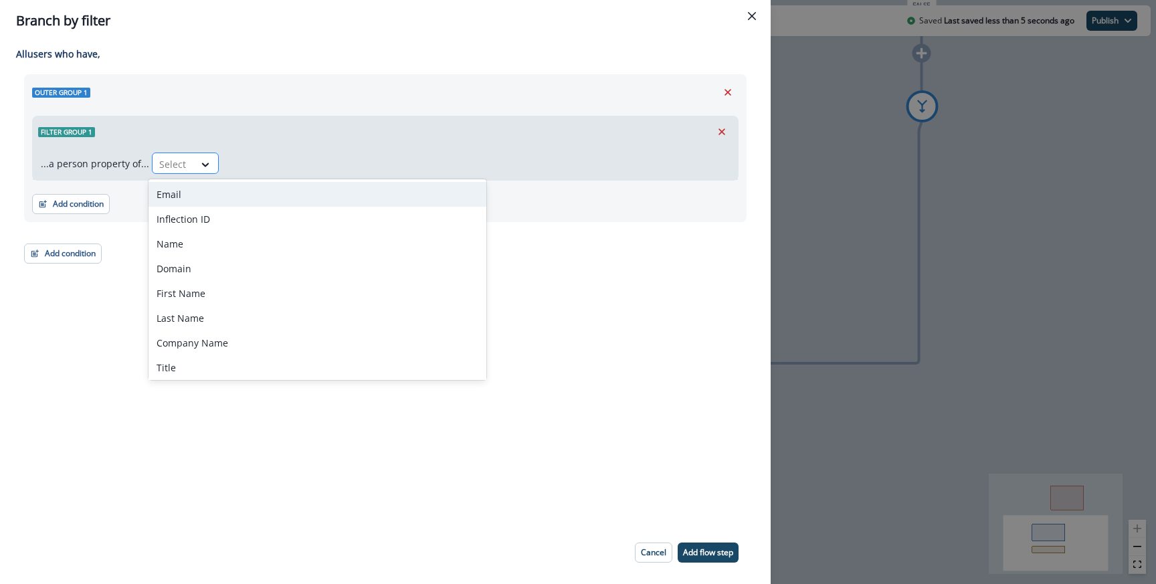
click at [179, 153] on div "Select" at bounding box center [173, 164] width 41 height 22
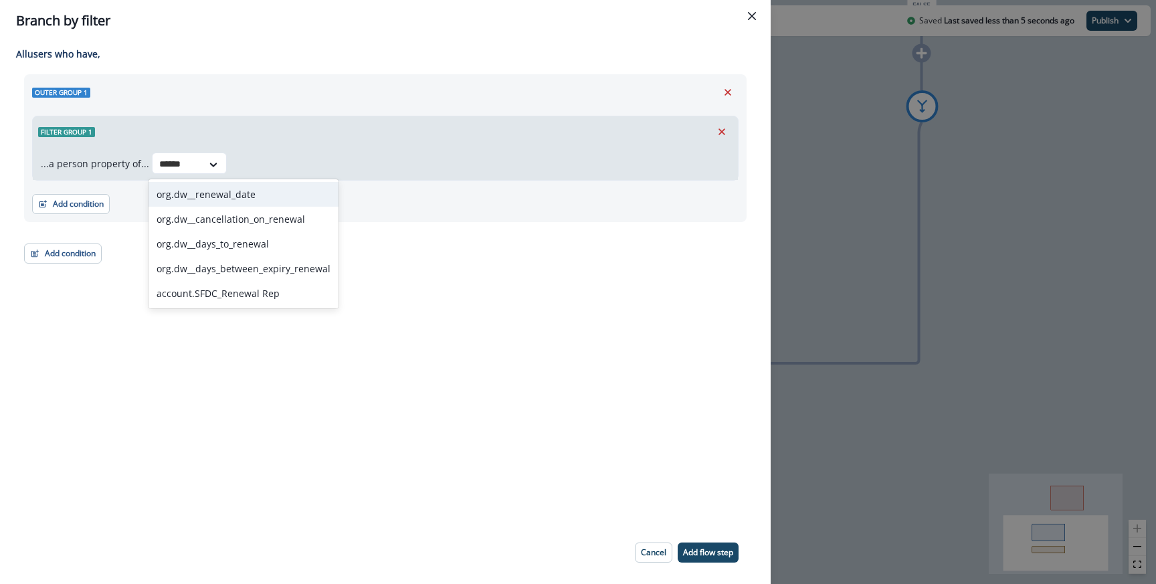
type input "*******"
click at [221, 194] on div "org.dw__renewal_date" at bounding box center [244, 194] width 190 height 25
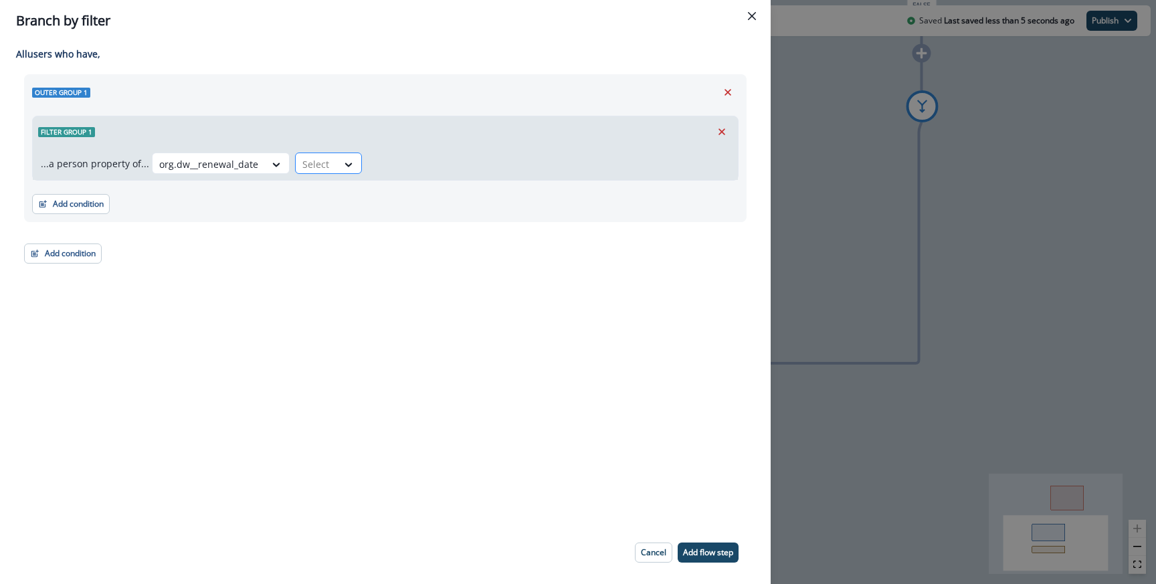
click at [321, 153] on div "Select" at bounding box center [316, 164] width 41 height 22
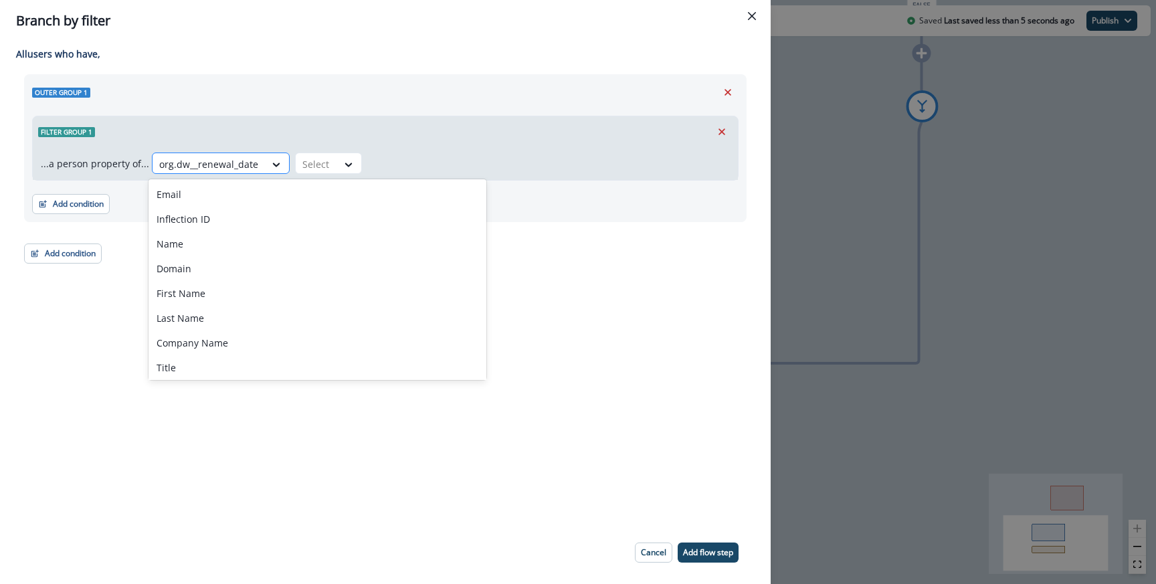
click at [233, 173] on div "org.dw__renewal_date" at bounding box center [209, 164] width 112 height 22
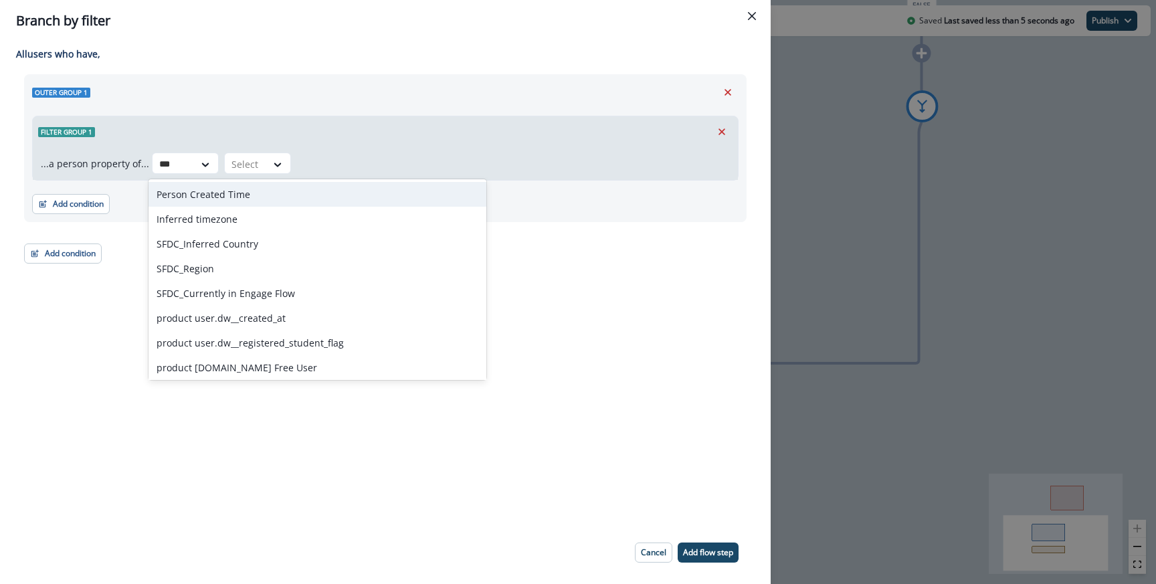
type input "****"
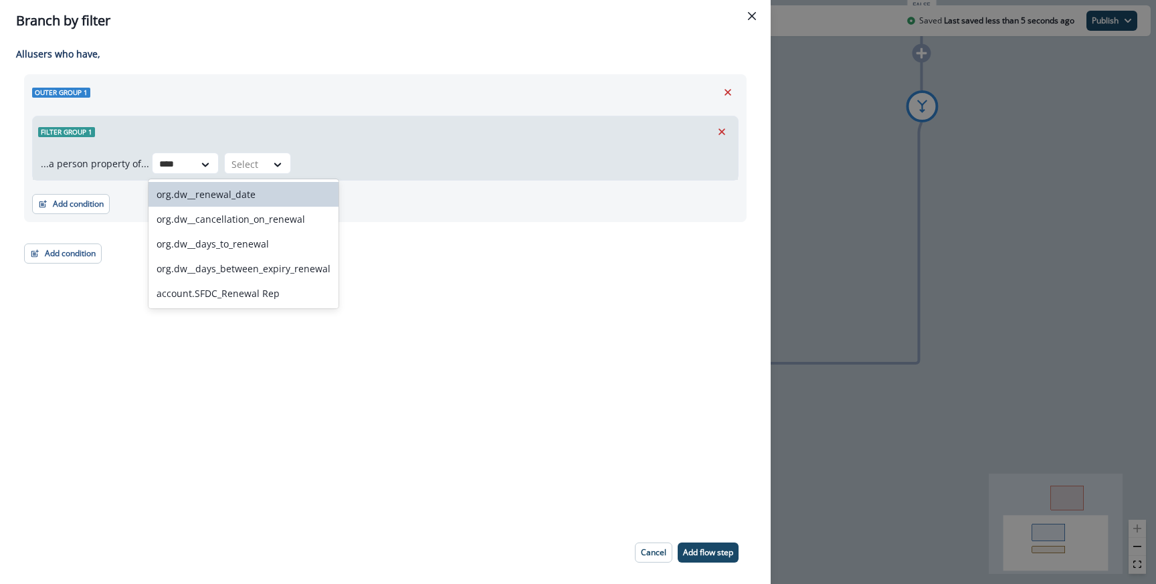
click at [250, 179] on div "org.dw__renewal_date org.dw__cancellation_on_renewal org.dw__days_to_renewal or…" at bounding box center [244, 243] width 190 height 129
click at [242, 197] on div "org.dw__renewal_date" at bounding box center [244, 194] width 190 height 25
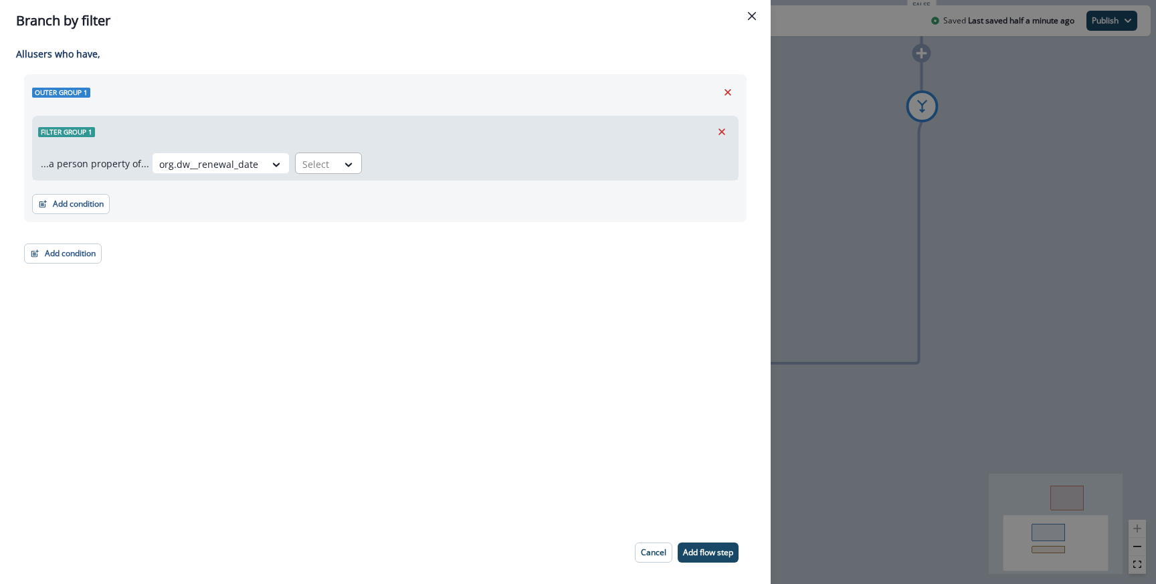
click at [323, 156] on div at bounding box center [316, 164] width 28 height 17
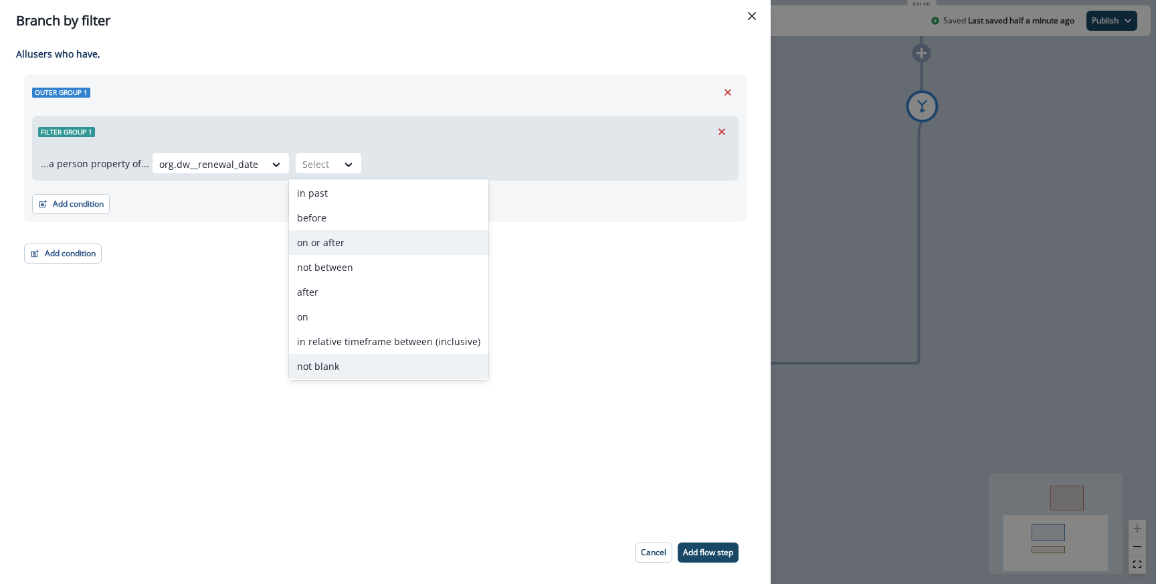
scroll to position [102, 0]
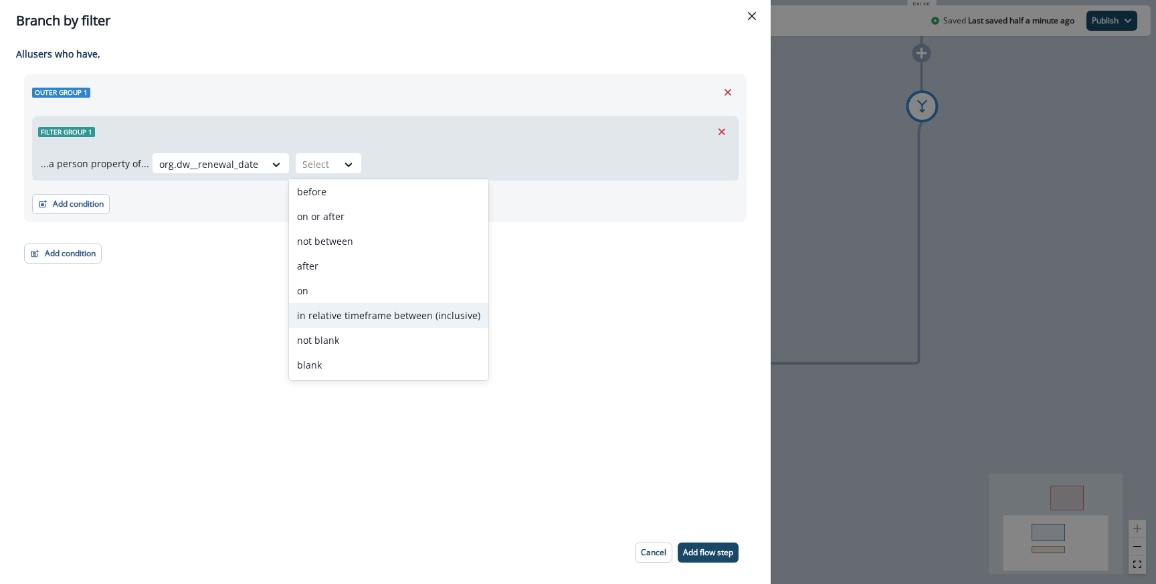
click at [346, 321] on div "in relative timeframe between (inclusive)" at bounding box center [388, 315] width 199 height 25
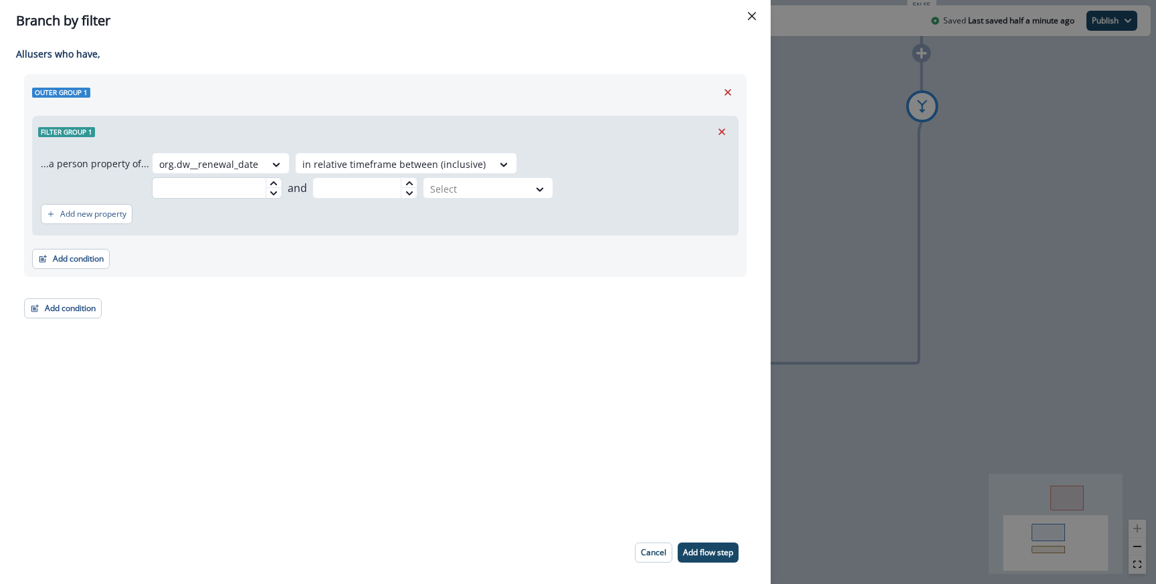
click at [282, 177] on input "text" at bounding box center [217, 187] width 130 height 21
type input "**"
click at [522, 181] on div at bounding box center [476, 189] width 92 height 17
click at [681, 195] on div "day(s)" at bounding box center [692, 194] width 69 height 25
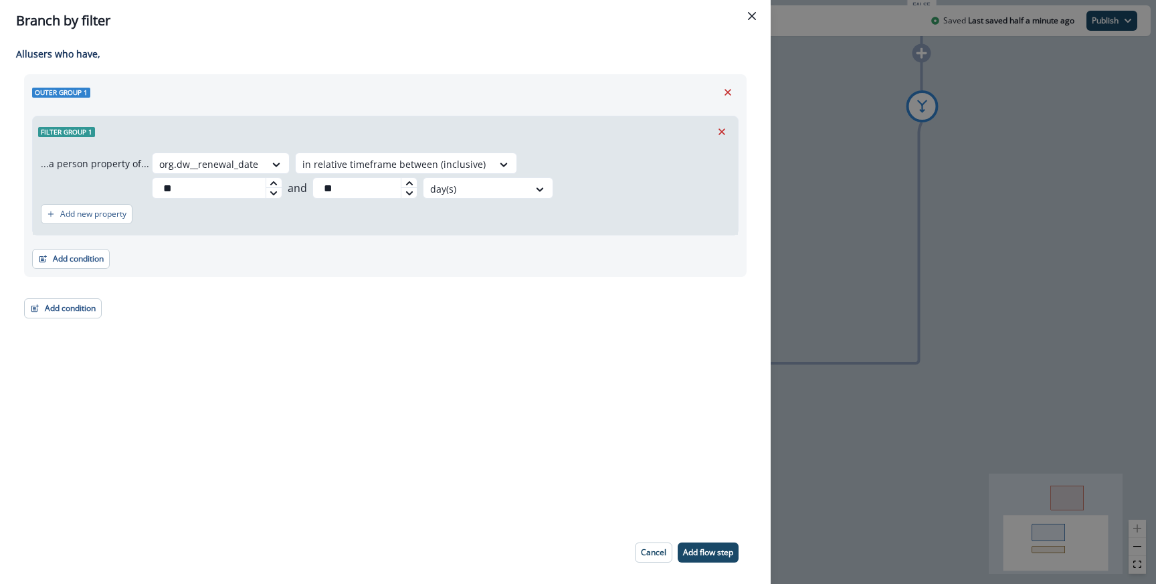
click at [681, 332] on div "Adding Branch by filter flow step in the middle will add the succeeding flow st…" at bounding box center [385, 281] width 771 height 480
click at [702, 556] on p "Add flow step" at bounding box center [708, 552] width 50 height 9
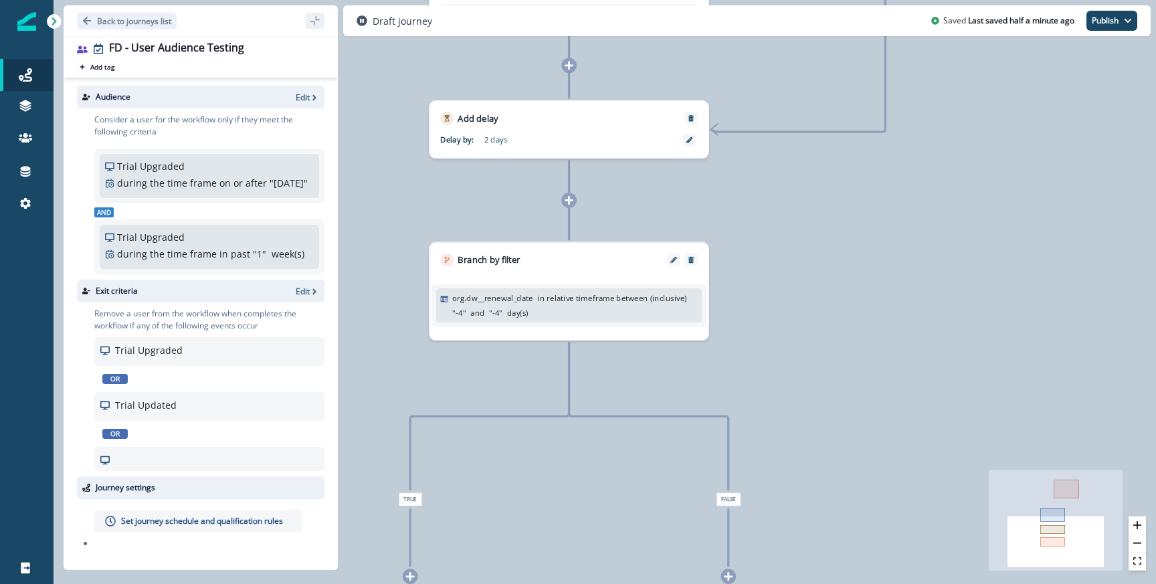
scroll to position [0, 0]
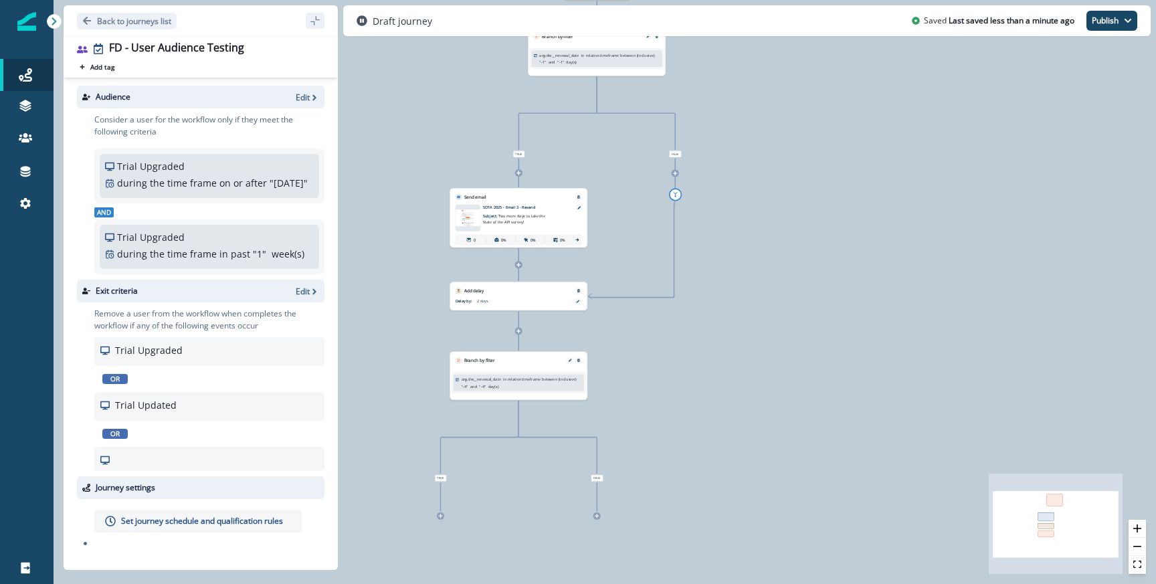
click at [517, 332] on icon at bounding box center [519, 331] width 5 height 5
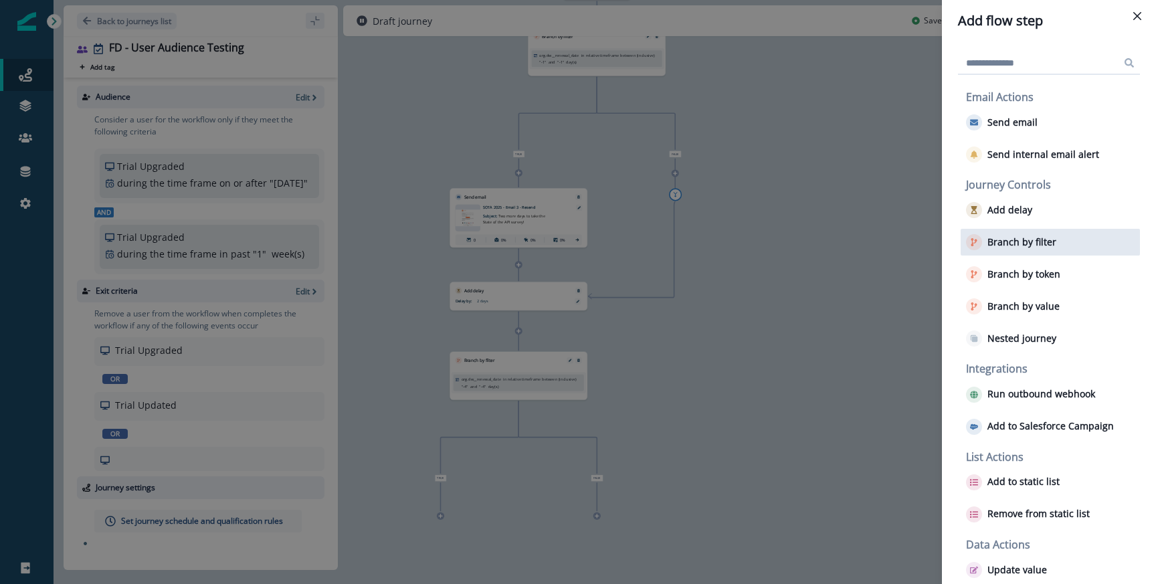
click at [1012, 247] on p "Branch by filter" at bounding box center [1022, 242] width 69 height 11
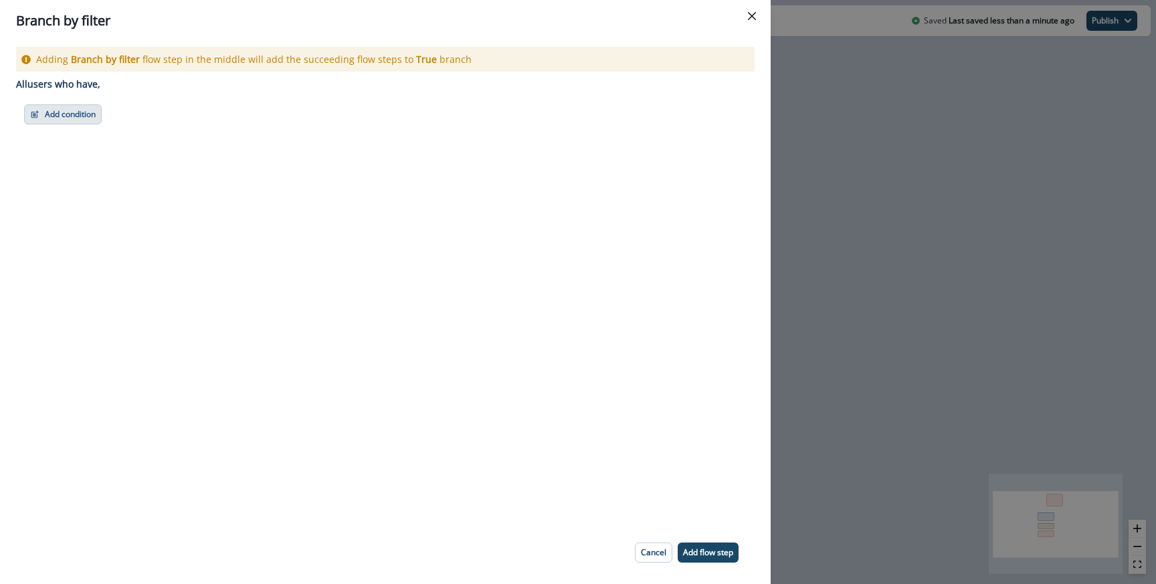
click at [78, 107] on button "Add condition" at bounding box center [63, 114] width 78 height 20
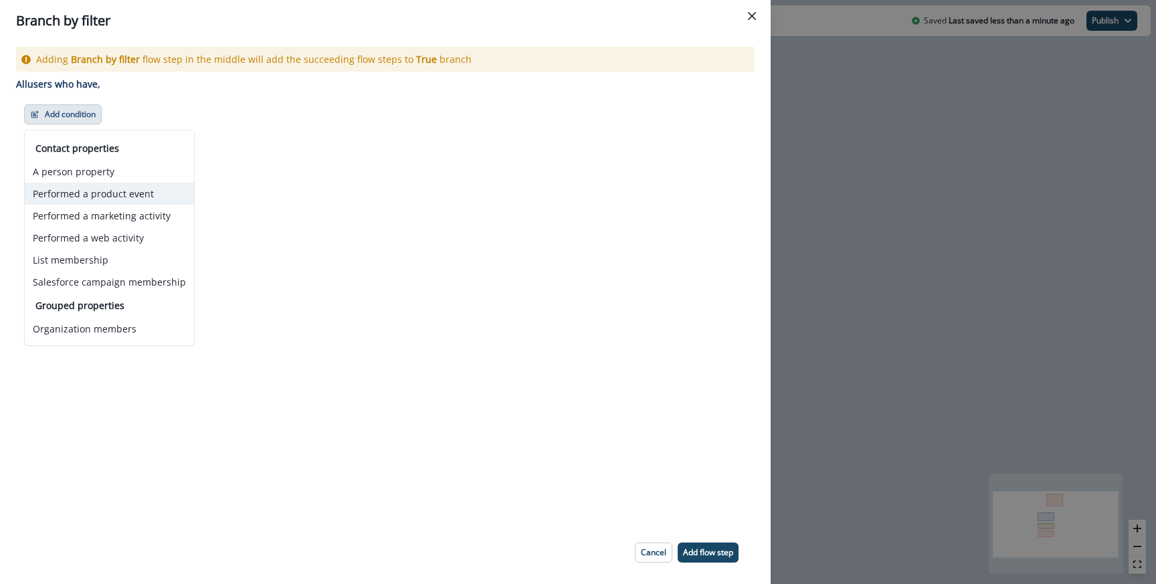
click at [86, 197] on button "Performed a product event" at bounding box center [109, 194] width 169 height 22
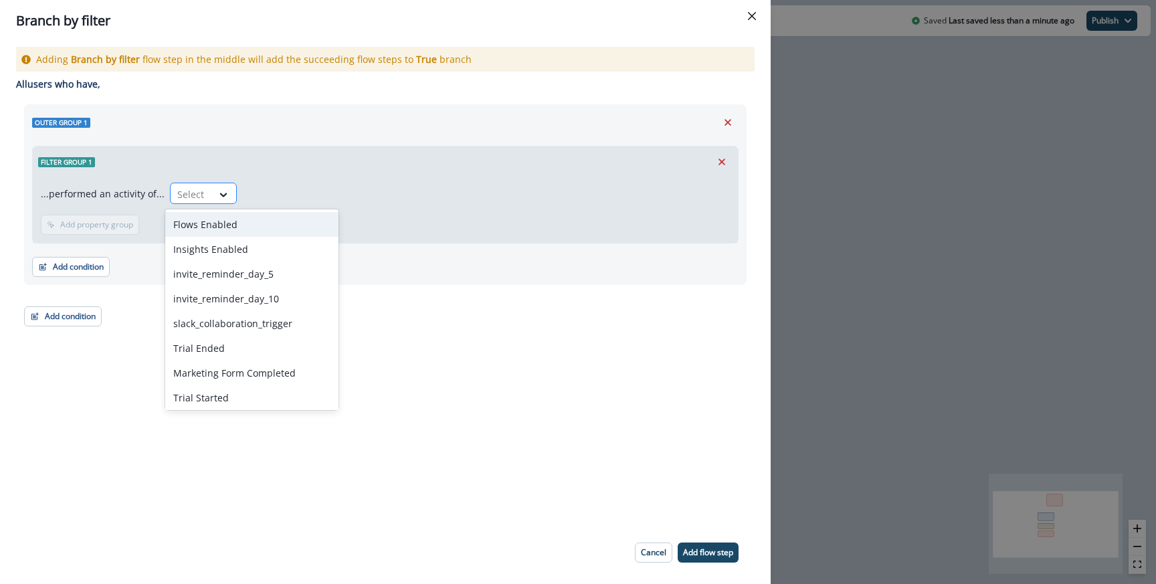
click at [202, 191] on div "Select" at bounding box center [191, 194] width 41 height 22
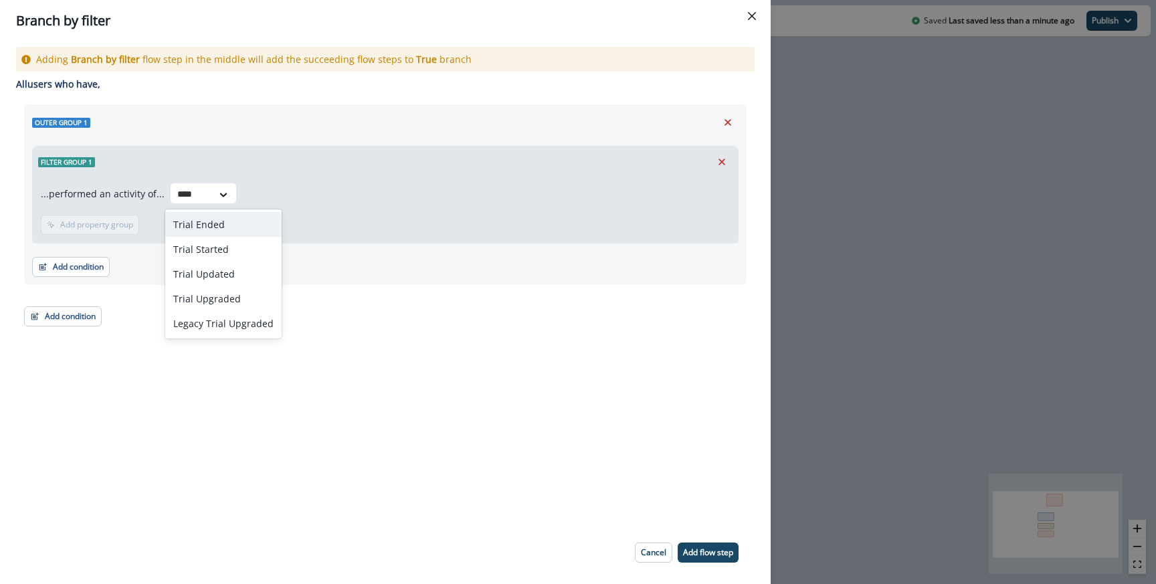
type input "*****"
click at [235, 276] on div "Trial Updated" at bounding box center [223, 274] width 116 height 25
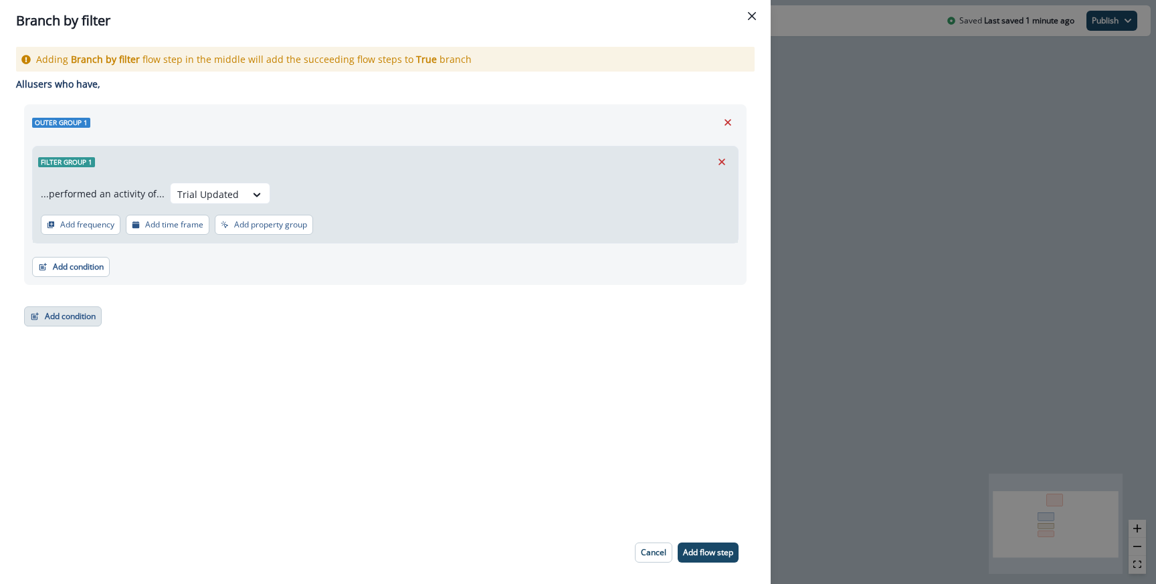
click at [82, 313] on button "Add condition" at bounding box center [63, 317] width 78 height 20
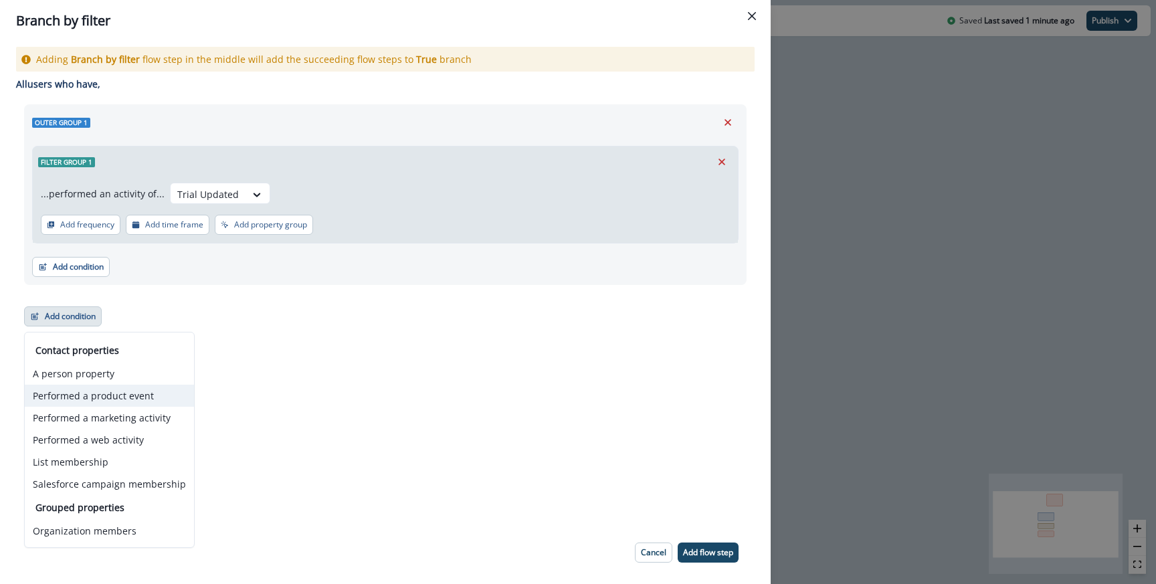
click at [95, 400] on button "Performed a product event" at bounding box center [109, 396] width 169 height 22
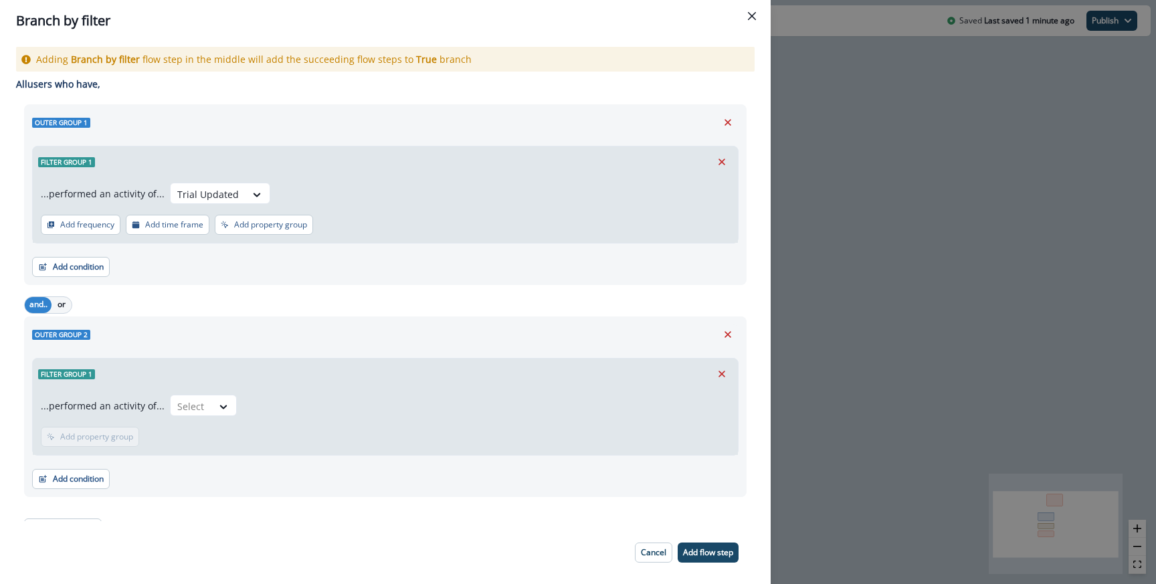
click at [195, 391] on div "...performed an activity of... Select Add frequency Add time frame Add property…" at bounding box center [385, 422] width 705 height 66
click at [195, 402] on div at bounding box center [191, 406] width 28 height 17
type input "***"
click at [236, 436] on div "User Sign-up - Joined Team" at bounding box center [234, 436] width 139 height 25
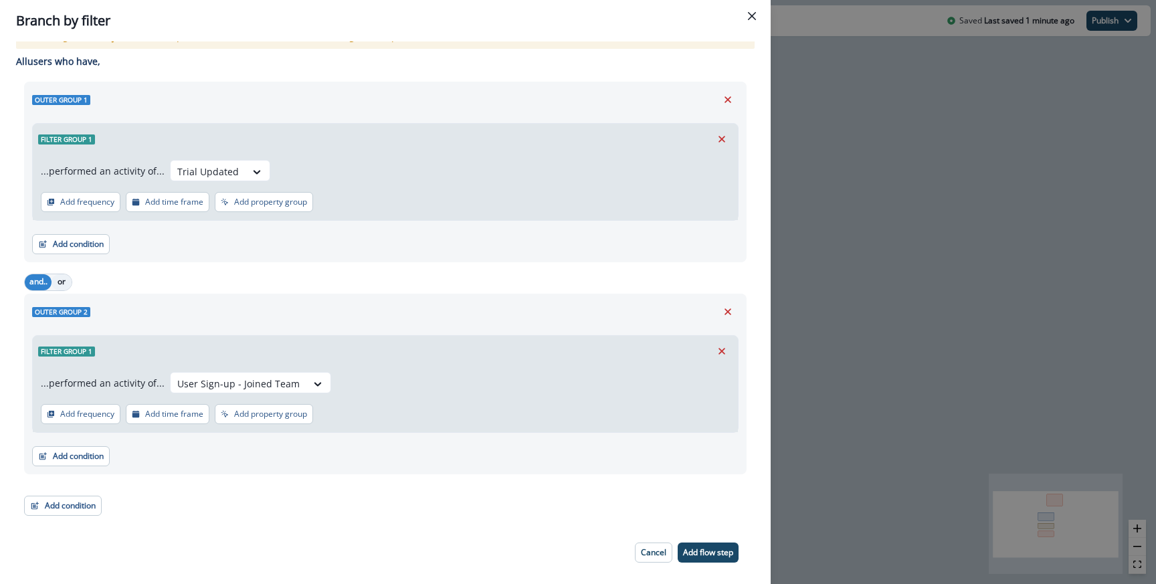
click at [59, 280] on button "or" at bounding box center [62, 282] width 20 height 16
click at [64, 504] on button "Add condition" at bounding box center [63, 506] width 78 height 20
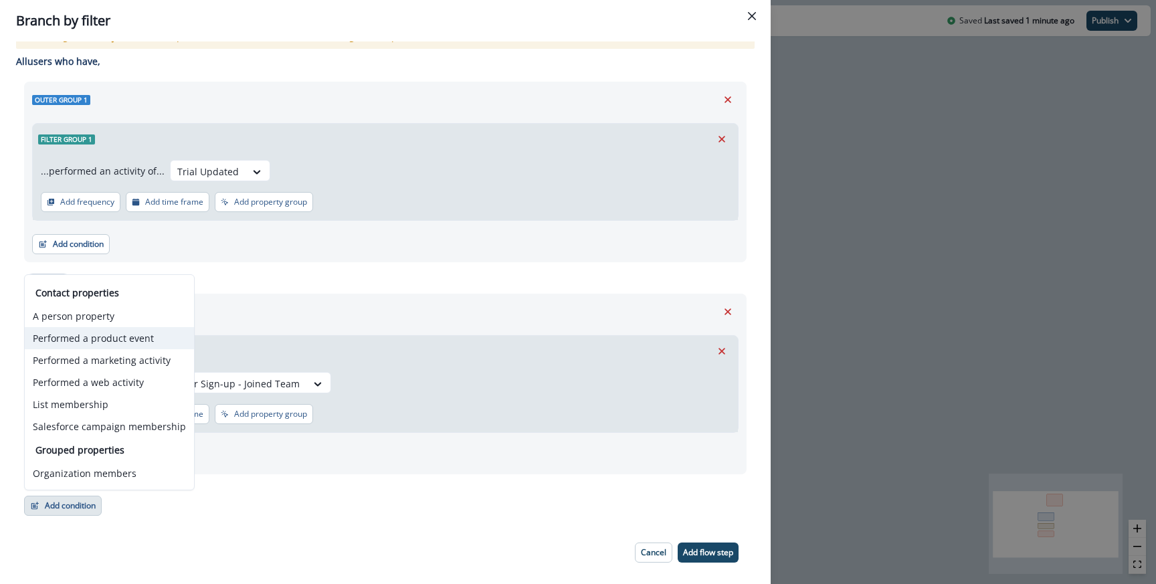
click at [80, 344] on button "Performed a product event" at bounding box center [109, 338] width 169 height 22
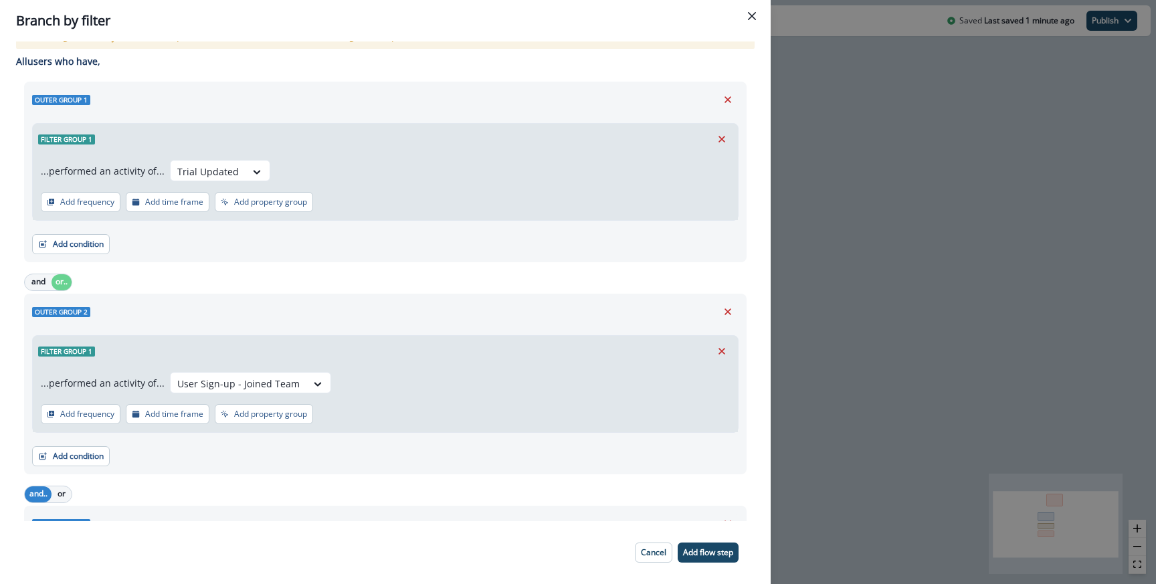
scroll to position [235, 0]
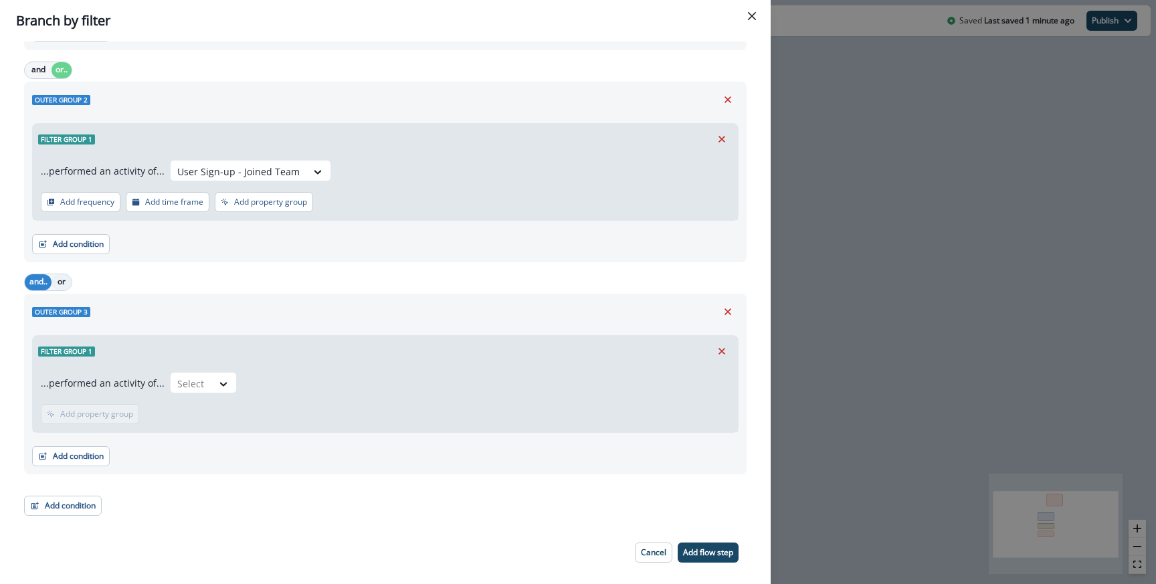
click at [56, 282] on button "or" at bounding box center [62, 282] width 20 height 16
click at [213, 422] on div "...performed an activity of... Select Add frequency Add time frame Add property…" at bounding box center [385, 400] width 705 height 66
drag, startPoint x: 213, startPoint y: 422, endPoint x: 213, endPoint y: 408, distance: 14.1
click at [213, 419] on div "...performed an activity of... Select Add frequency Add time frame Add property…" at bounding box center [385, 400] width 705 height 66
click at [213, 408] on div "...performed an activity of... Select Add frequency Add time frame Add property…" at bounding box center [385, 400] width 705 height 66
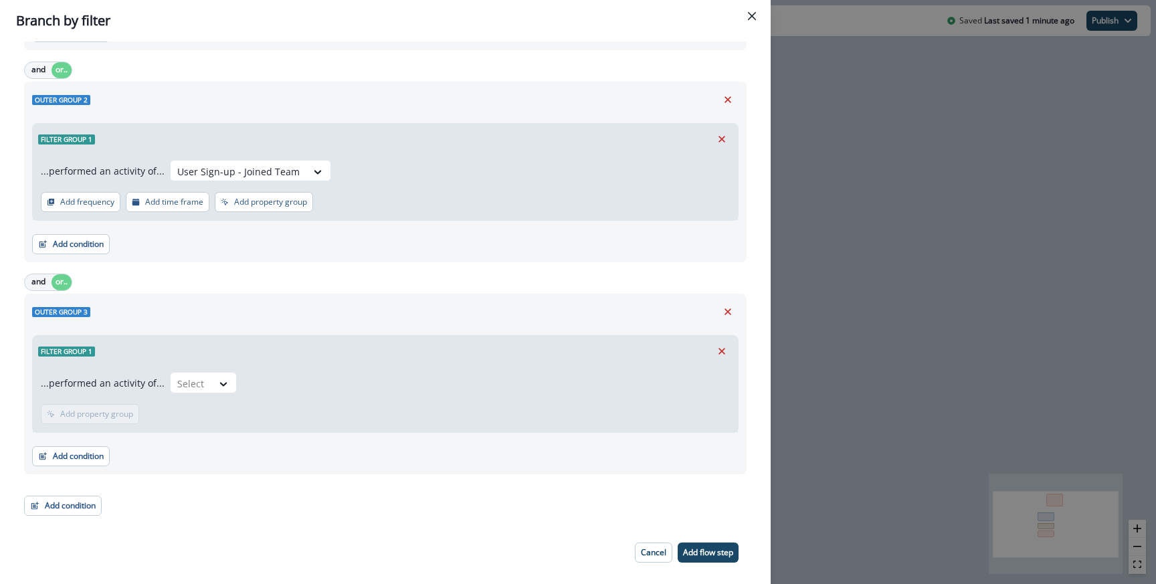
click at [213, 403] on div "...performed an activity of... Select Add frequency Add time frame Add property…" at bounding box center [385, 400] width 705 height 66
click at [212, 384] on div at bounding box center [223, 383] width 23 height 13
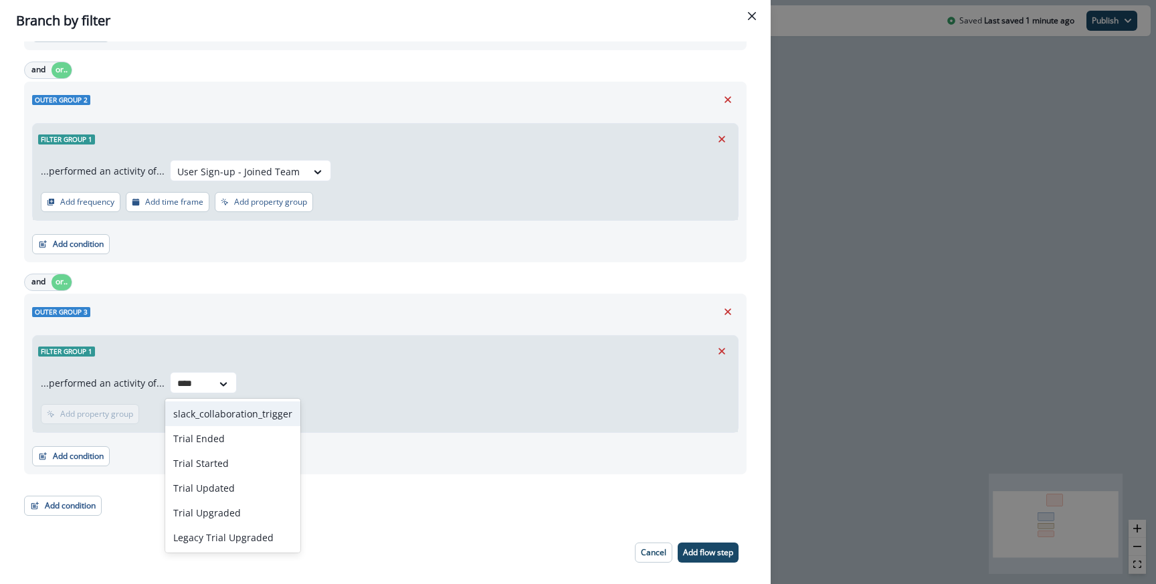
type input "*****"
click at [209, 491] on div "Trial Upgraded" at bounding box center [223, 488] width 116 height 25
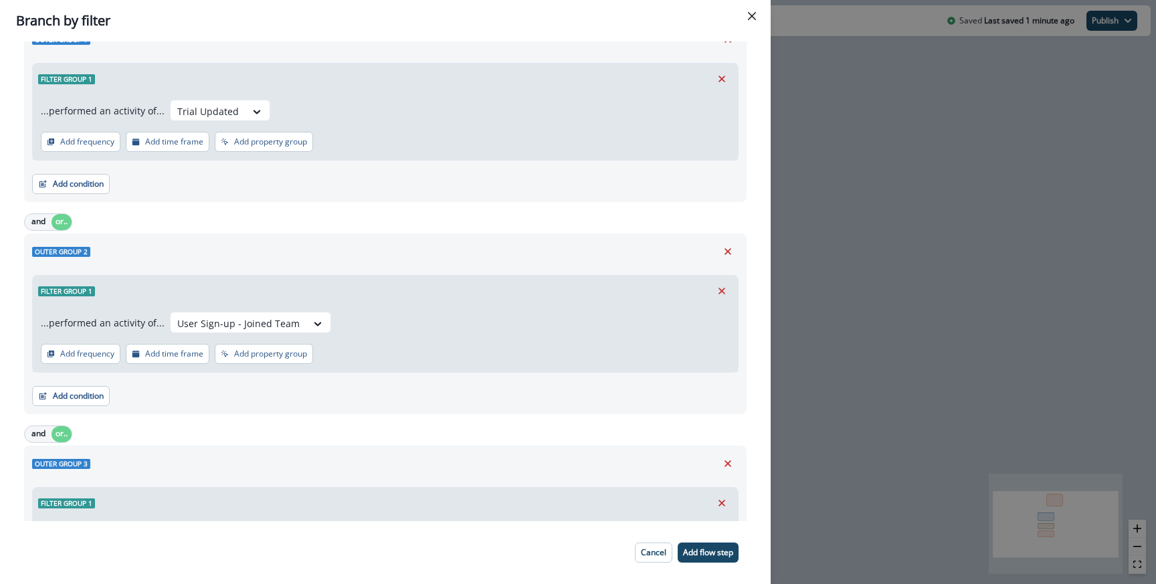
scroll to position [1, 0]
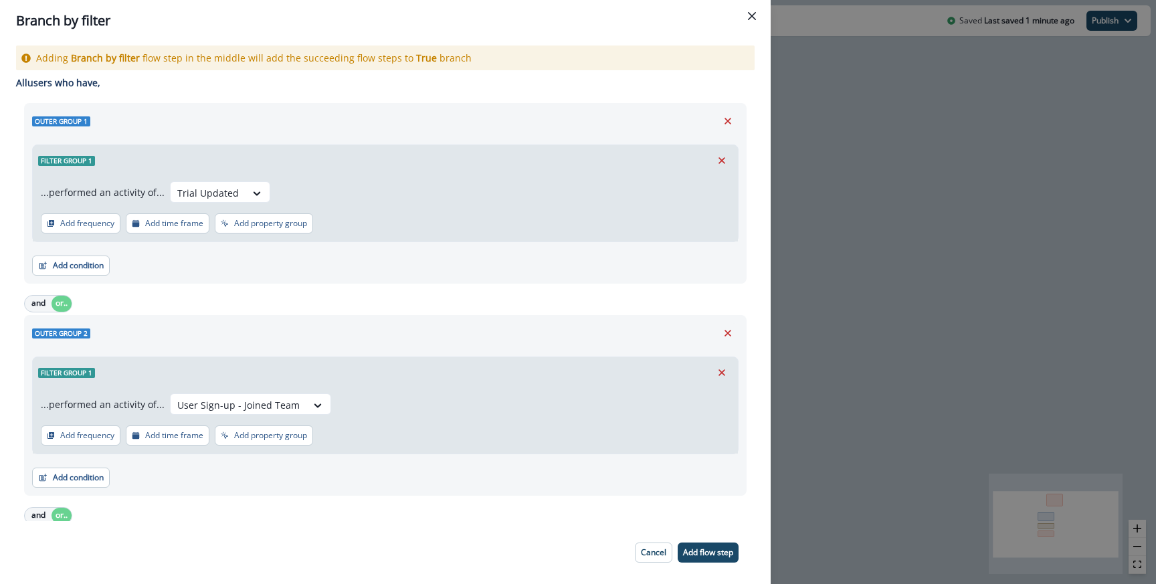
click at [880, 304] on div "Branch by filter Adding Branch by filter flow step in the middle will add the s…" at bounding box center [578, 292] width 1156 height 584
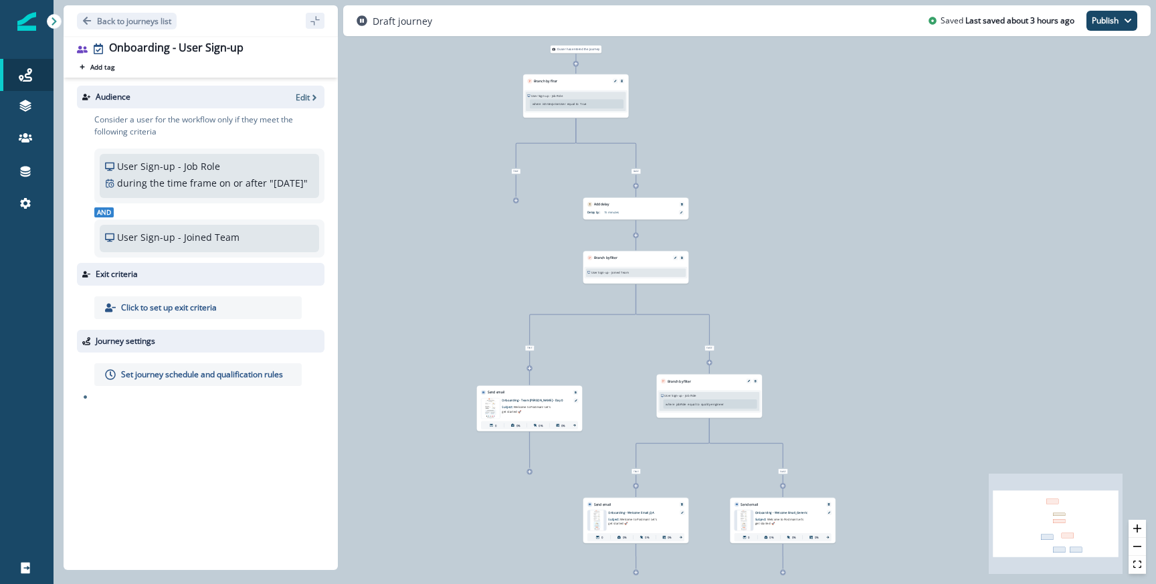
click at [640, 517] on span "Welcome to Postman! Let's get started 🚀" at bounding box center [632, 521] width 48 height 8
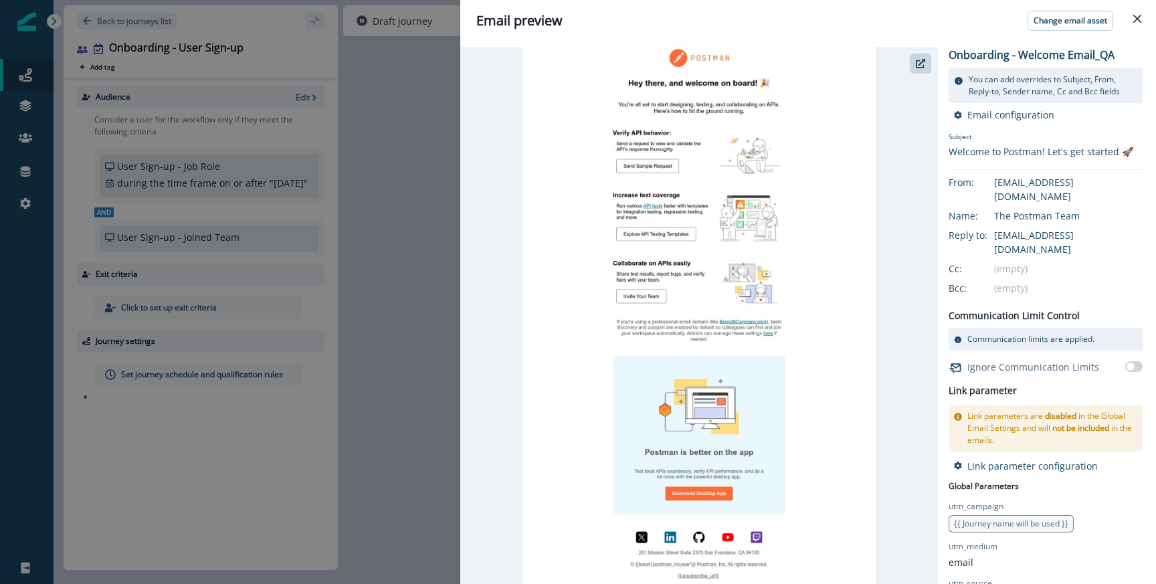
click at [398, 368] on div "Email preview Change email asset Onboarding - Welcome Email_QA You can add over…" at bounding box center [578, 292] width 1156 height 584
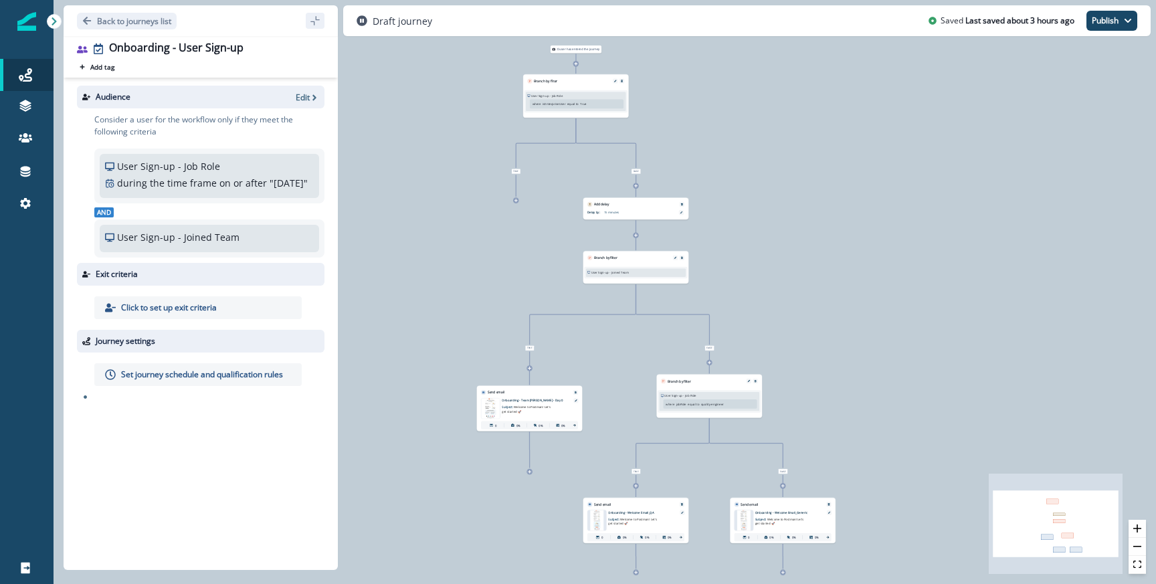
click at [773, 512] on p "Onboarding - Welcome Email_Generic" at bounding box center [789, 513] width 66 height 4
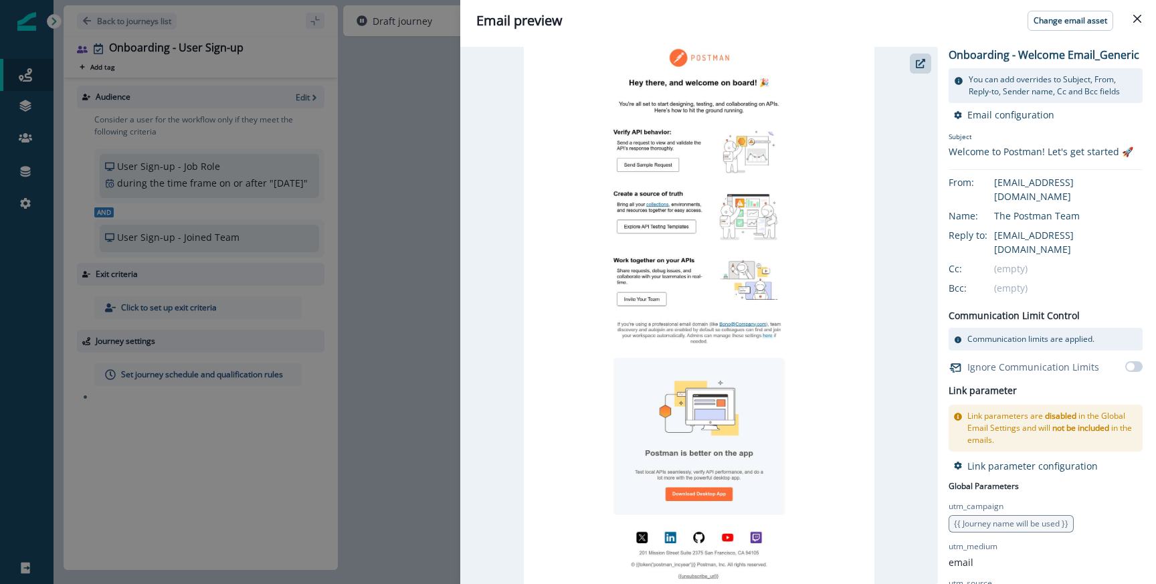
click at [455, 325] on div "Email preview Change email asset Onboarding - Welcome Email_Generic You can add…" at bounding box center [578, 292] width 1156 height 584
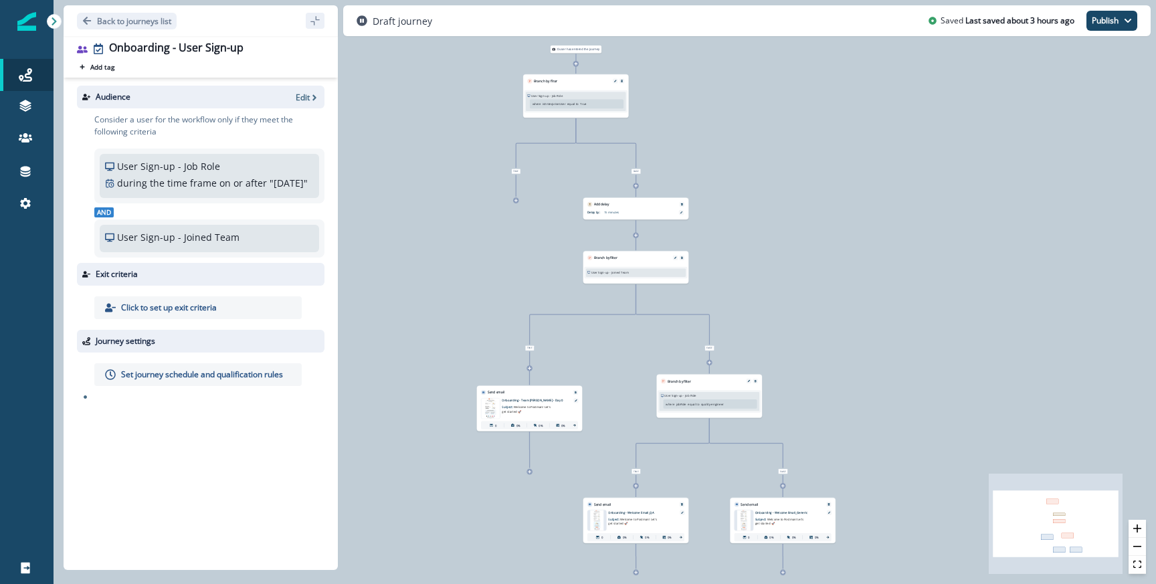
click at [522, 393] on div "Send email" at bounding box center [529, 390] width 105 height 9
click at [524, 406] on span "Welcome to Postman! Let's get started 🚀" at bounding box center [526, 410] width 48 height 8
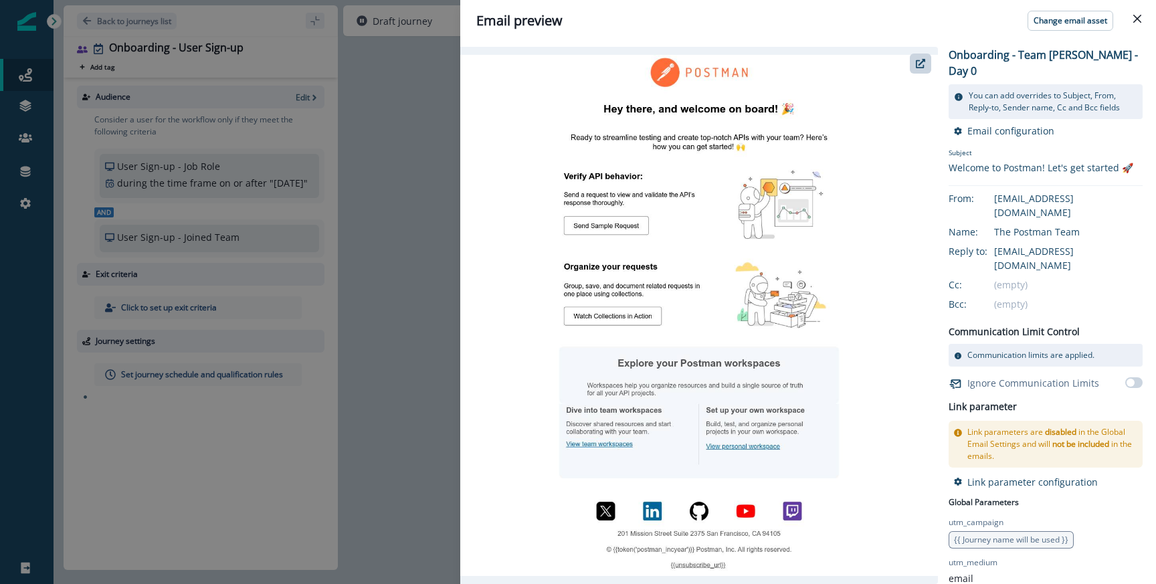
click at [415, 242] on div "Email preview Change email asset Onboarding - Team Joiner - Day 0 You can add o…" at bounding box center [578, 292] width 1156 height 584
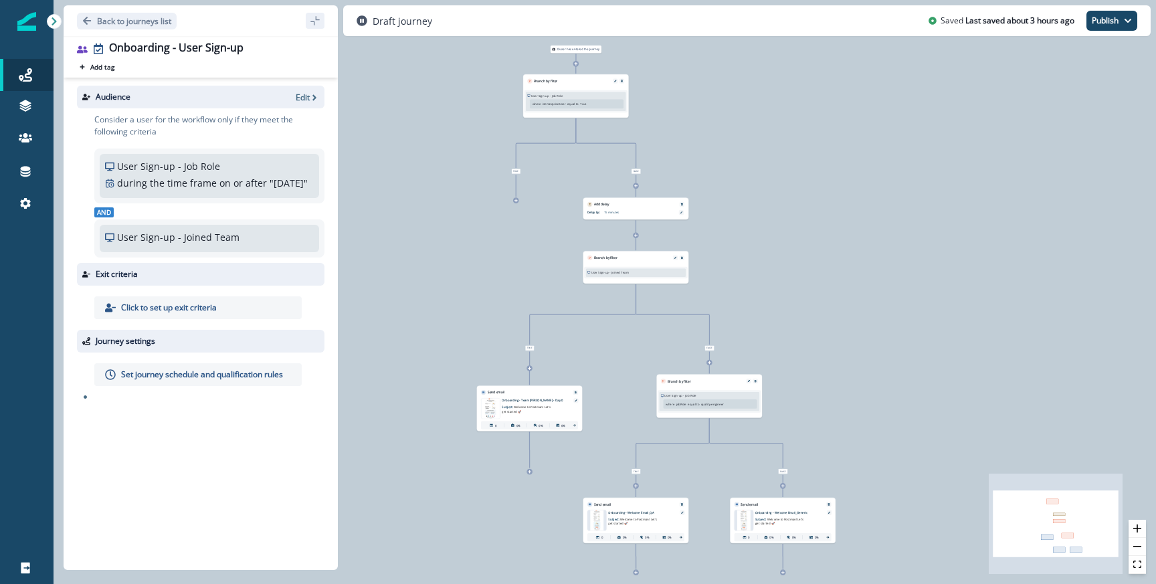
click at [641, 516] on p "Subject: Welcome to Postman! Let's get started 🚀" at bounding box center [634, 520] width 52 height 11
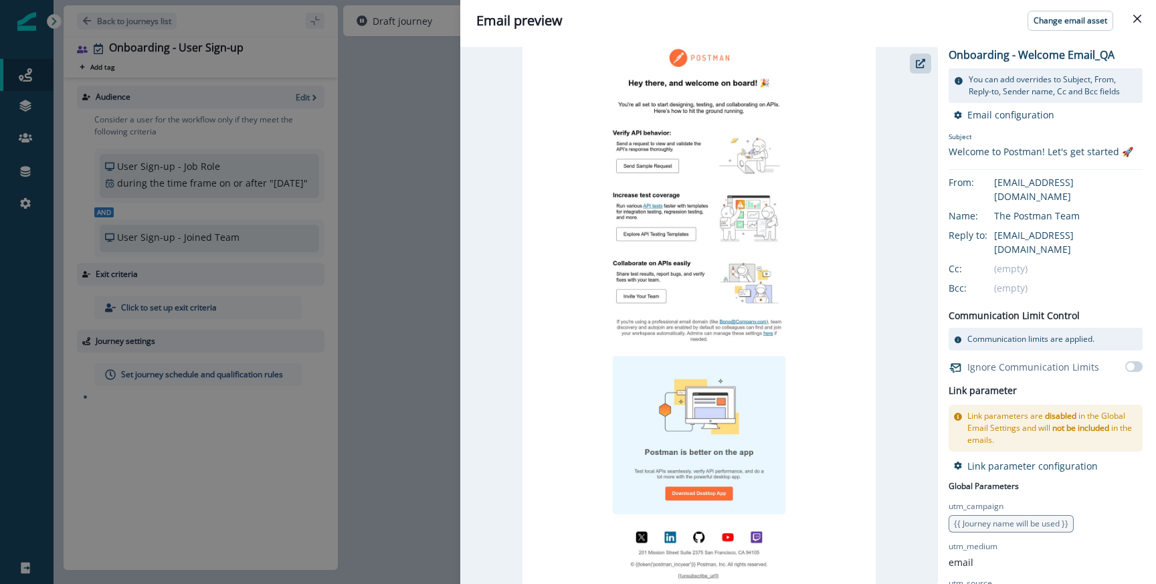
click at [413, 329] on div "Email preview Change email asset Onboarding - Welcome Email_QA You can add over…" at bounding box center [578, 292] width 1156 height 584
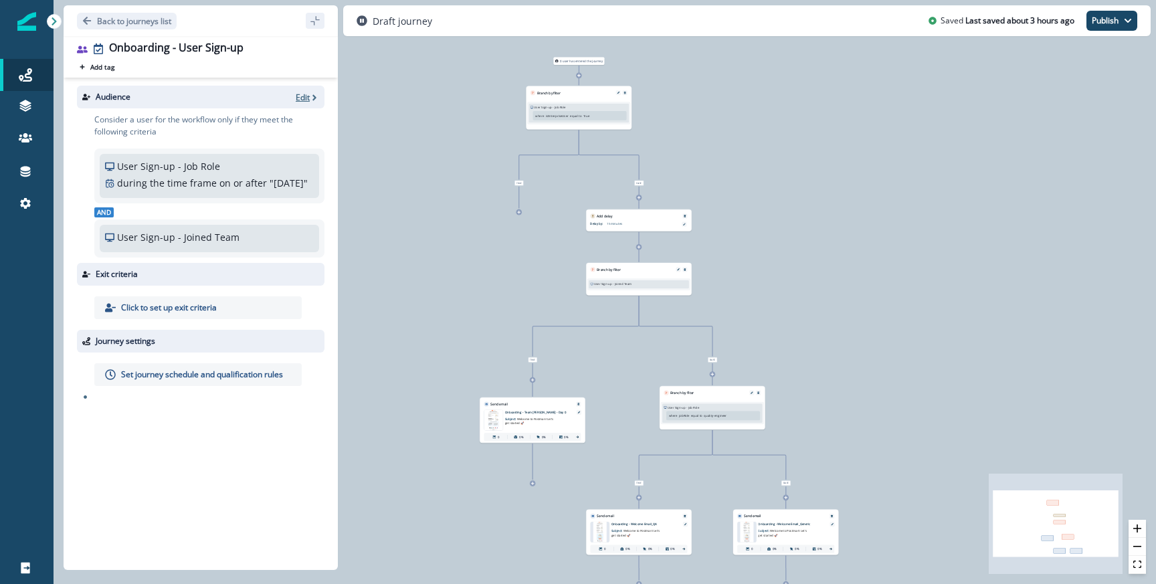
click at [296, 100] on p "Edit" at bounding box center [303, 97] width 14 height 11
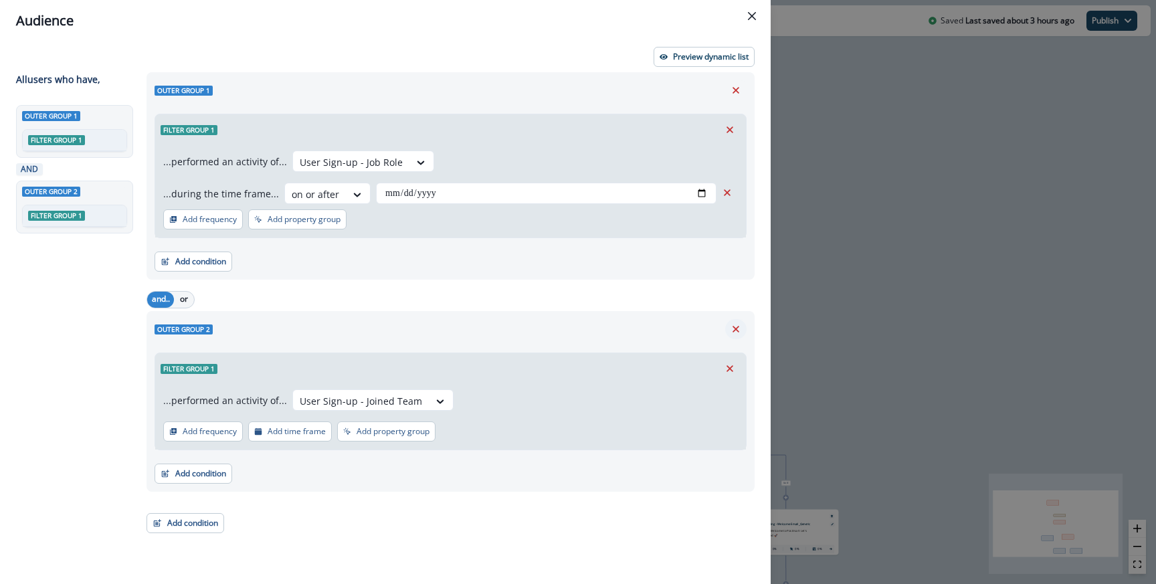
click at [740, 334] on icon "Remove" at bounding box center [736, 329] width 12 height 12
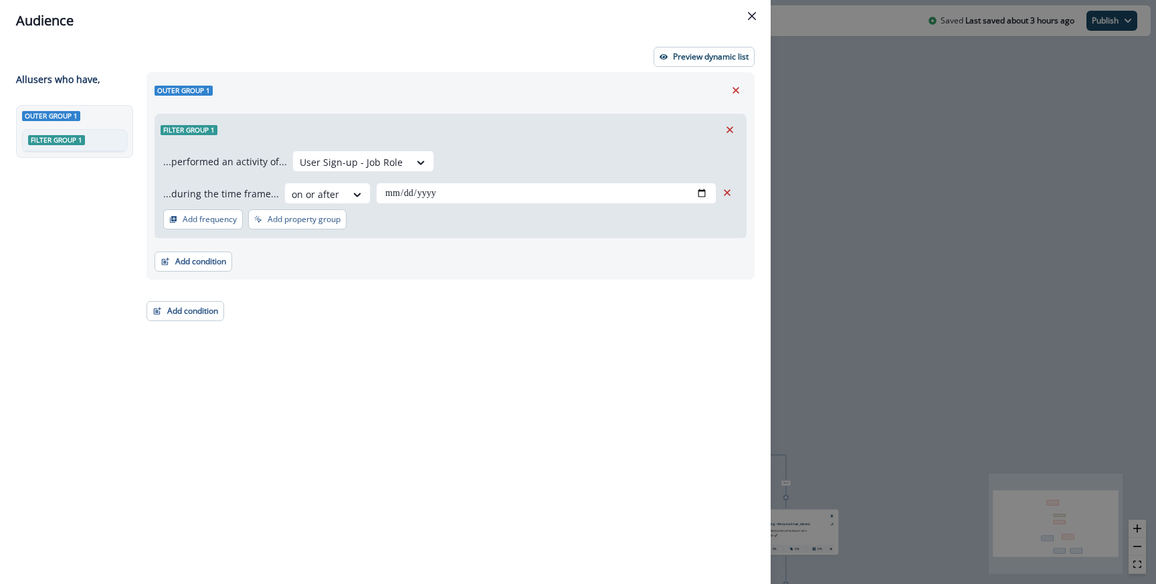
click at [460, 277] on div "**********" at bounding box center [451, 175] width 608 height 207
click at [929, 325] on div "**********" at bounding box center [578, 292] width 1156 height 584
